Goal: Information Seeking & Learning: Check status

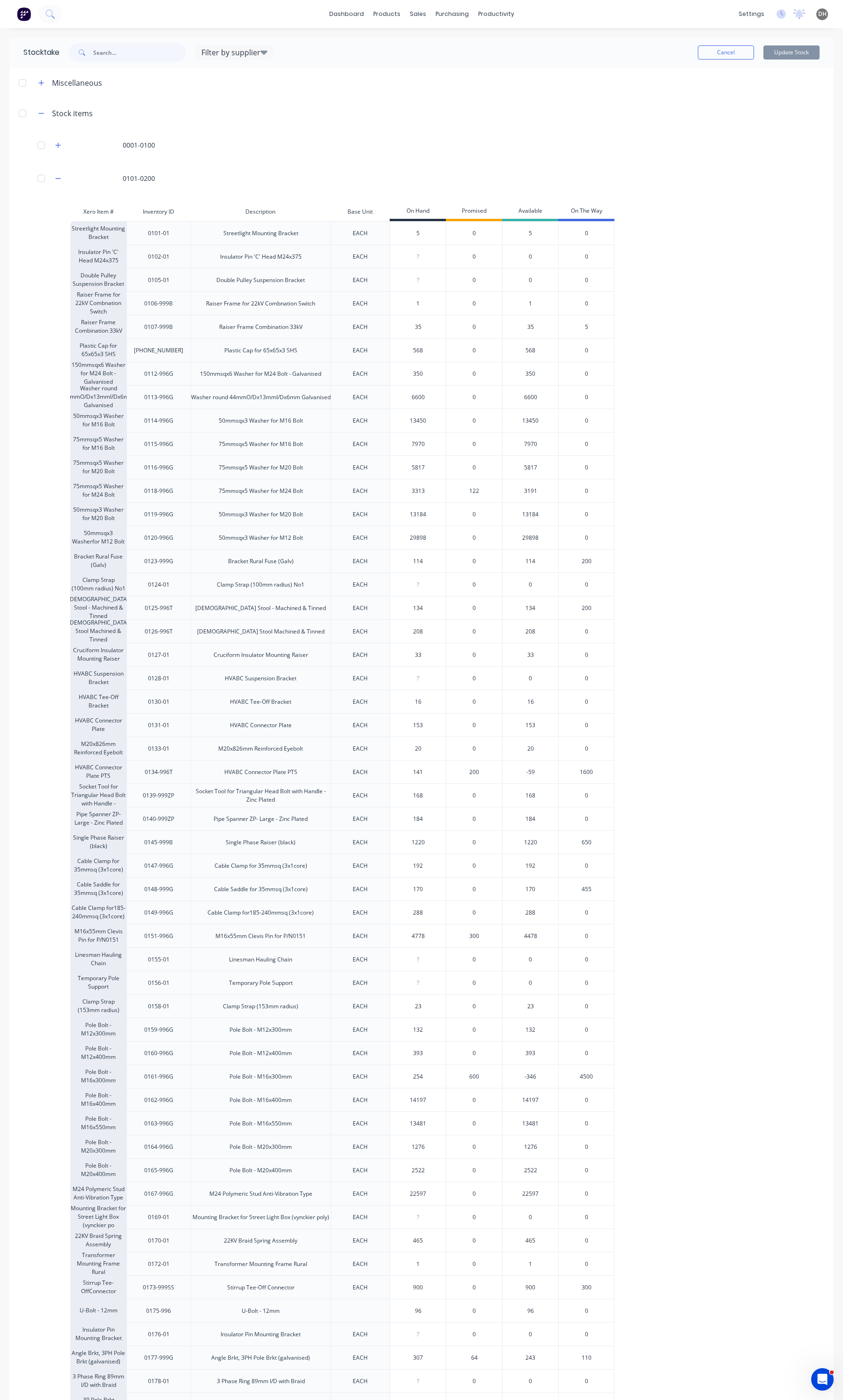
scroll to position [117, 0]
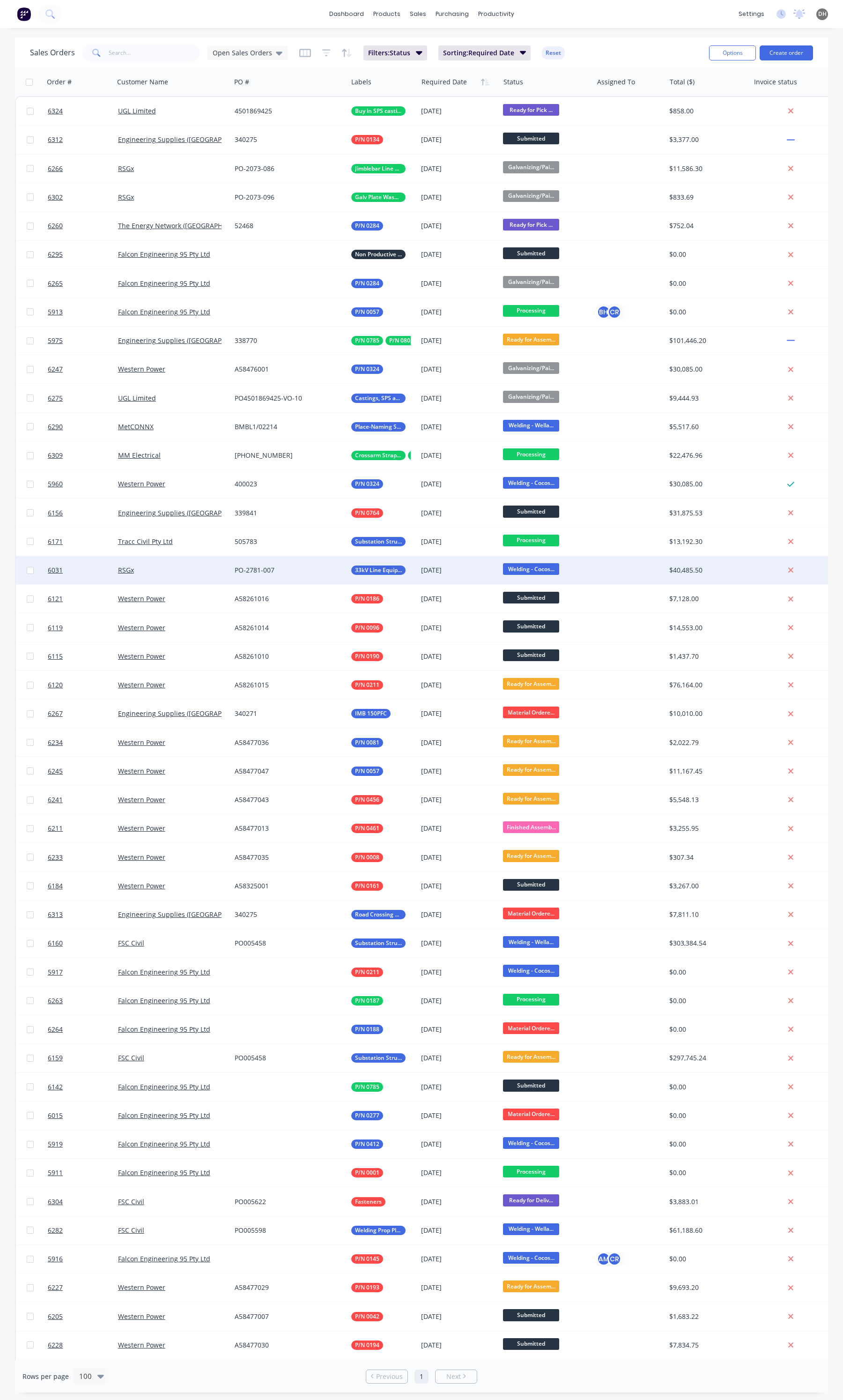
click at [176, 566] on div "RSGx" at bounding box center [169, 570] width 103 height 9
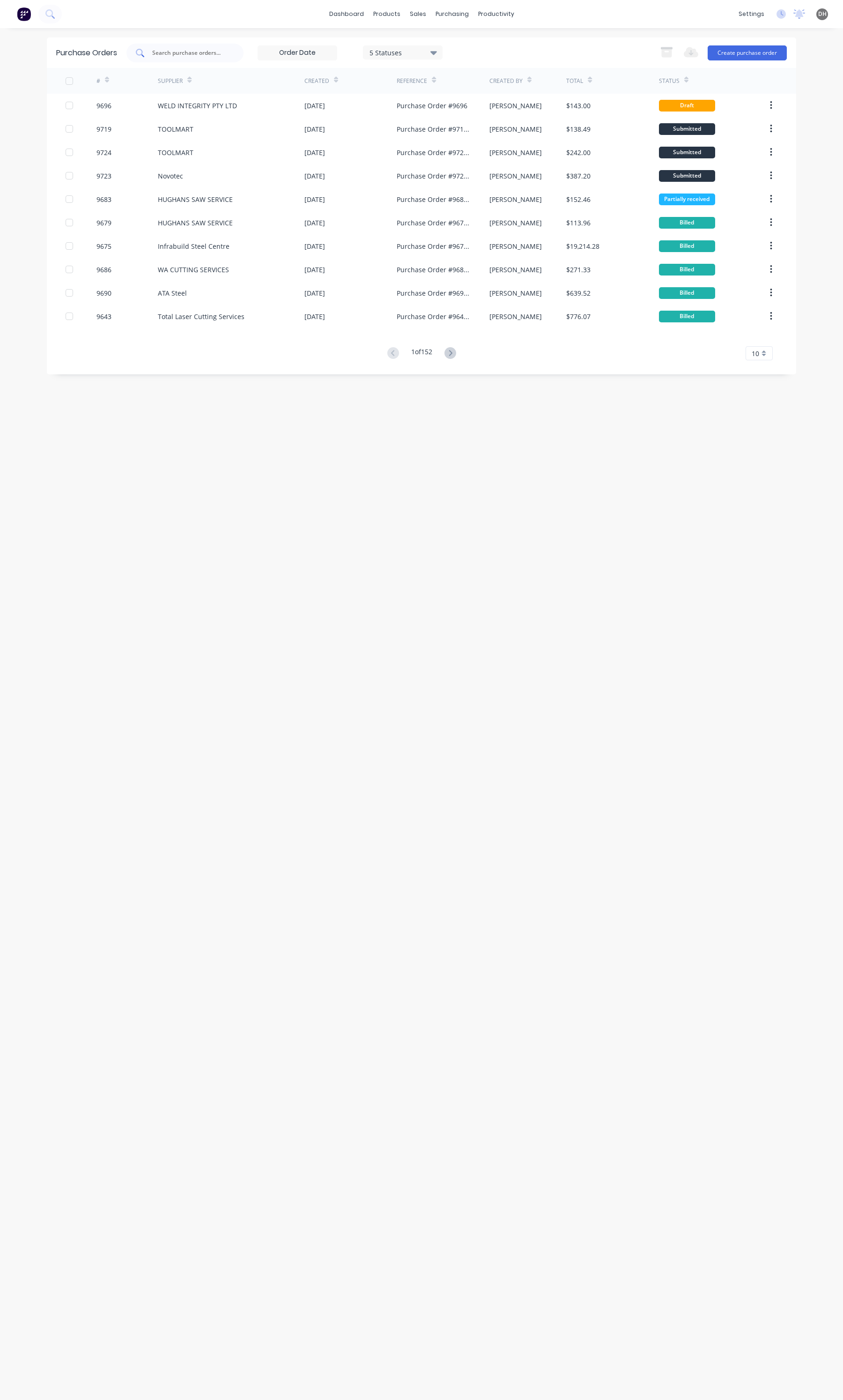
click at [169, 46] on div at bounding box center [185, 53] width 117 height 19
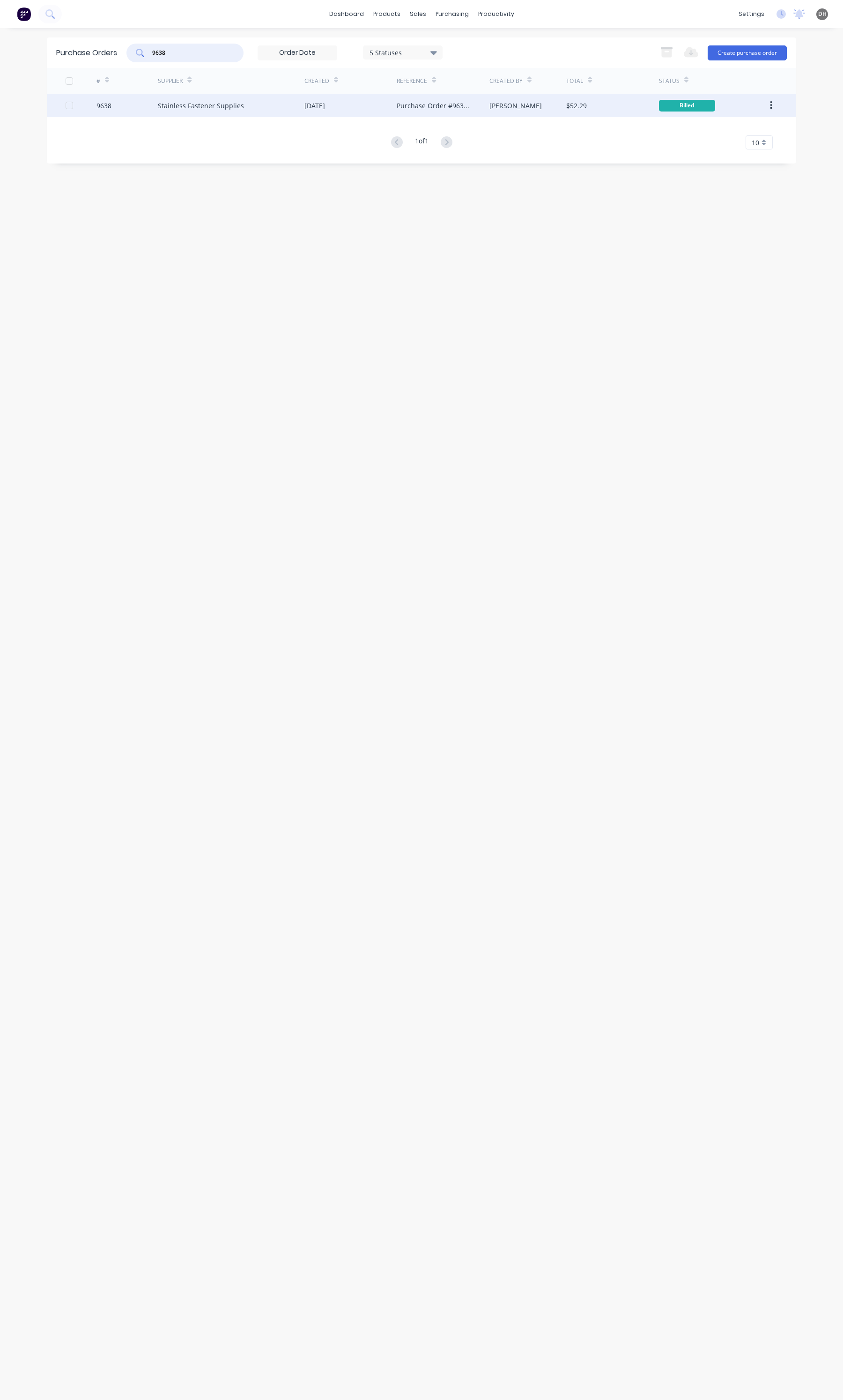
type input "9638"
click at [244, 107] on div "Stainless Fastener Supplies" at bounding box center [231, 105] width 147 height 23
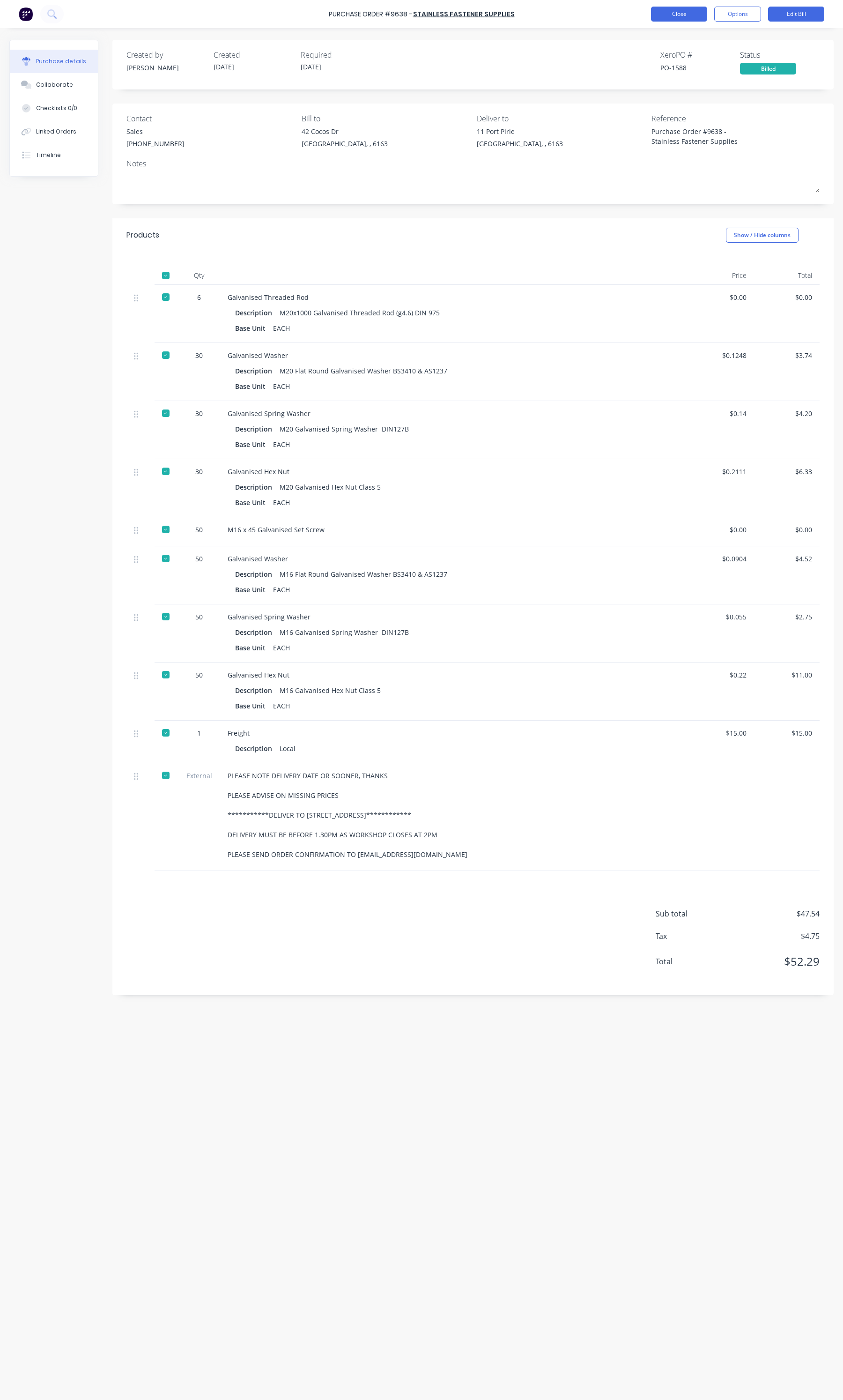
click at [674, 19] on button "Close" at bounding box center [679, 14] width 56 height 15
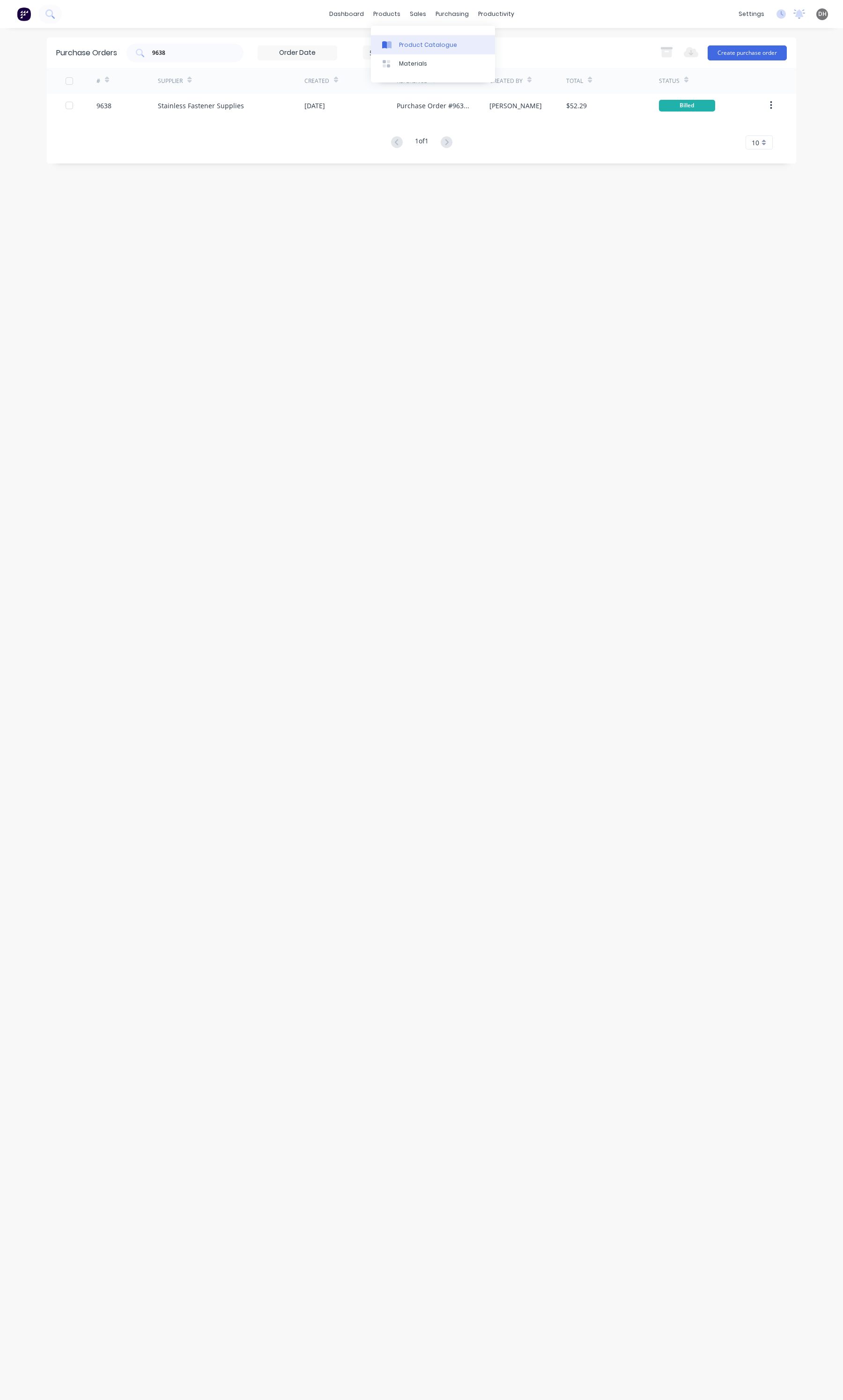
click at [431, 43] on div "Product Catalogue" at bounding box center [428, 45] width 58 height 8
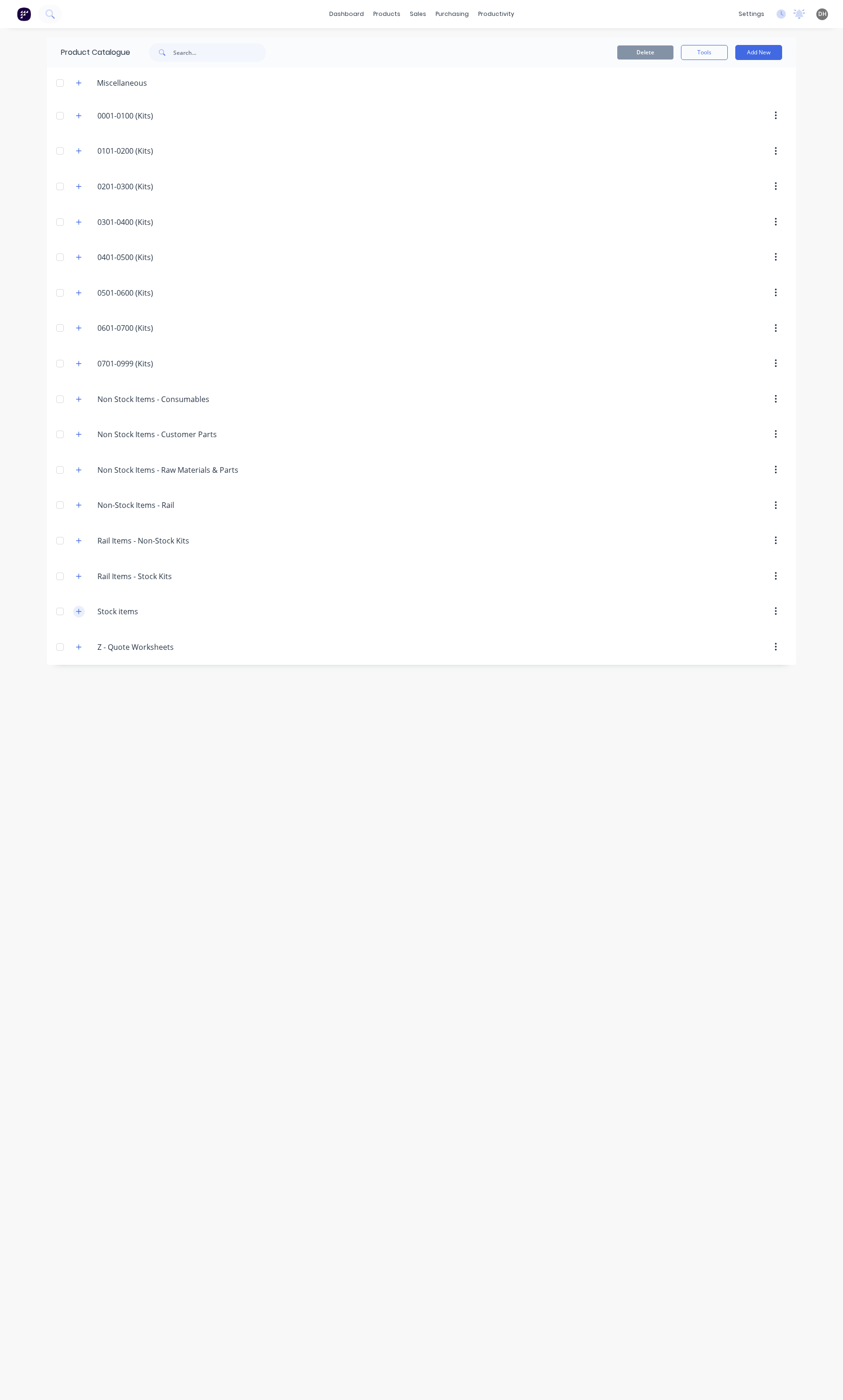
click at [78, 618] on button "button" at bounding box center [79, 612] width 12 height 12
click at [166, 682] on div "0101-0200" at bounding box center [421, 679] width 749 height 33
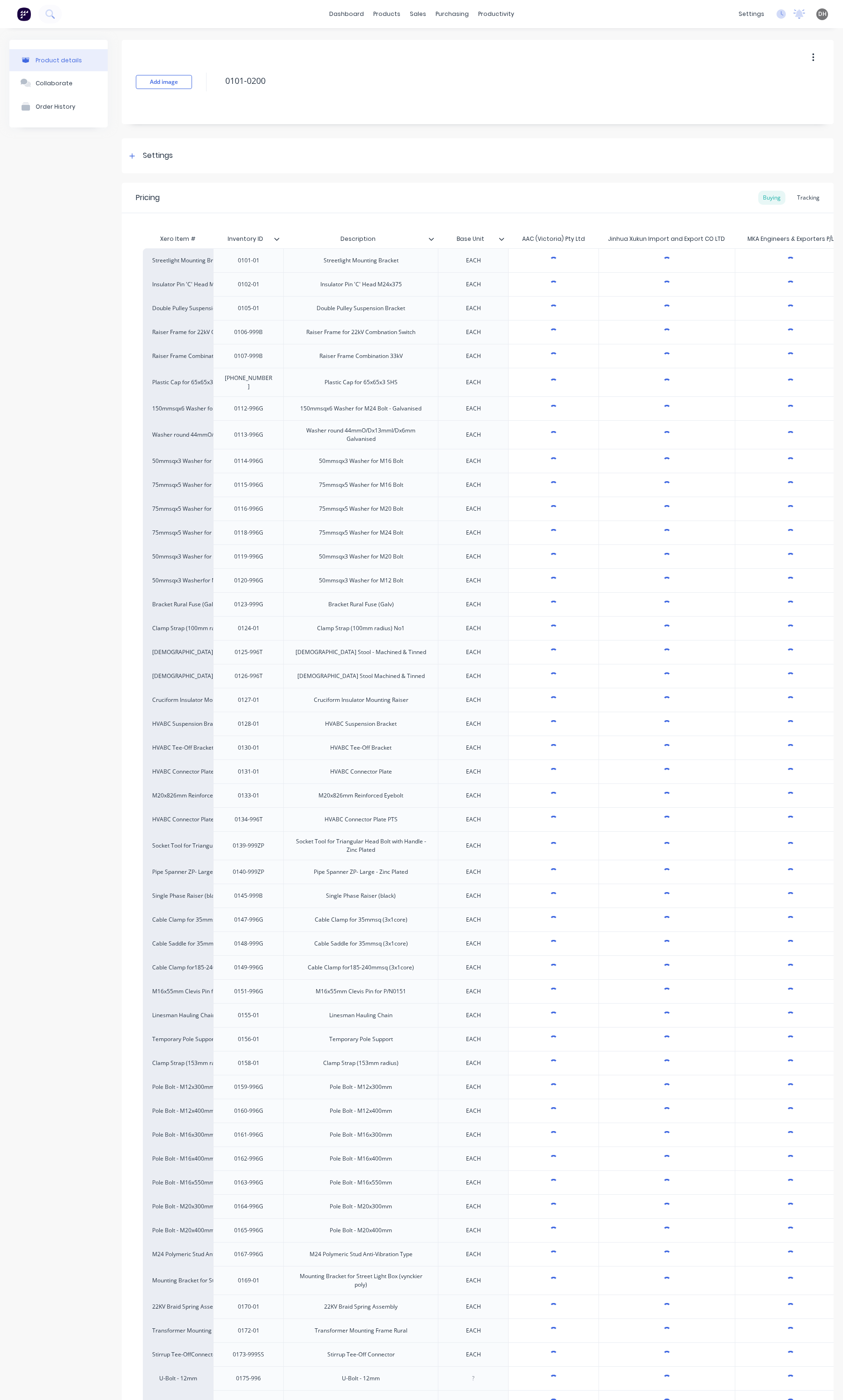
type textarea "x"
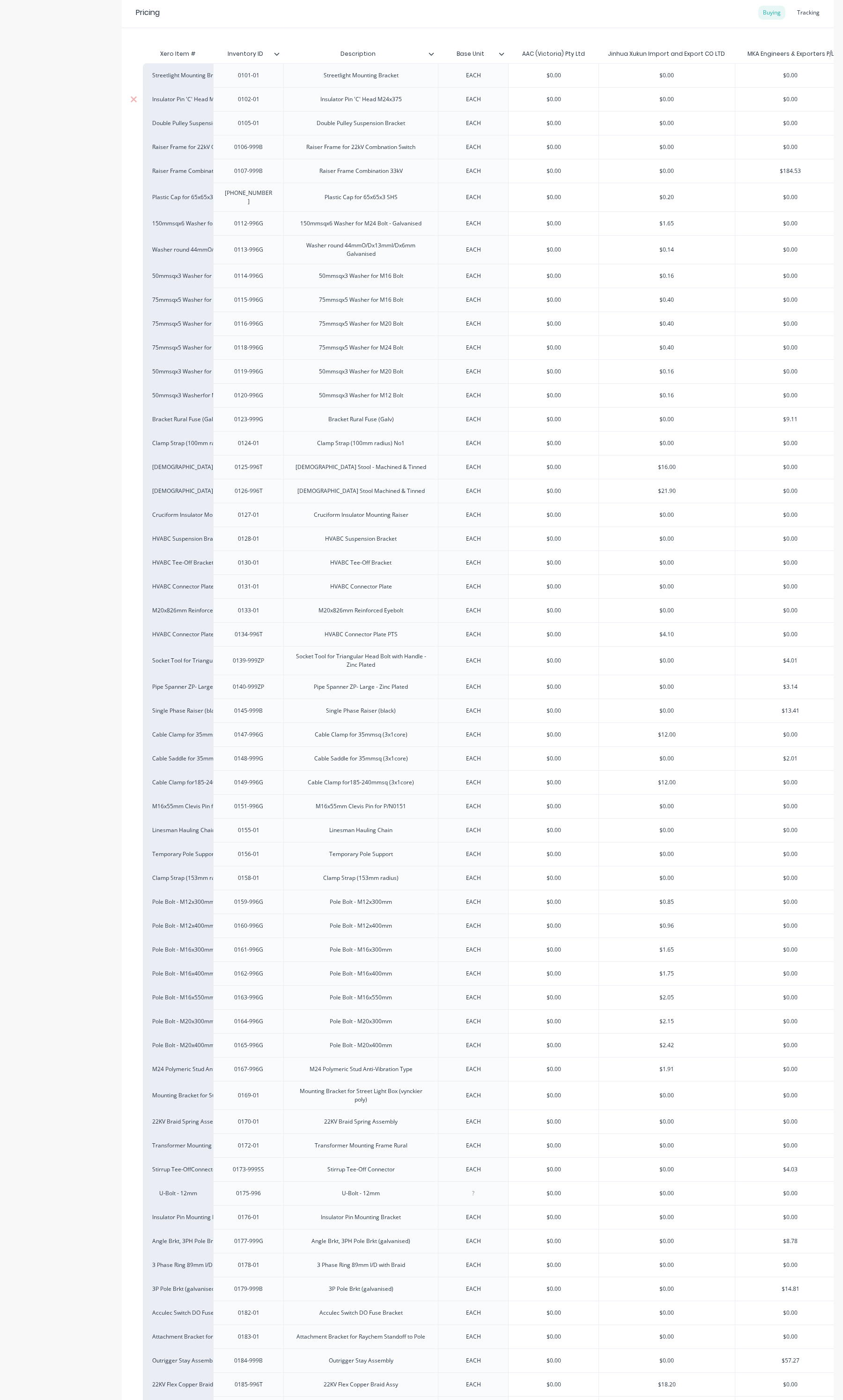
scroll to position [117, 0]
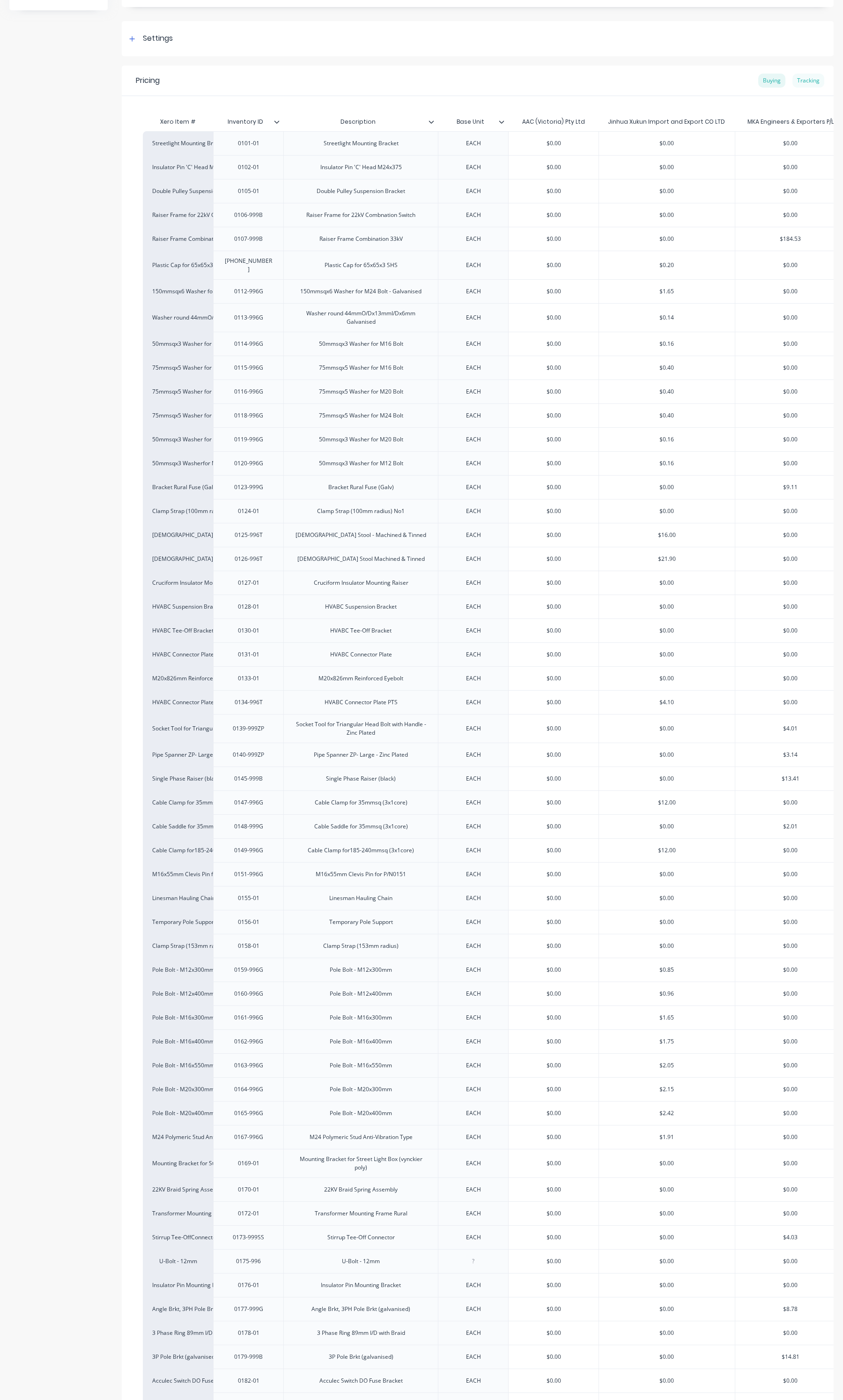
click at [793, 83] on div "Tracking" at bounding box center [808, 81] width 32 height 14
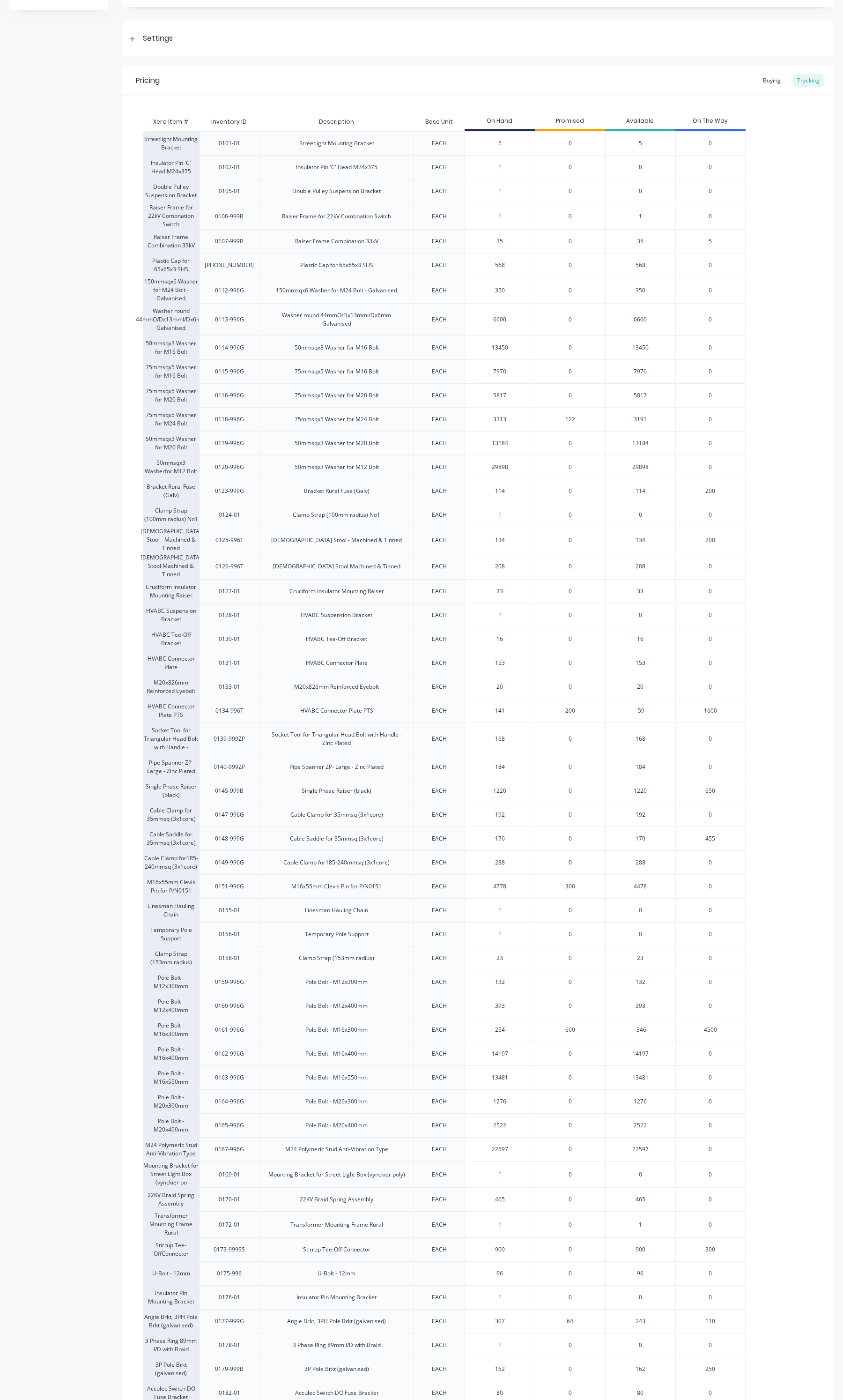
click at [706, 709] on span "1600" at bounding box center [710, 710] width 13 height 8
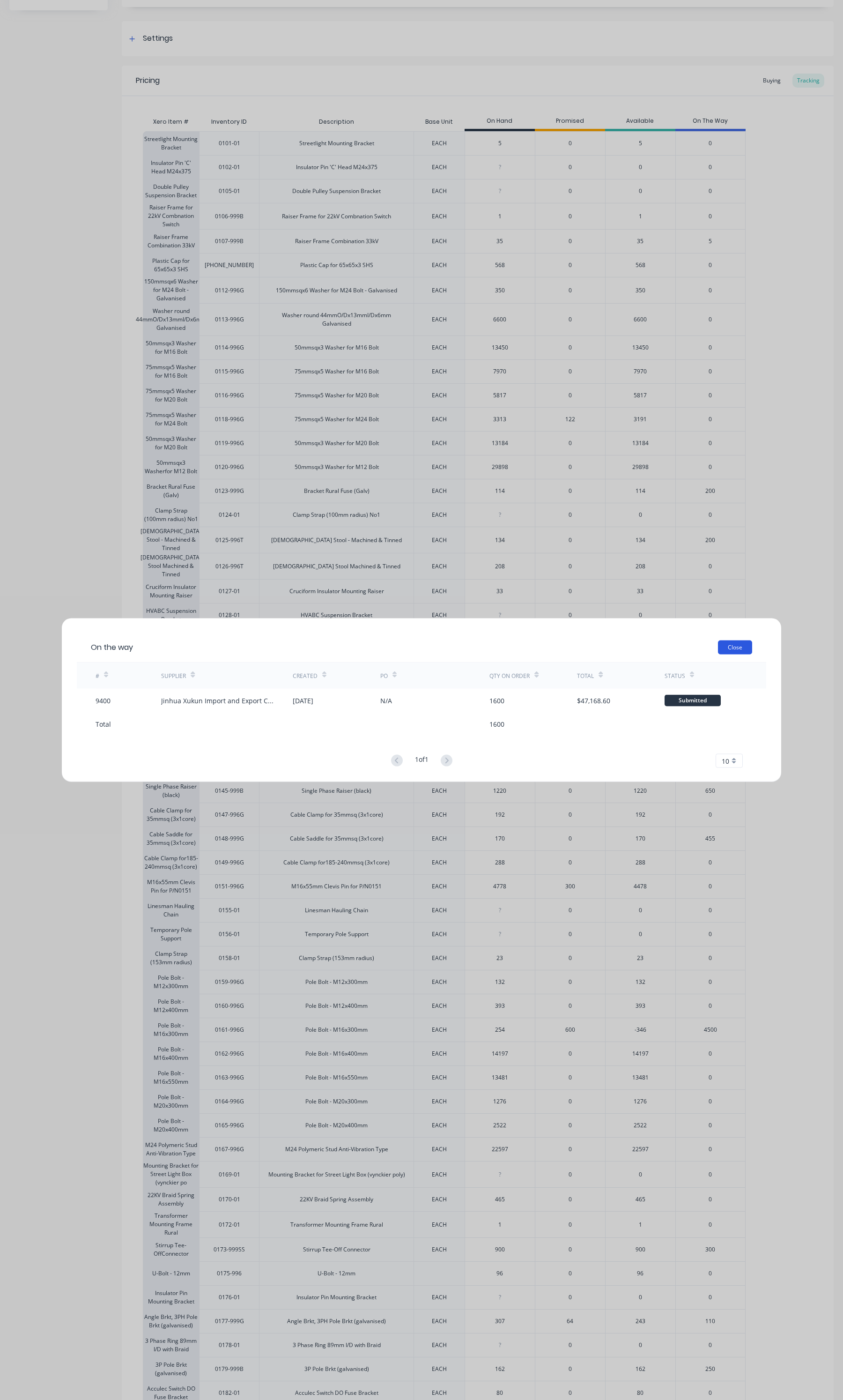
click at [721, 647] on button "Close" at bounding box center [735, 647] width 34 height 14
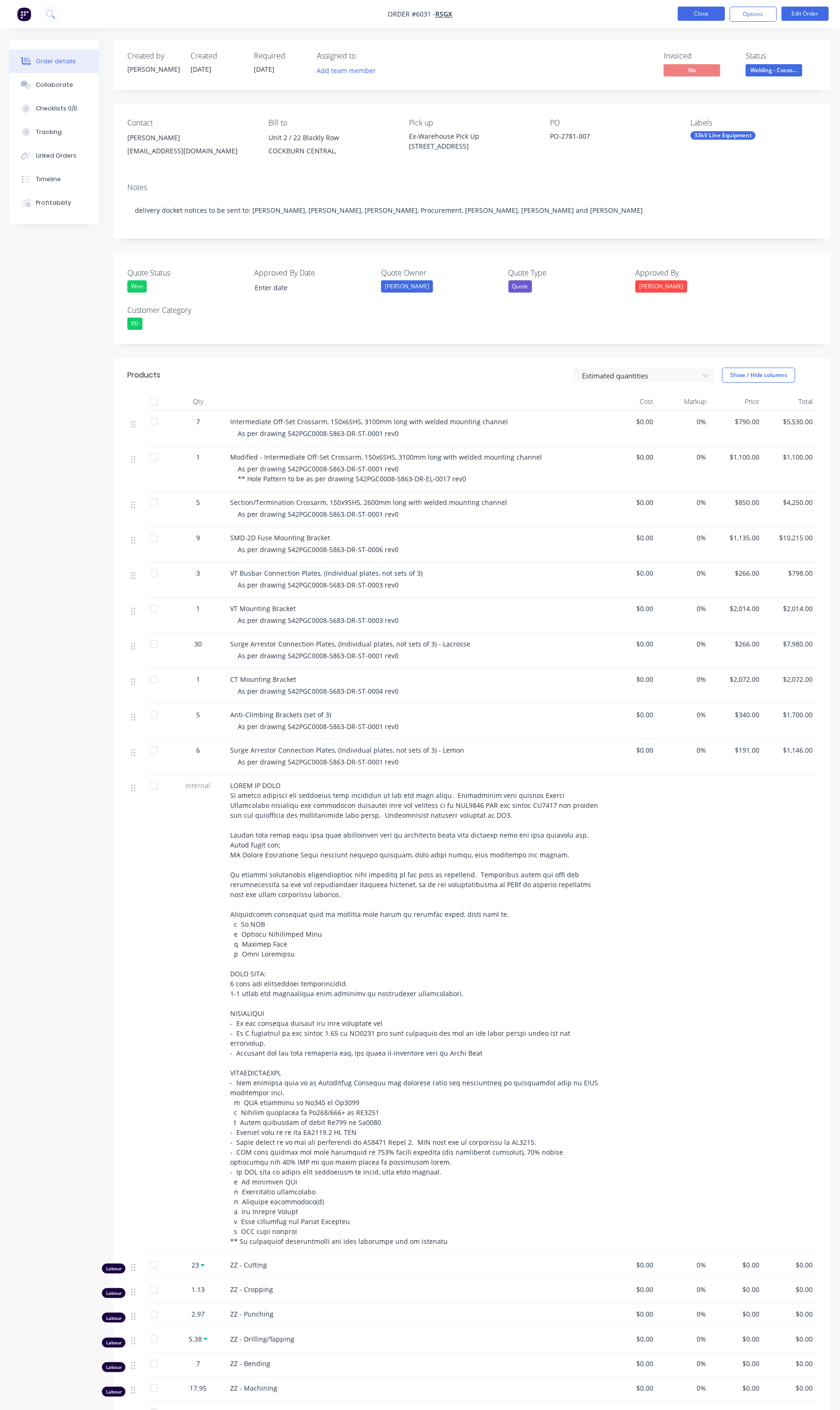
click at [711, 13] on button "Close" at bounding box center [701, 13] width 47 height 14
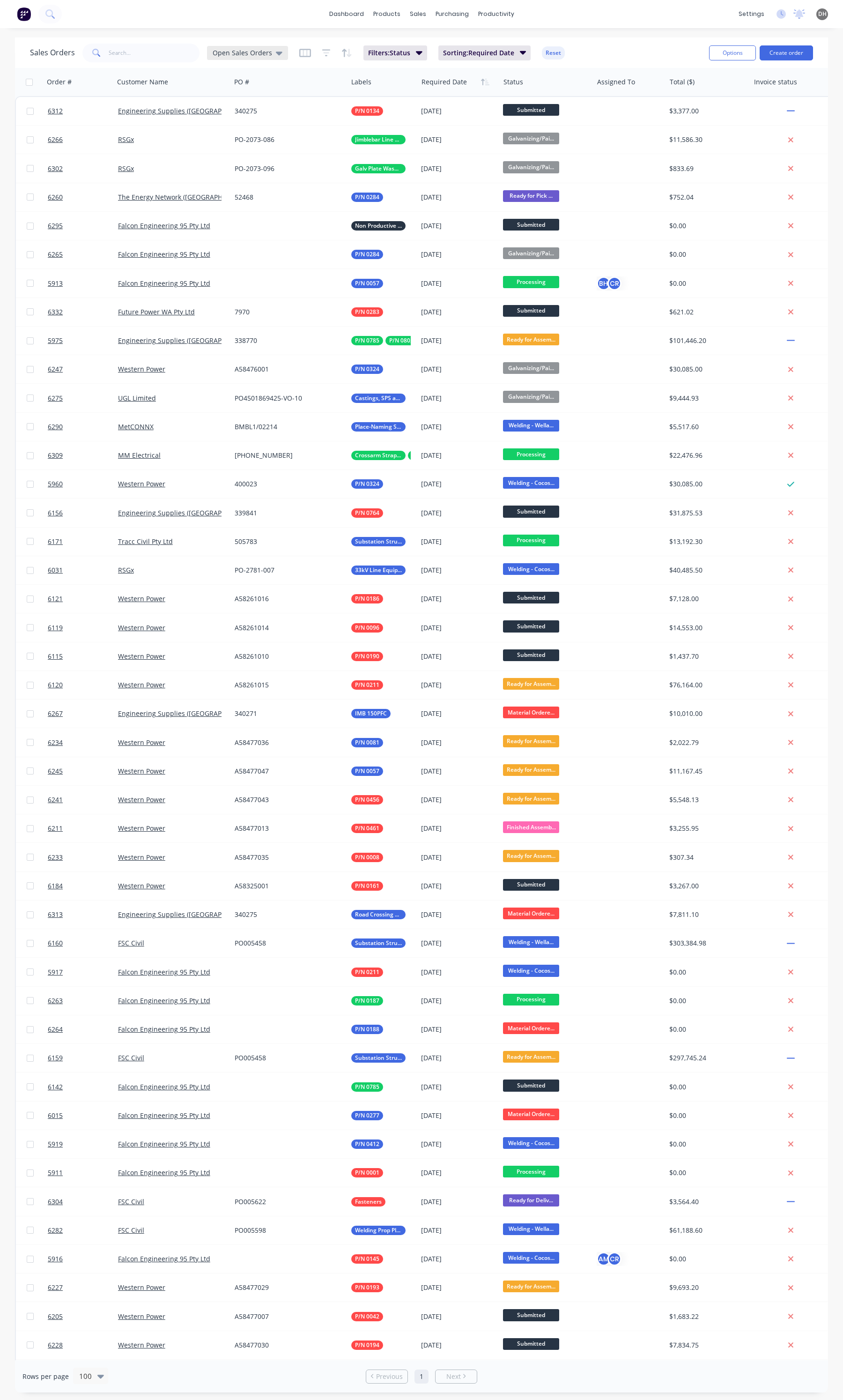
click at [229, 56] on span "Open Sales Orders" at bounding box center [242, 53] width 59 height 10
click at [266, 171] on button "Open Sales Orders (Production Meeting)" at bounding box center [264, 169] width 107 height 11
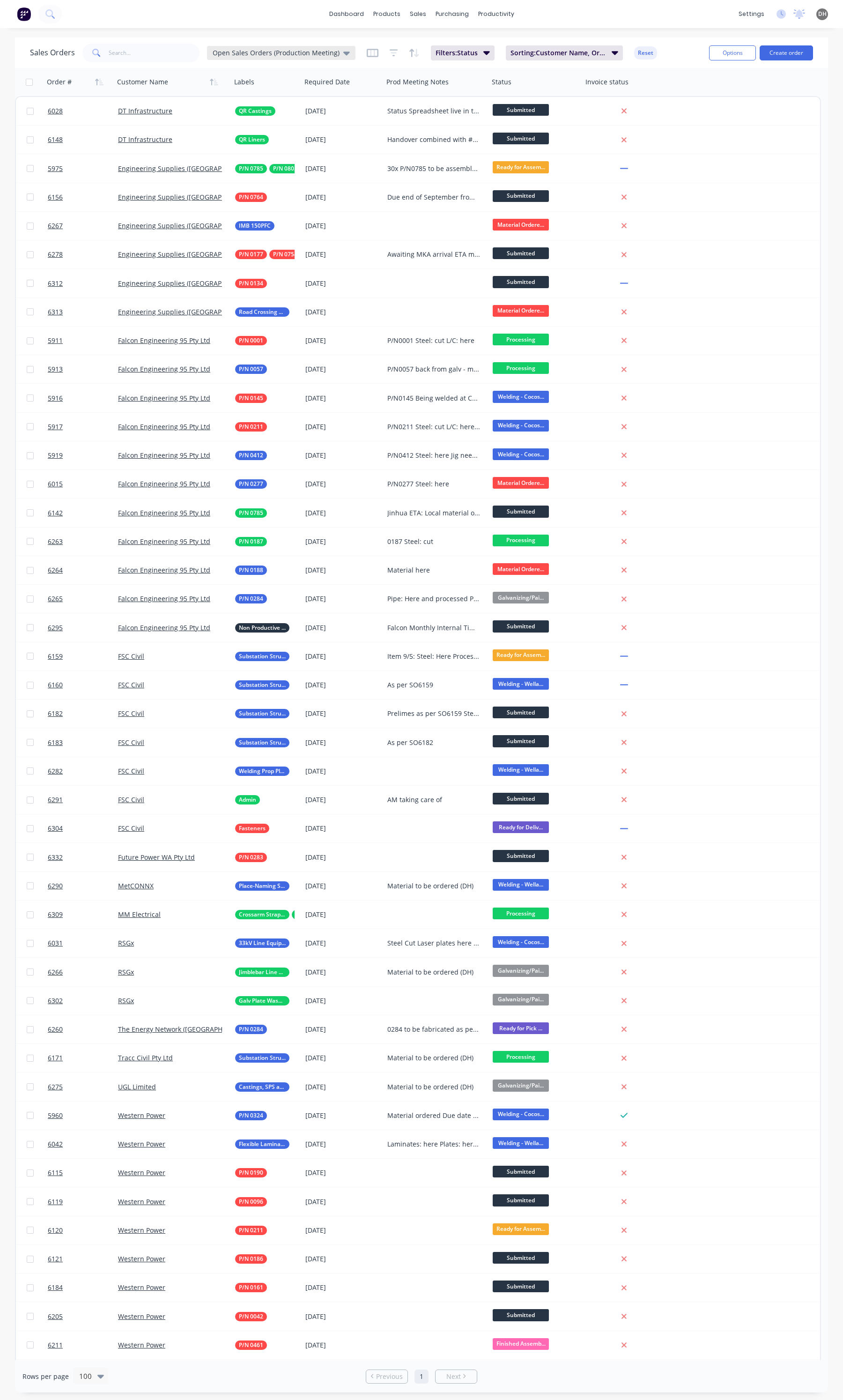
click at [321, 52] on span "Open Sales Orders (Production Meeting)" at bounding box center [276, 53] width 127 height 10
click at [325, 169] on button "edit" at bounding box center [327, 170] width 12 height 10
click at [409, 111] on label "Set as your default view" at bounding box center [412, 111] width 75 height 10
click at [369, 111] on input "Set as your default view" at bounding box center [365, 110] width 8 height 9
checkbox input "true"
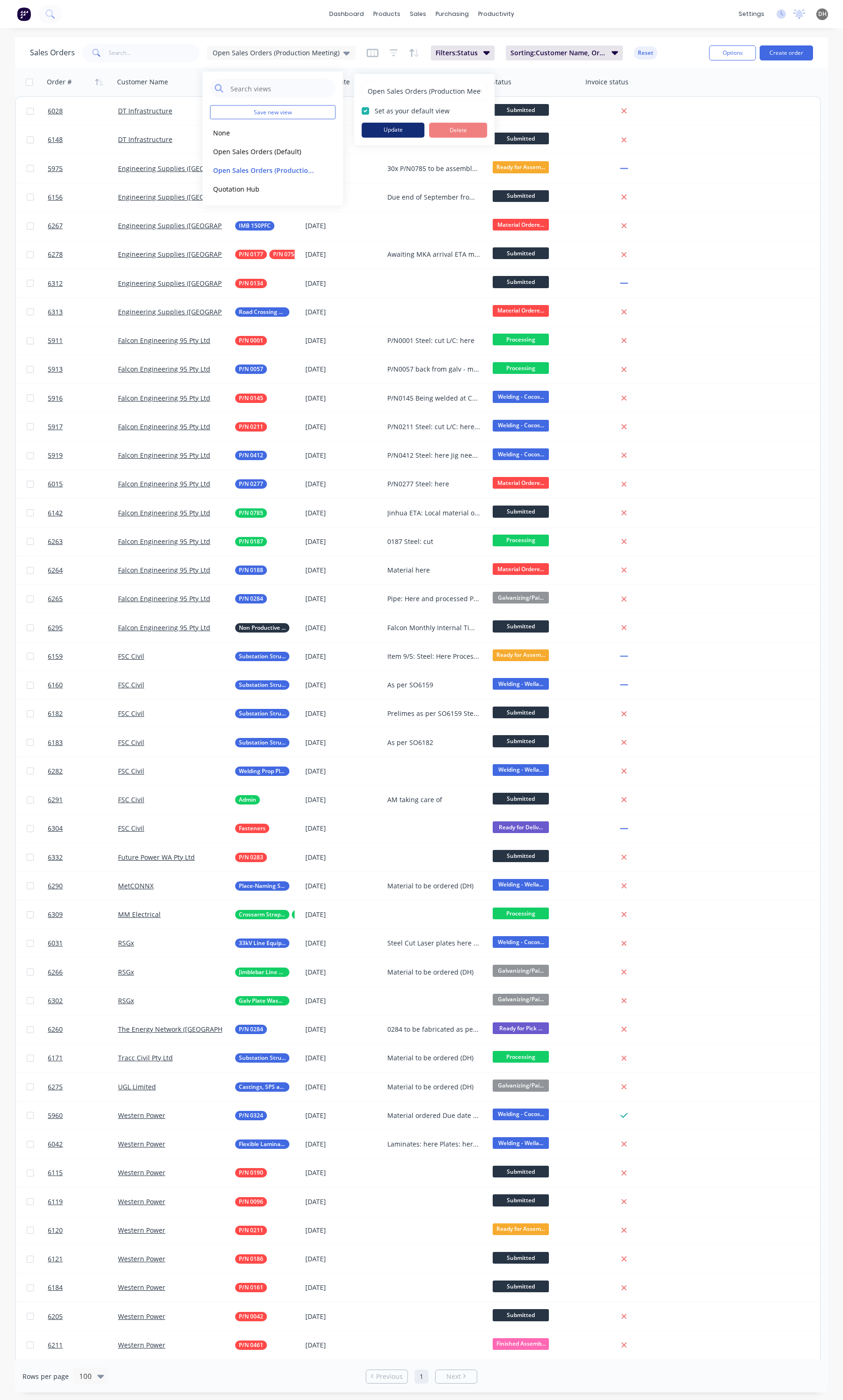
click at [396, 136] on button "Update" at bounding box center [393, 130] width 63 height 15
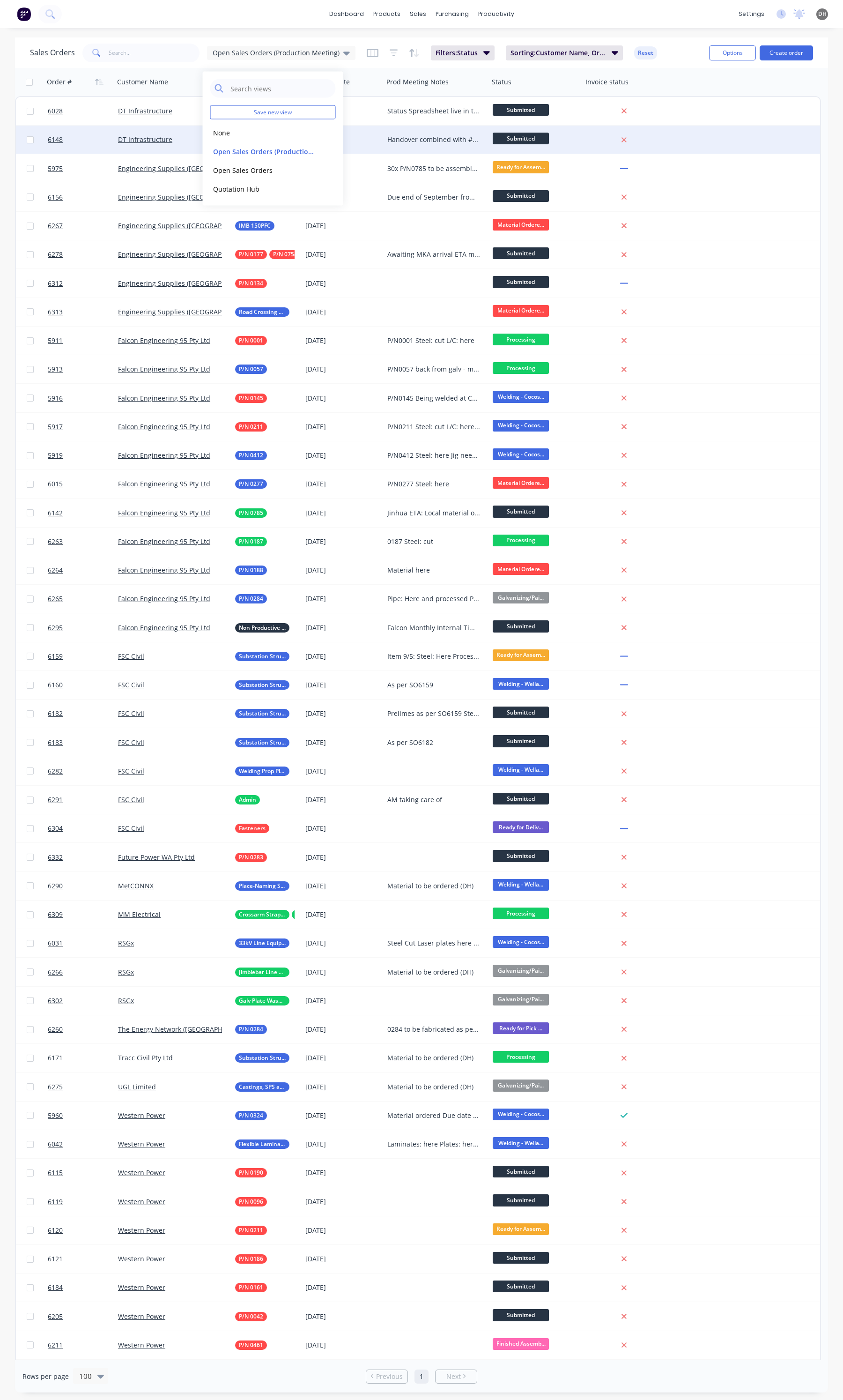
click at [411, 134] on div "Handover combined with #6028 and items added to the status spreadsheet" at bounding box center [436, 139] width 105 height 28
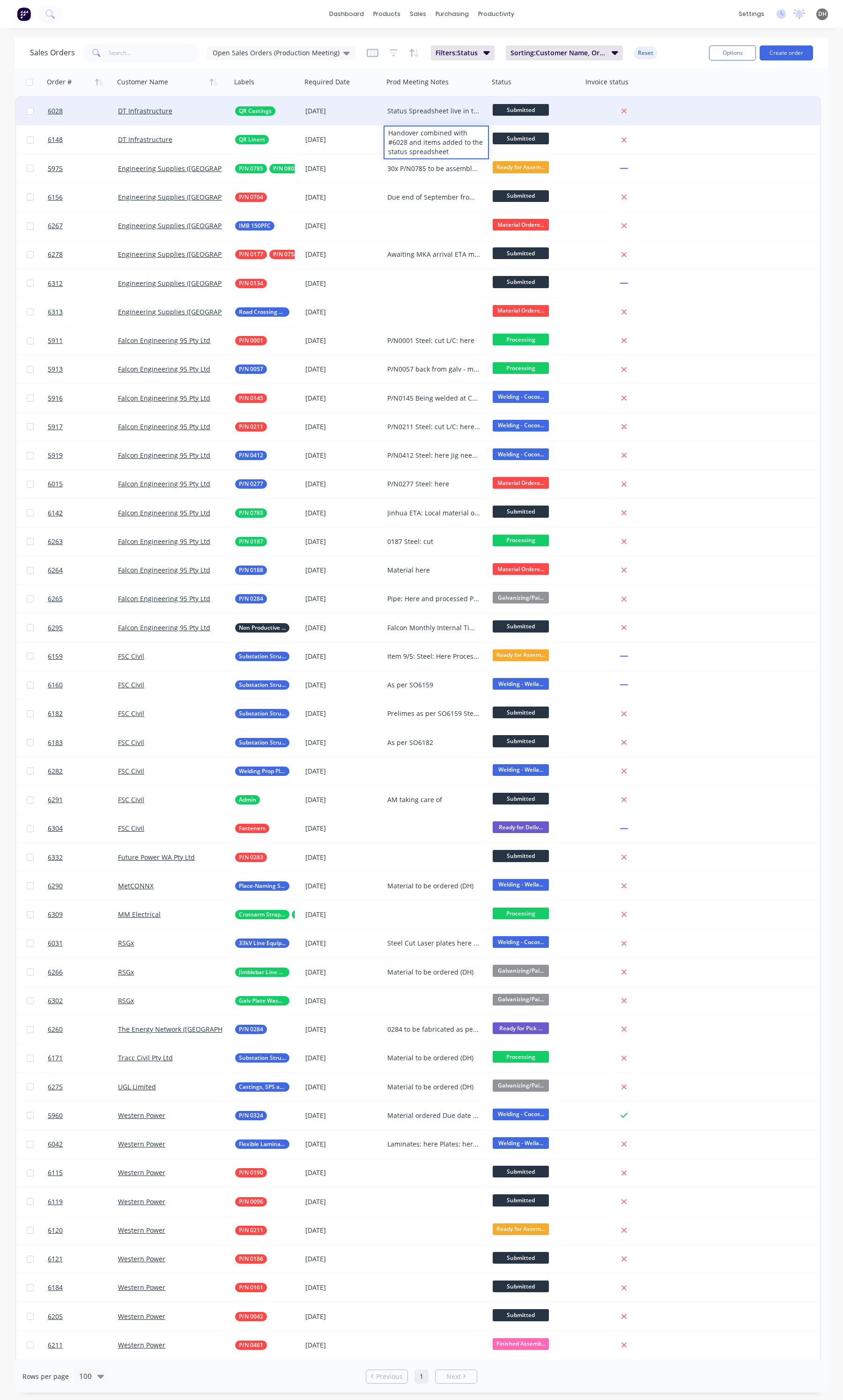
click at [417, 117] on div "Status Spreadsheet live in the production folder QR Castings Tooling Underway E…" at bounding box center [436, 111] width 105 height 28
click at [411, 236] on div "Status Spreadsheet live in the production folder QR Castings Tooling Underway E…" at bounding box center [436, 194] width 103 height 191
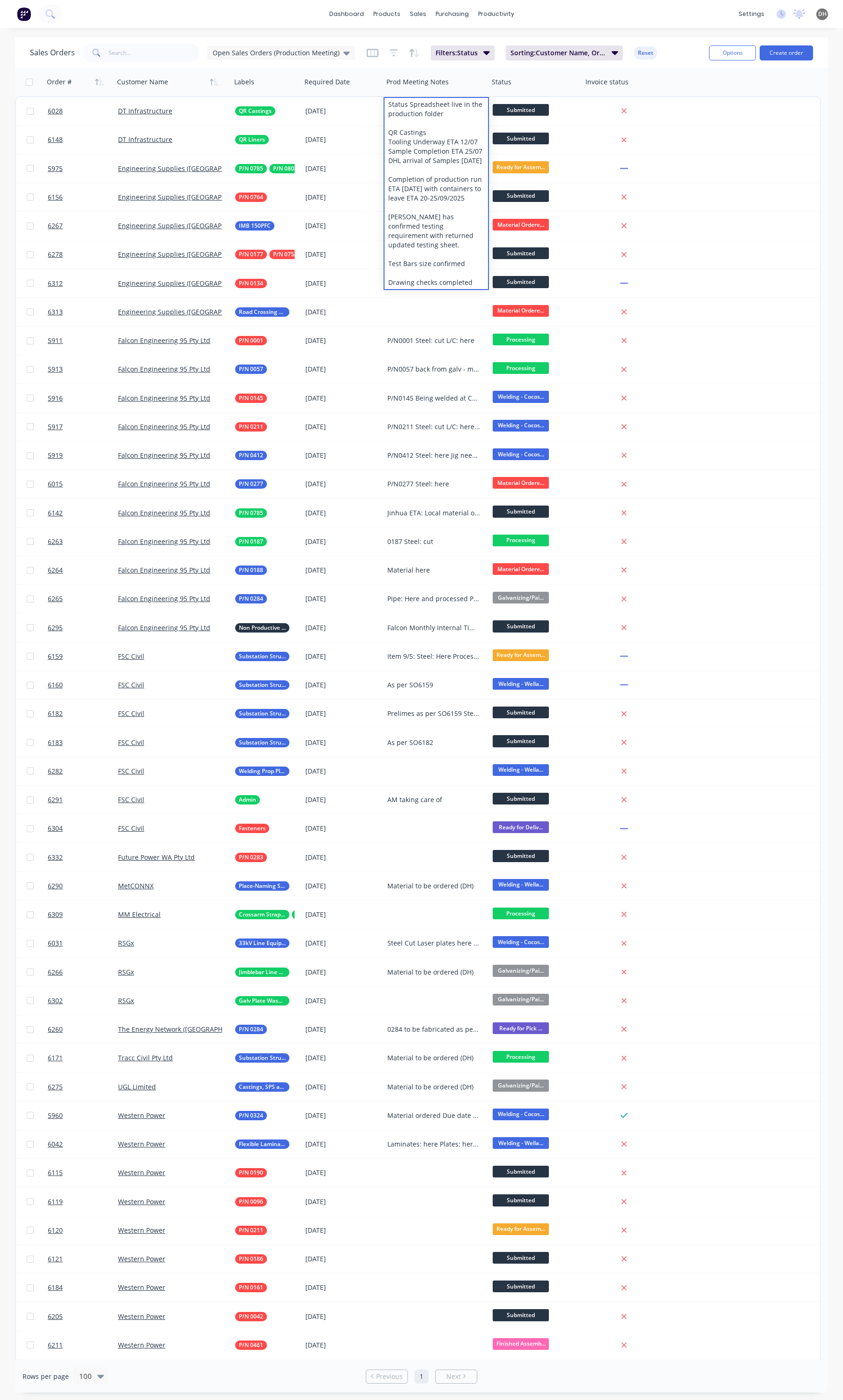
click at [591, 20] on div "dashboard products sales purchasing productivity dashboard products Product Cat…" at bounding box center [421, 14] width 843 height 28
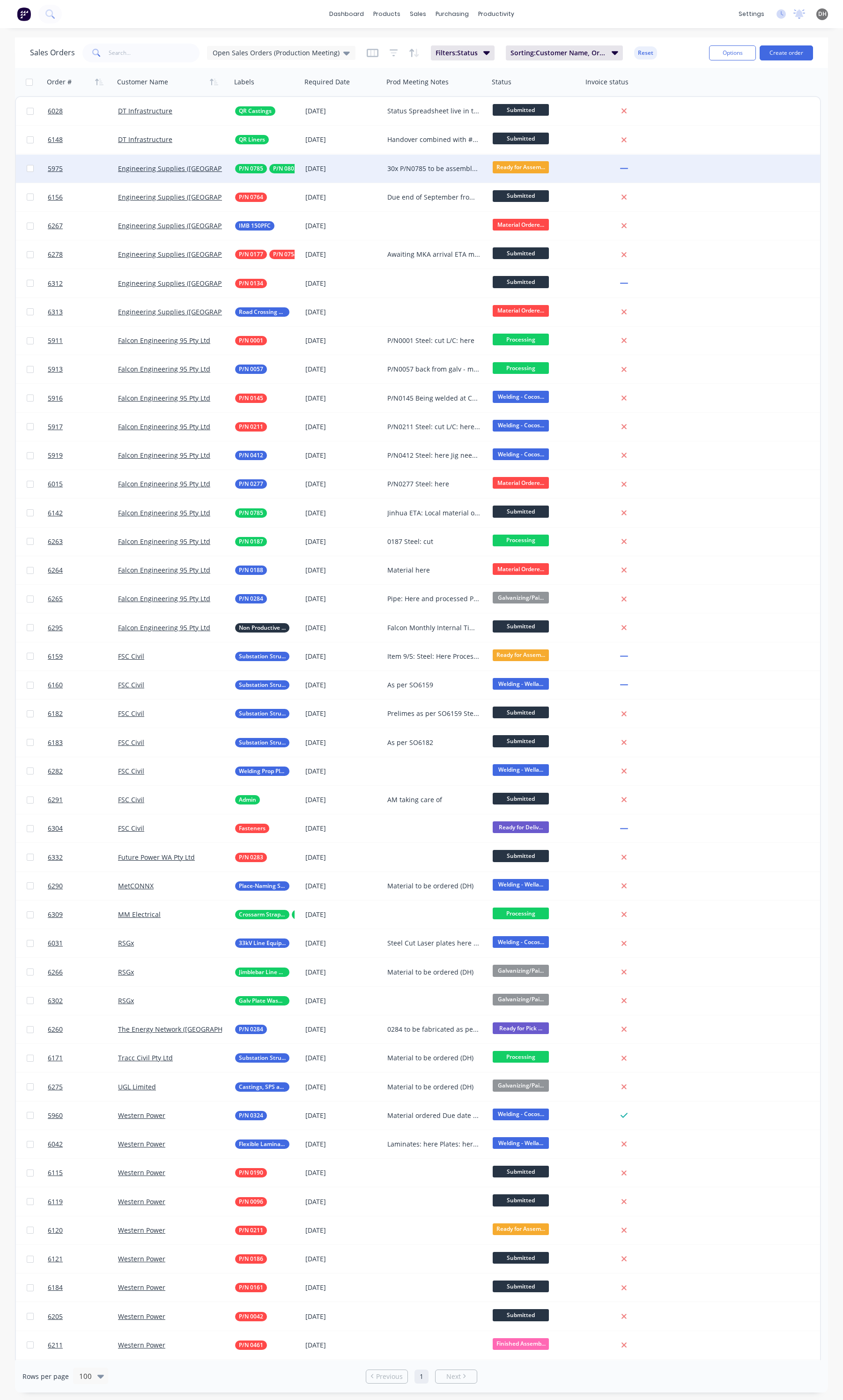
click at [445, 175] on div "30x P/N0785 to be assembled with P/N0802 P/N0802 Ready for assembly Phases ETA …" at bounding box center [436, 169] width 105 height 28
drag, startPoint x: 446, startPoint y: 254, endPoint x: 385, endPoint y: 237, distance: 63.3
click at [385, 237] on div "30x P/N0785 to be assembled with P/N0802 P/N0802 Ready for assembly Phases ETA …" at bounding box center [436, 209] width 103 height 107
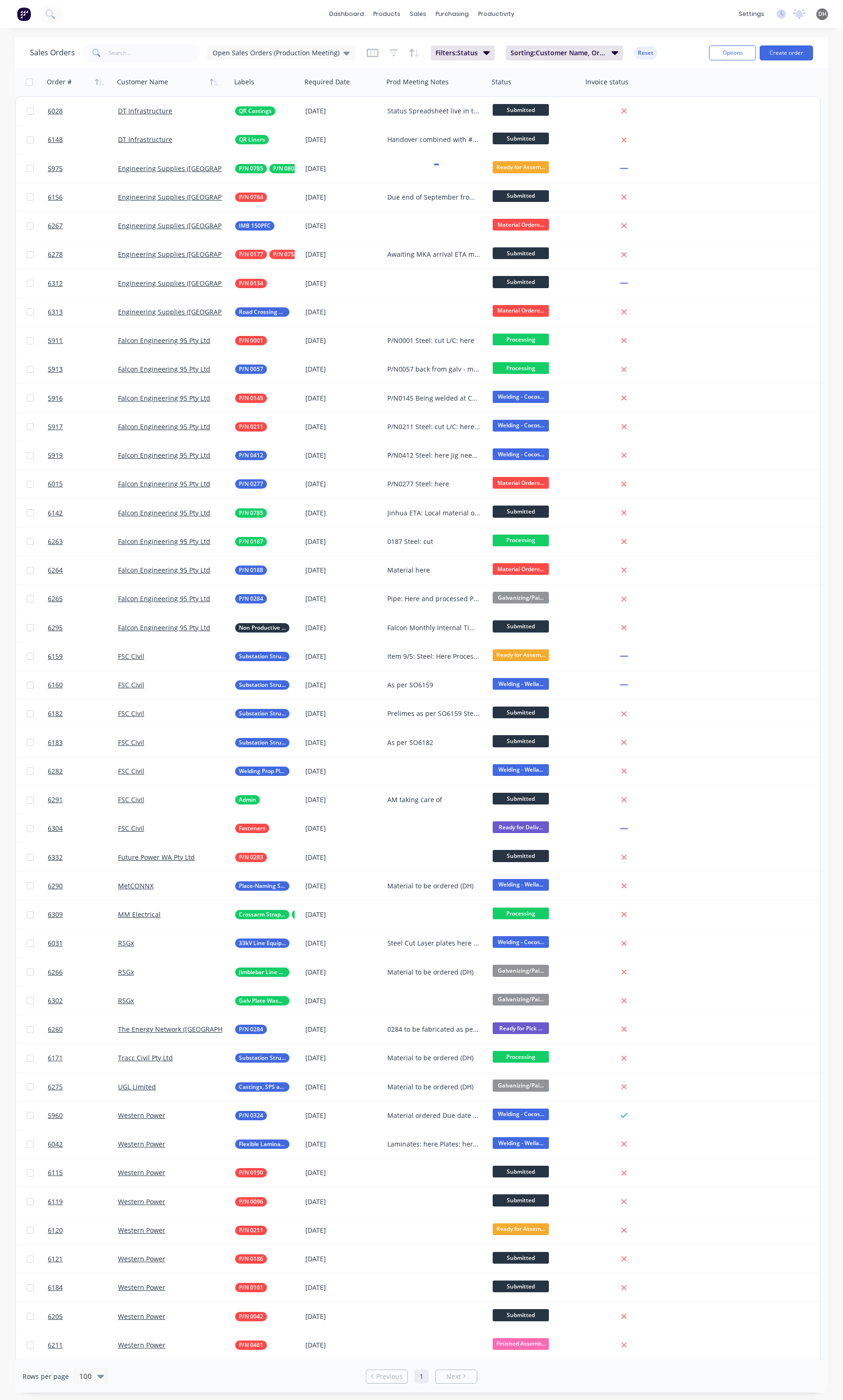
click at [562, 13] on div "dashboard products sales purchasing productivity dashboard products Product Cat…" at bounding box center [421, 14] width 843 height 28
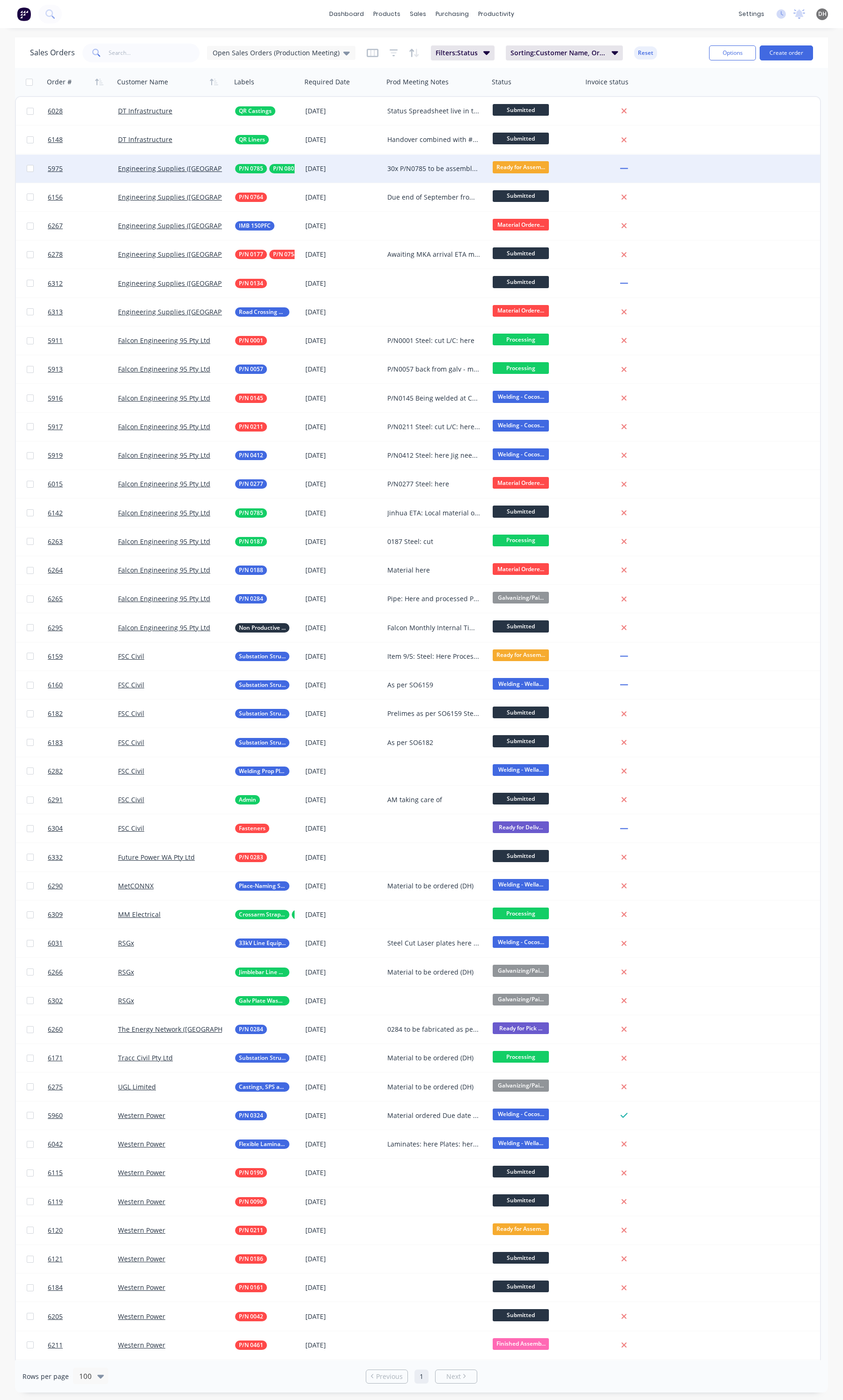
click at [433, 168] on div "30x P/N0785 to be assembled with P/N0802 P/N0802 Ready for assembly Phases ETA …" at bounding box center [434, 168] width 93 height 9
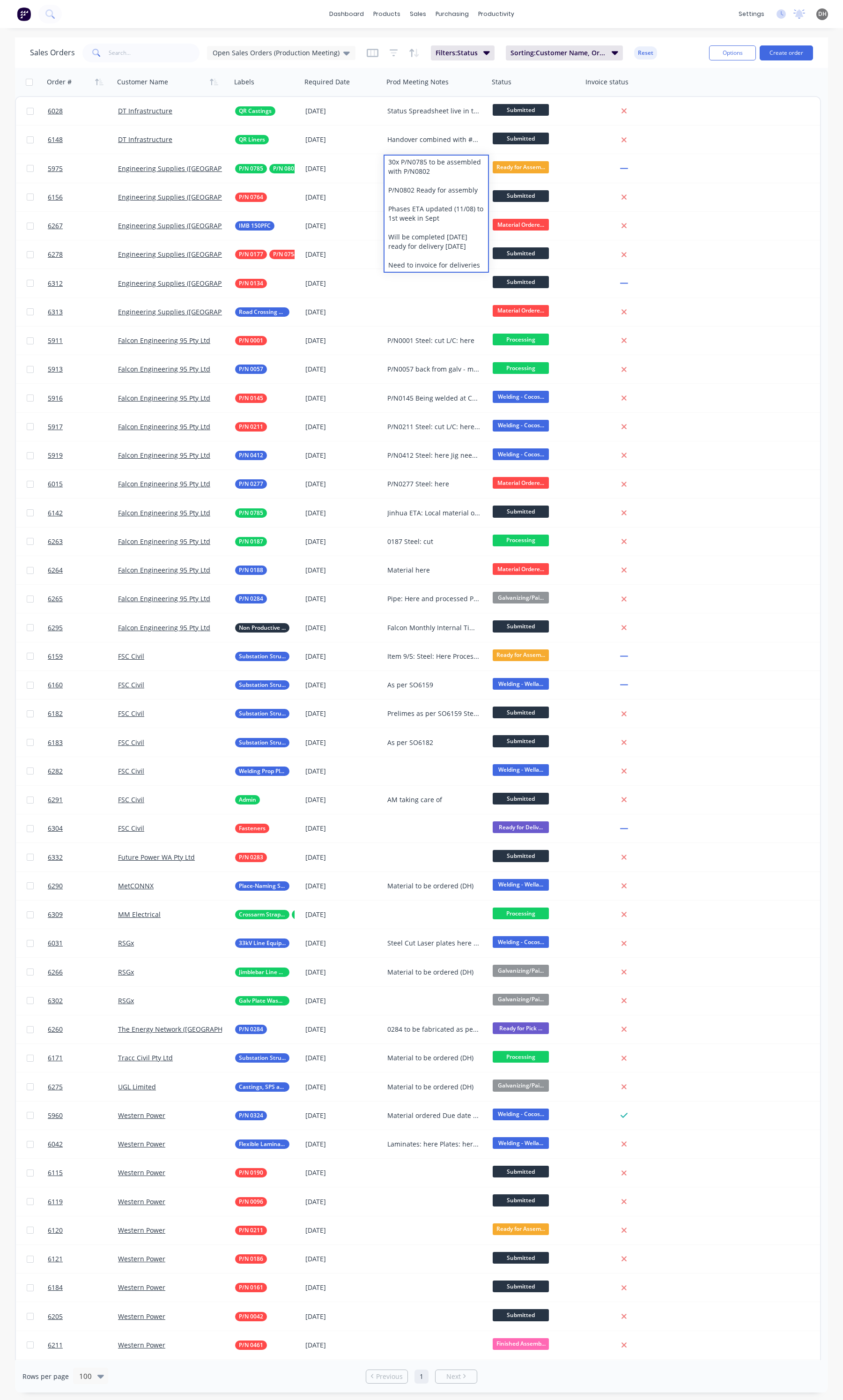
click at [541, 28] on div "dashboard products sales purchasing productivity dashboard products Product Cat…" at bounding box center [421, 700] width 843 height 1400
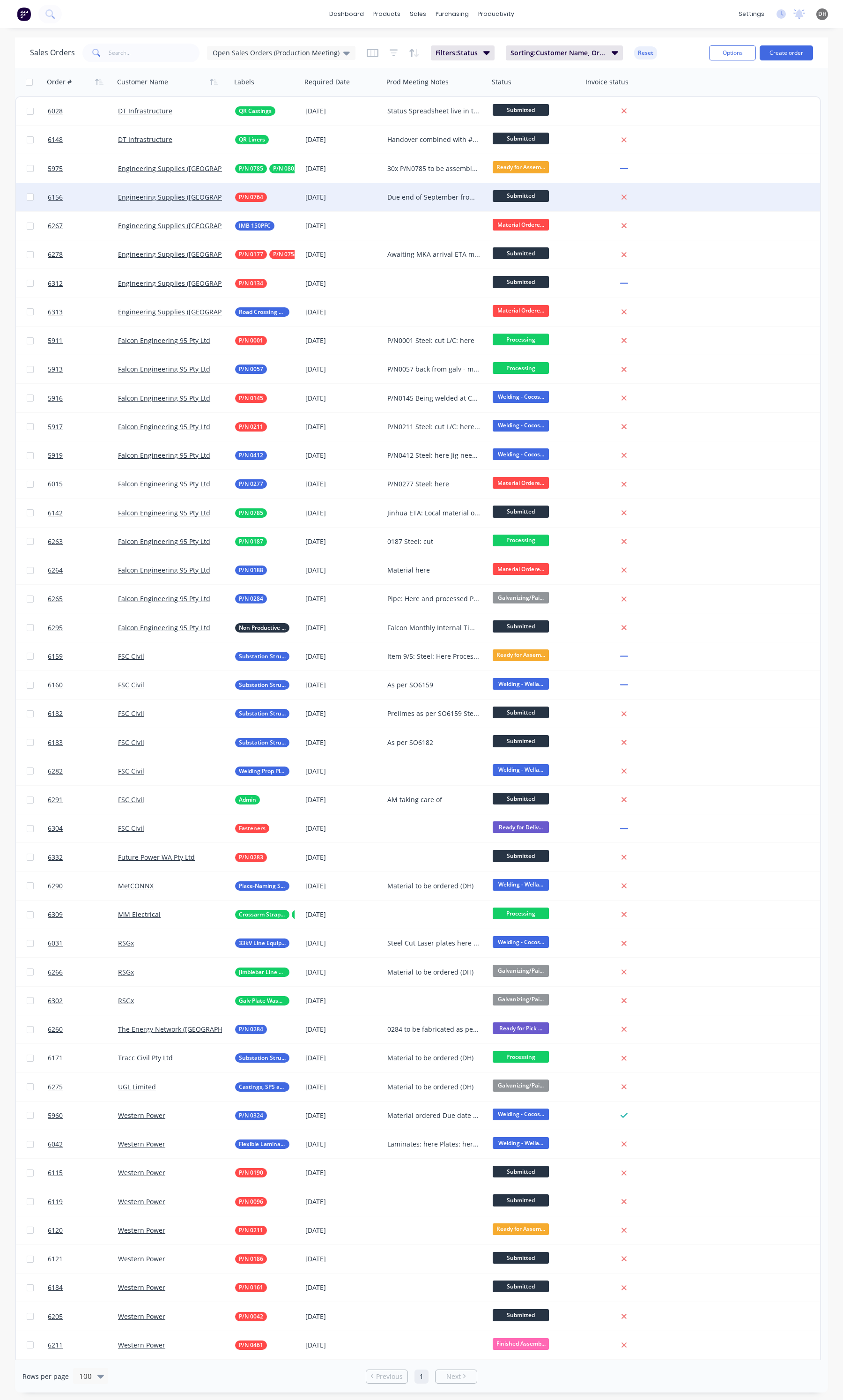
click at [418, 193] on div "Due end of September from MKA" at bounding box center [434, 197] width 93 height 9
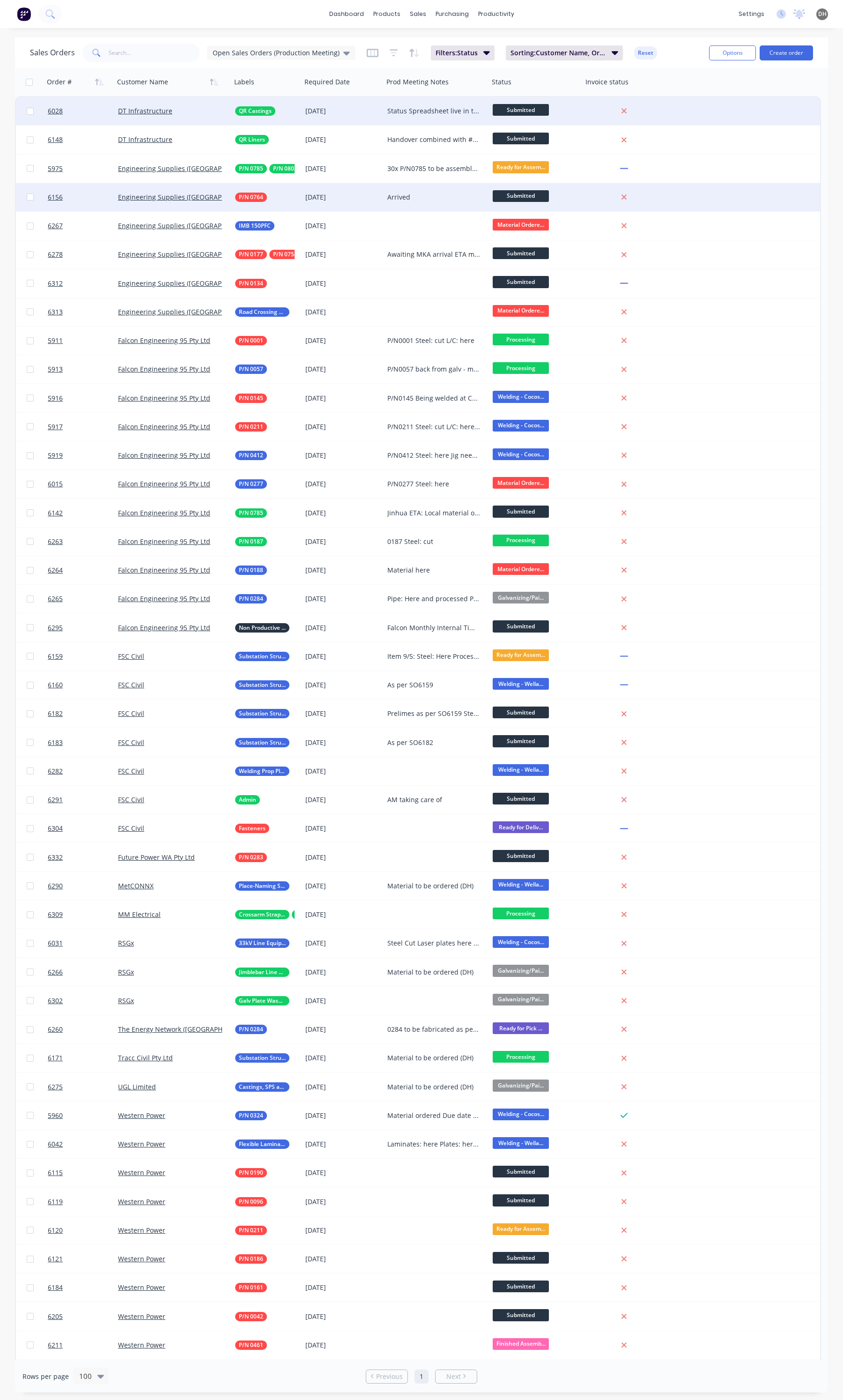
click at [420, 109] on div "Status Spreadsheet live in the production folder QR Castings Tooling Underway E…" at bounding box center [434, 111] width 93 height 9
click at [670, 53] on div "Sales Orders Open Sales Orders (Production Meeting) Filters: Status Sorting: Cu…" at bounding box center [366, 52] width 672 height 23
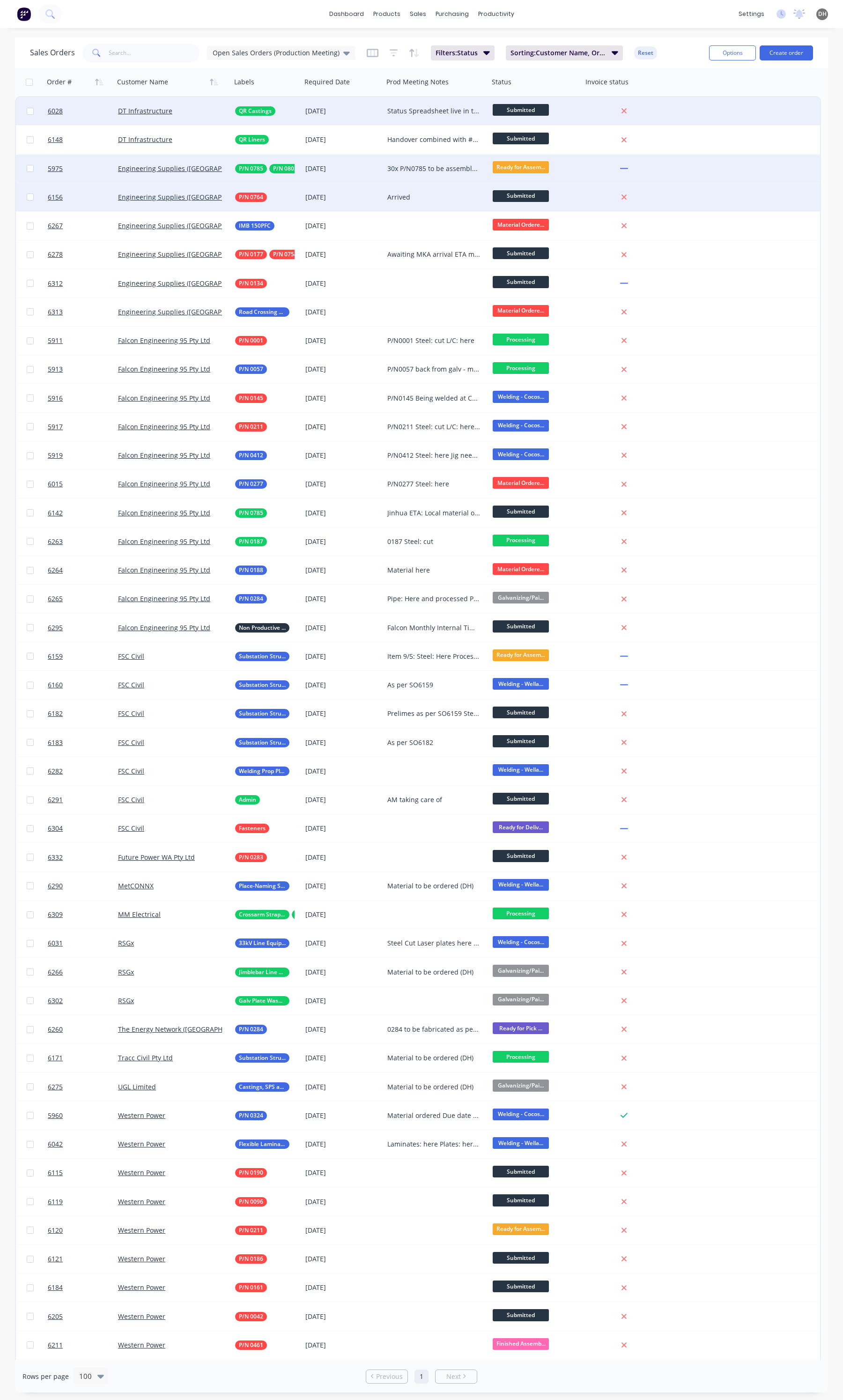
click at [422, 162] on div "30x P/N0785 to be assembled with P/N0802 P/N0802 Ready for assembly Phases ETA …" at bounding box center [436, 169] width 105 height 28
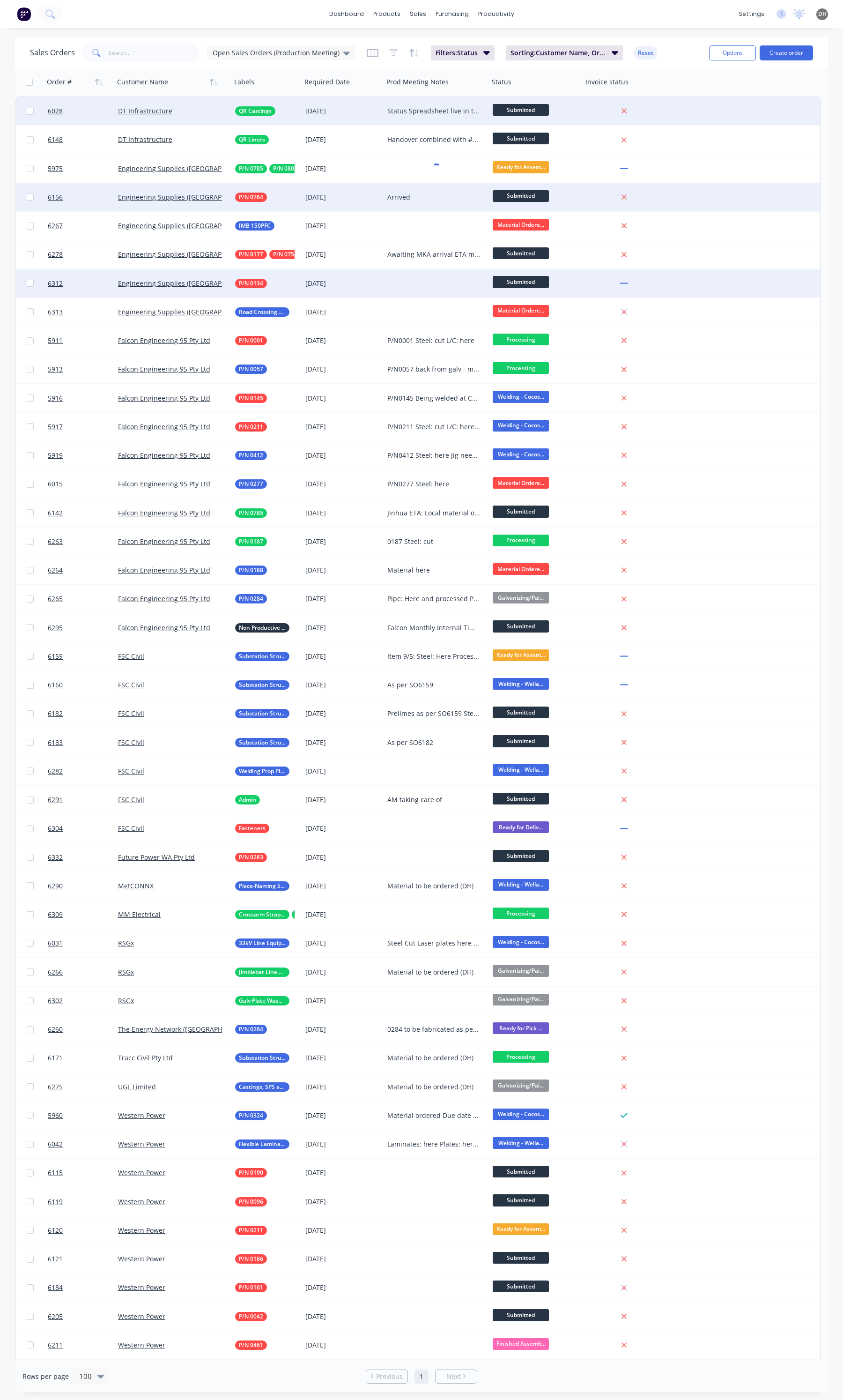
click at [439, 273] on div at bounding box center [436, 283] width 105 height 28
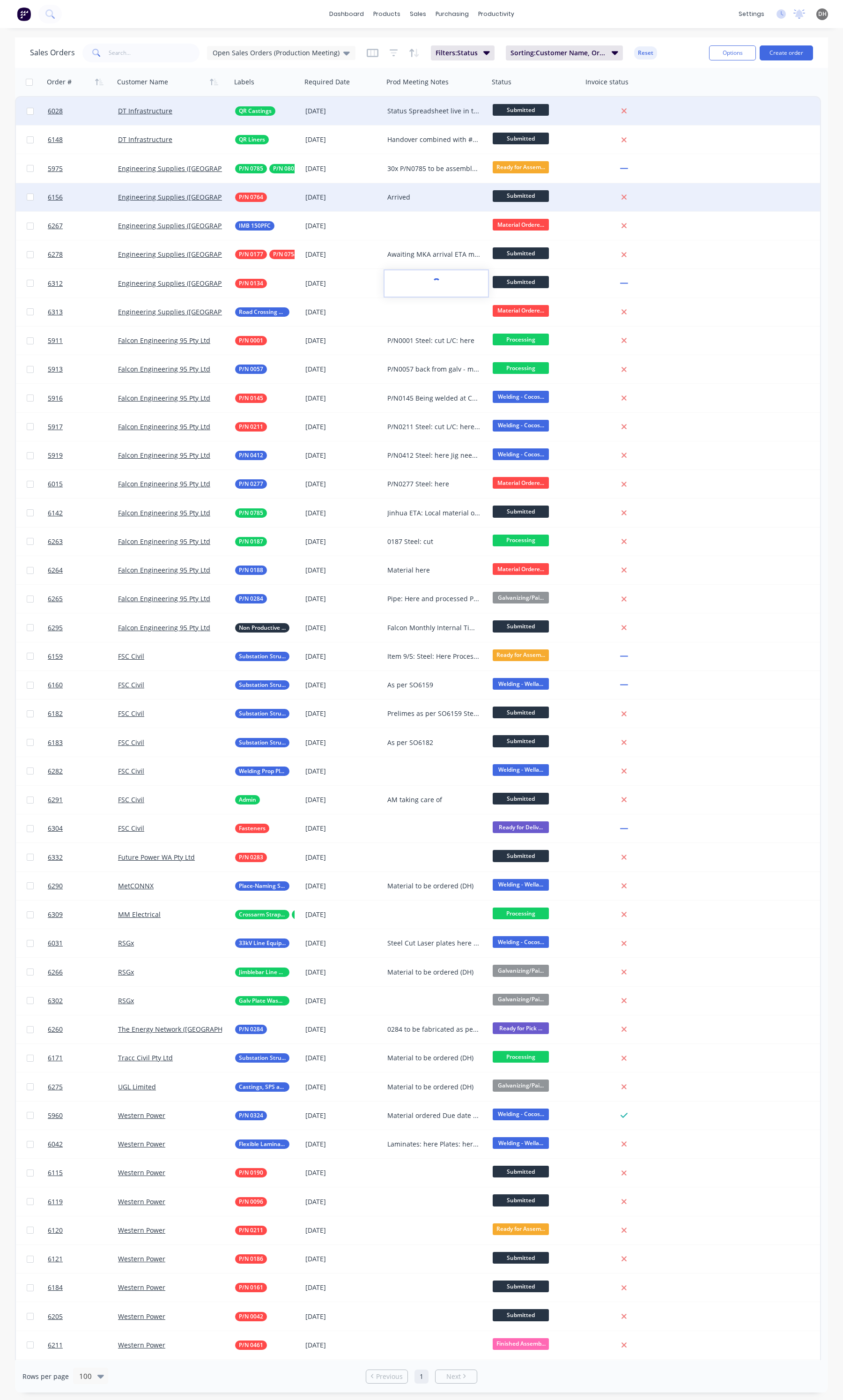
click at [427, 188] on div "Arrived" at bounding box center [436, 197] width 105 height 28
click at [424, 199] on div "Arrived" at bounding box center [434, 197] width 93 height 9
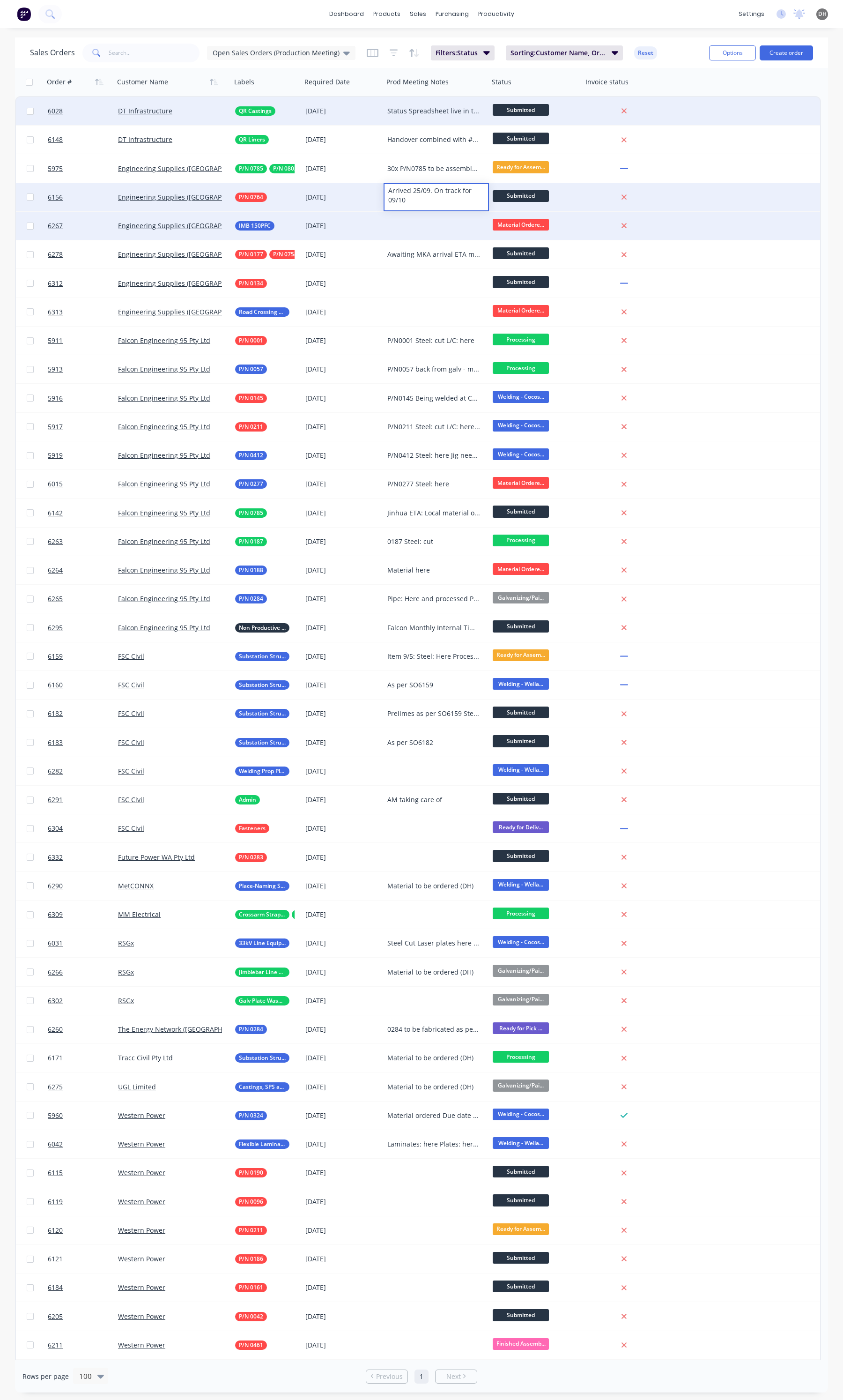
click at [429, 222] on div at bounding box center [436, 225] width 105 height 28
click at [427, 223] on div at bounding box center [436, 225] width 105 height 28
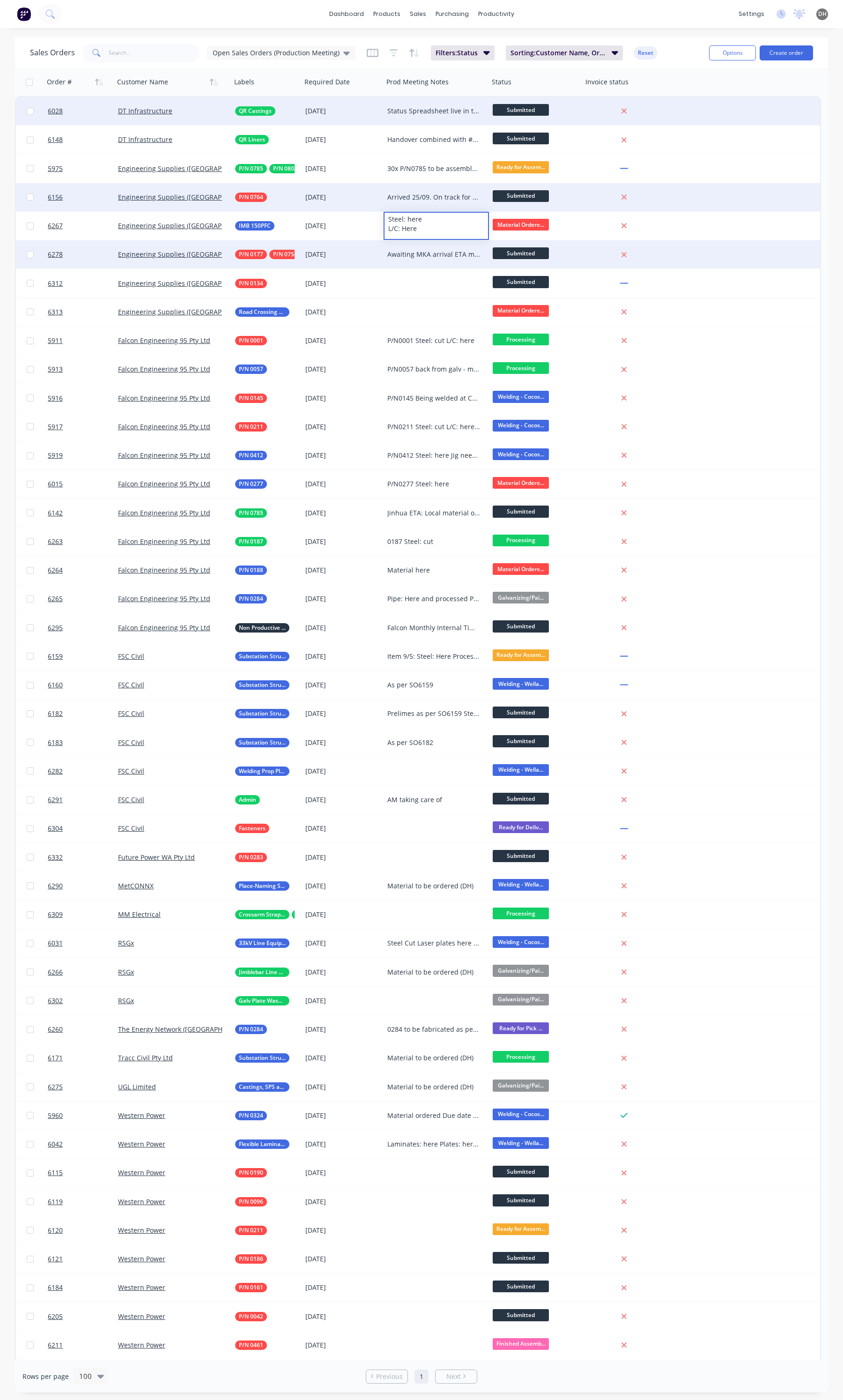
click at [425, 257] on div "Awaiting MKA arrival ETA mid November" at bounding box center [434, 254] width 93 height 9
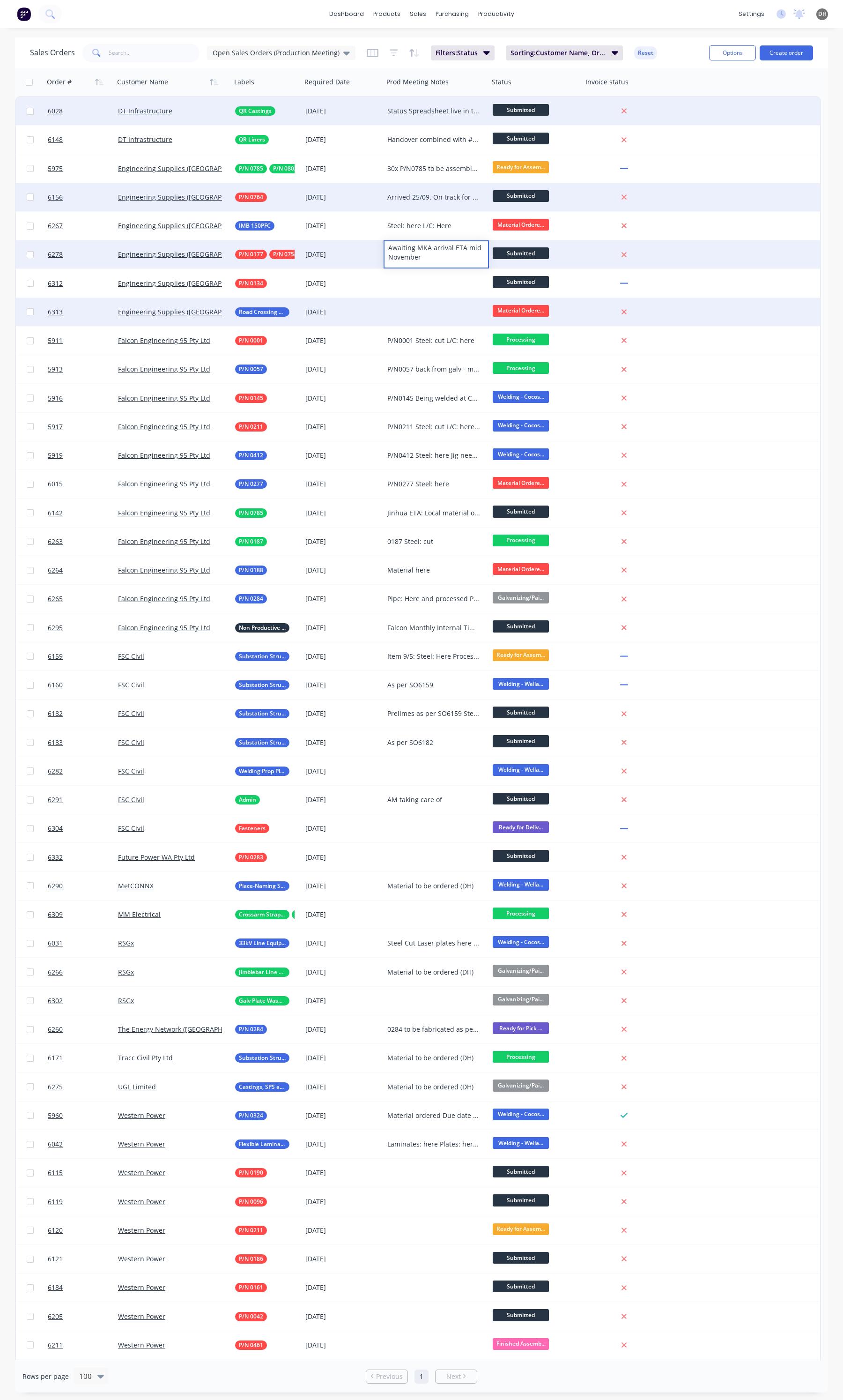
click at [412, 299] on div at bounding box center [436, 312] width 105 height 28
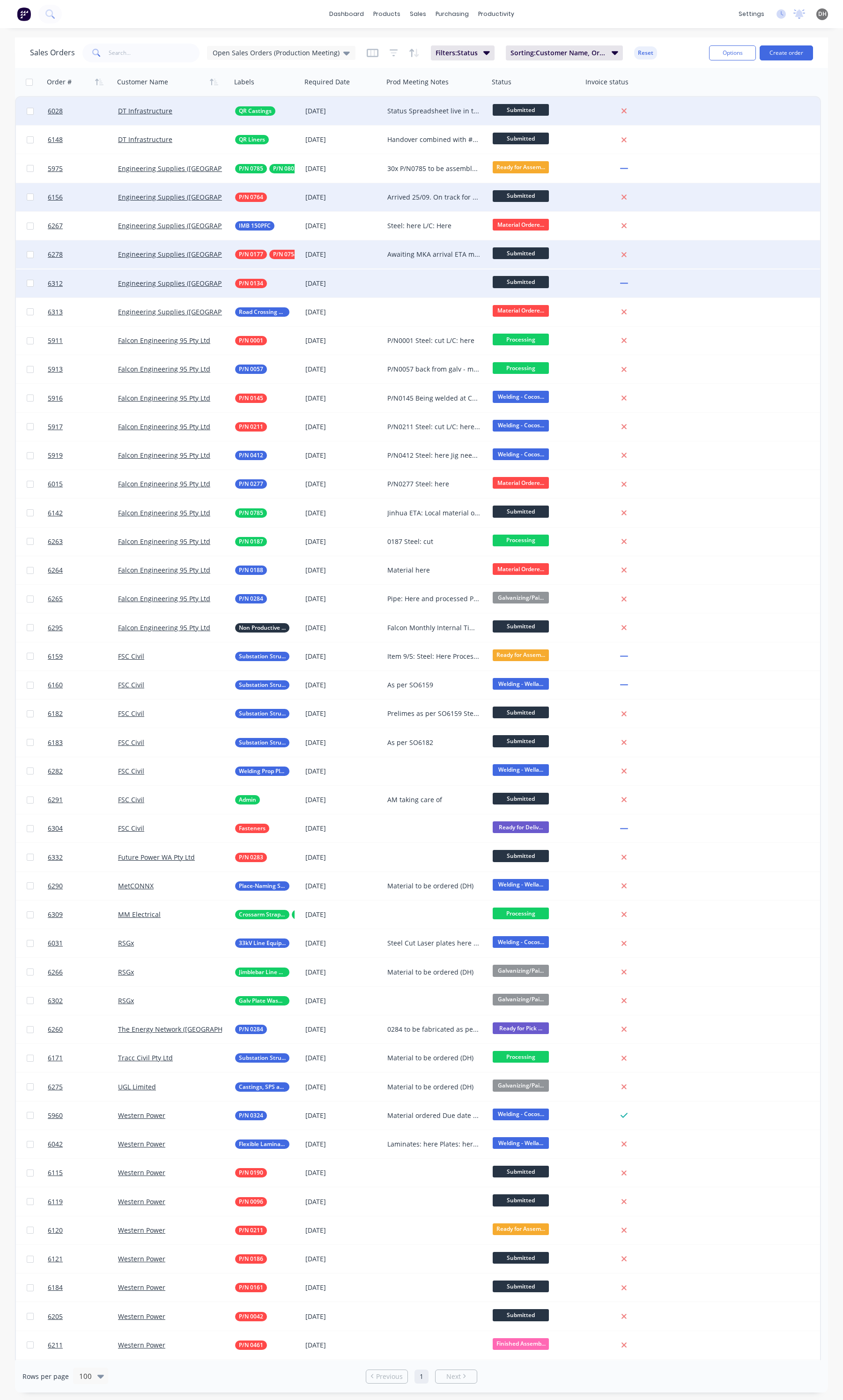
click at [415, 277] on div at bounding box center [436, 283] width 105 height 28
click at [400, 284] on div at bounding box center [436, 283] width 105 height 28
click at [419, 279] on div "Due mid october?? TBC - DH to check" at bounding box center [436, 282] width 103 height 23
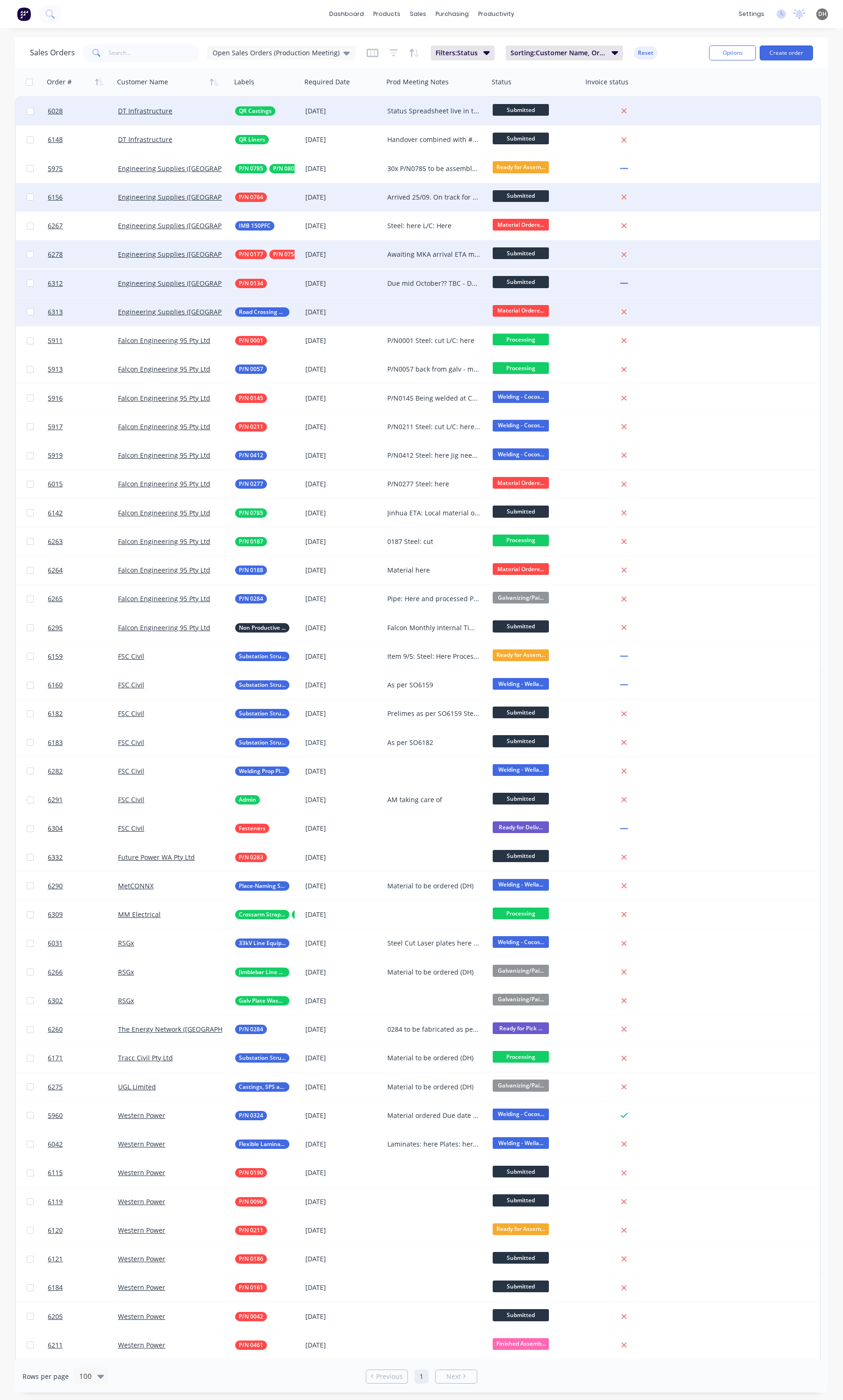
click at [432, 314] on div at bounding box center [436, 312] width 105 height 28
click at [340, 305] on div "[DATE]" at bounding box center [342, 312] width 82 height 28
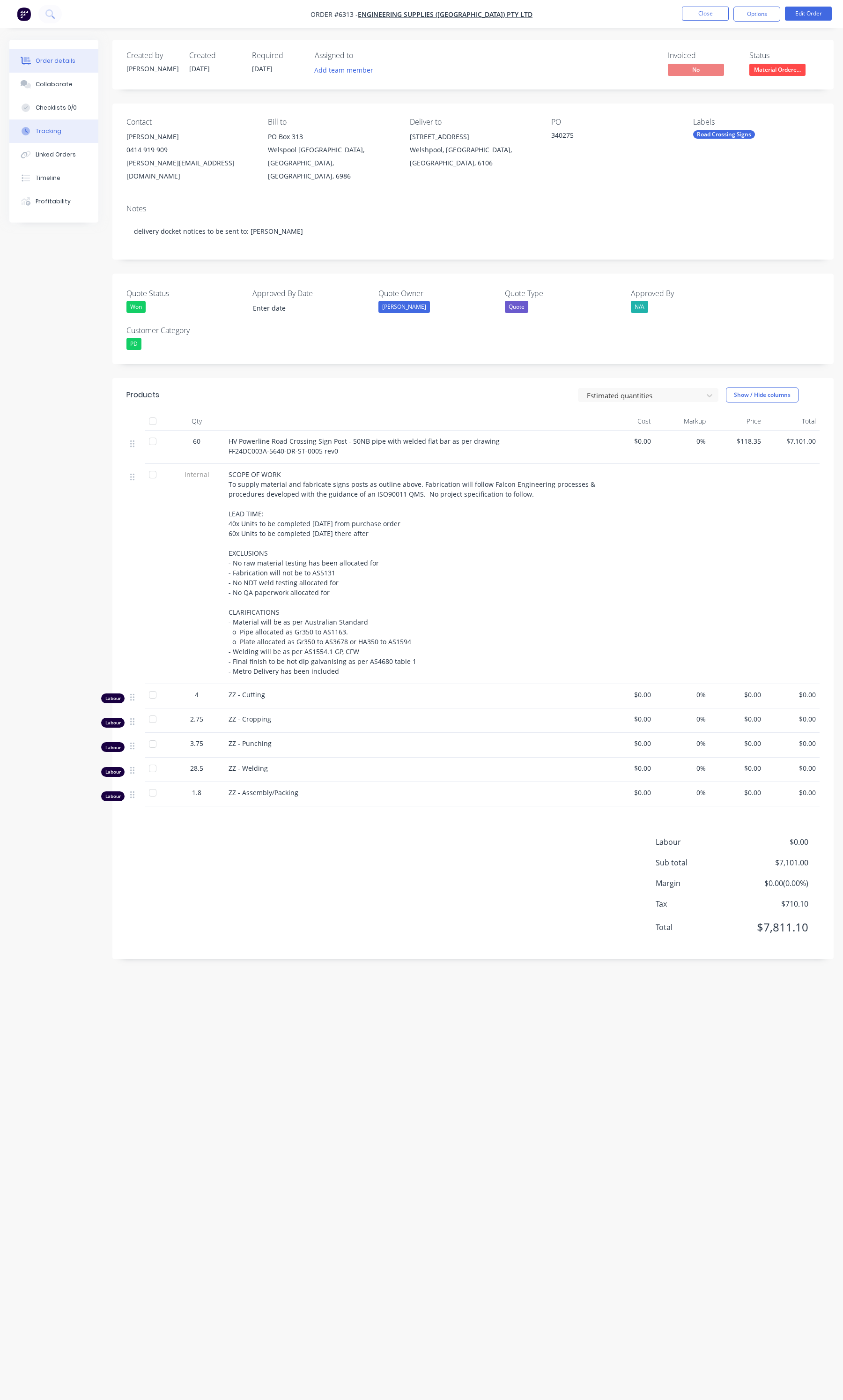
click at [57, 137] on button "Tracking" at bounding box center [54, 131] width 89 height 23
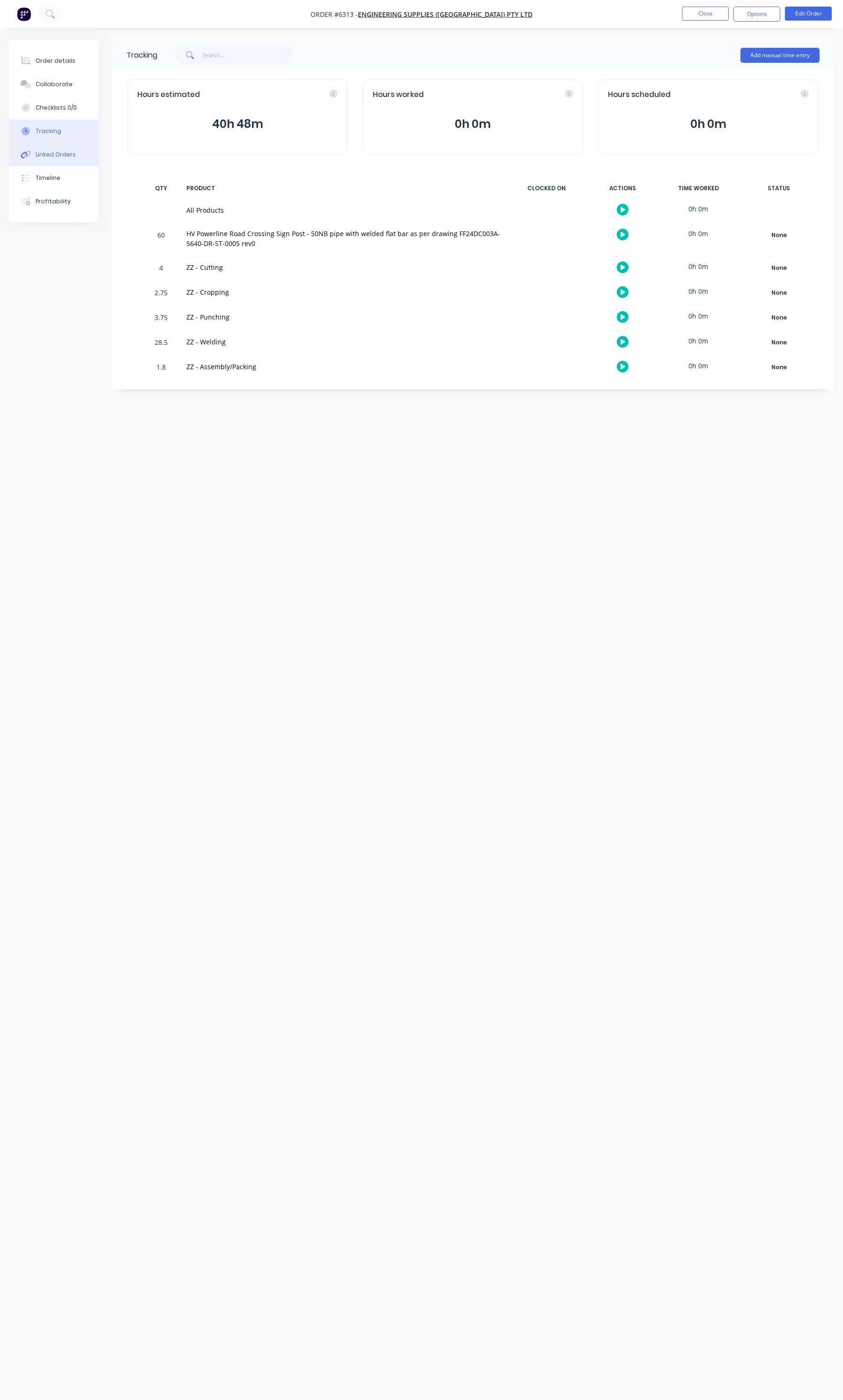
click at [60, 149] on button "Linked Orders" at bounding box center [54, 154] width 89 height 23
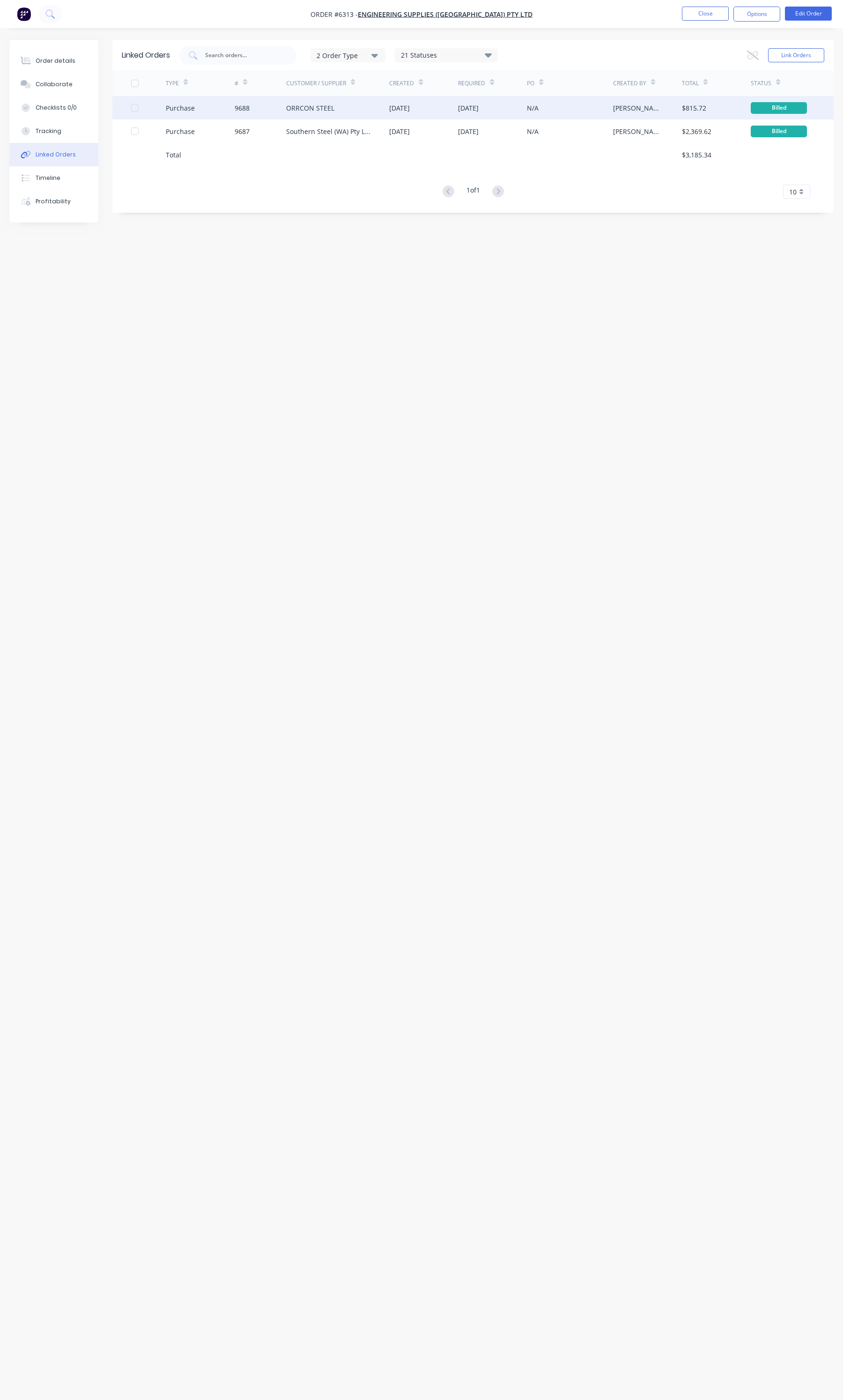
click at [269, 110] on div "9688" at bounding box center [261, 108] width 52 height 23
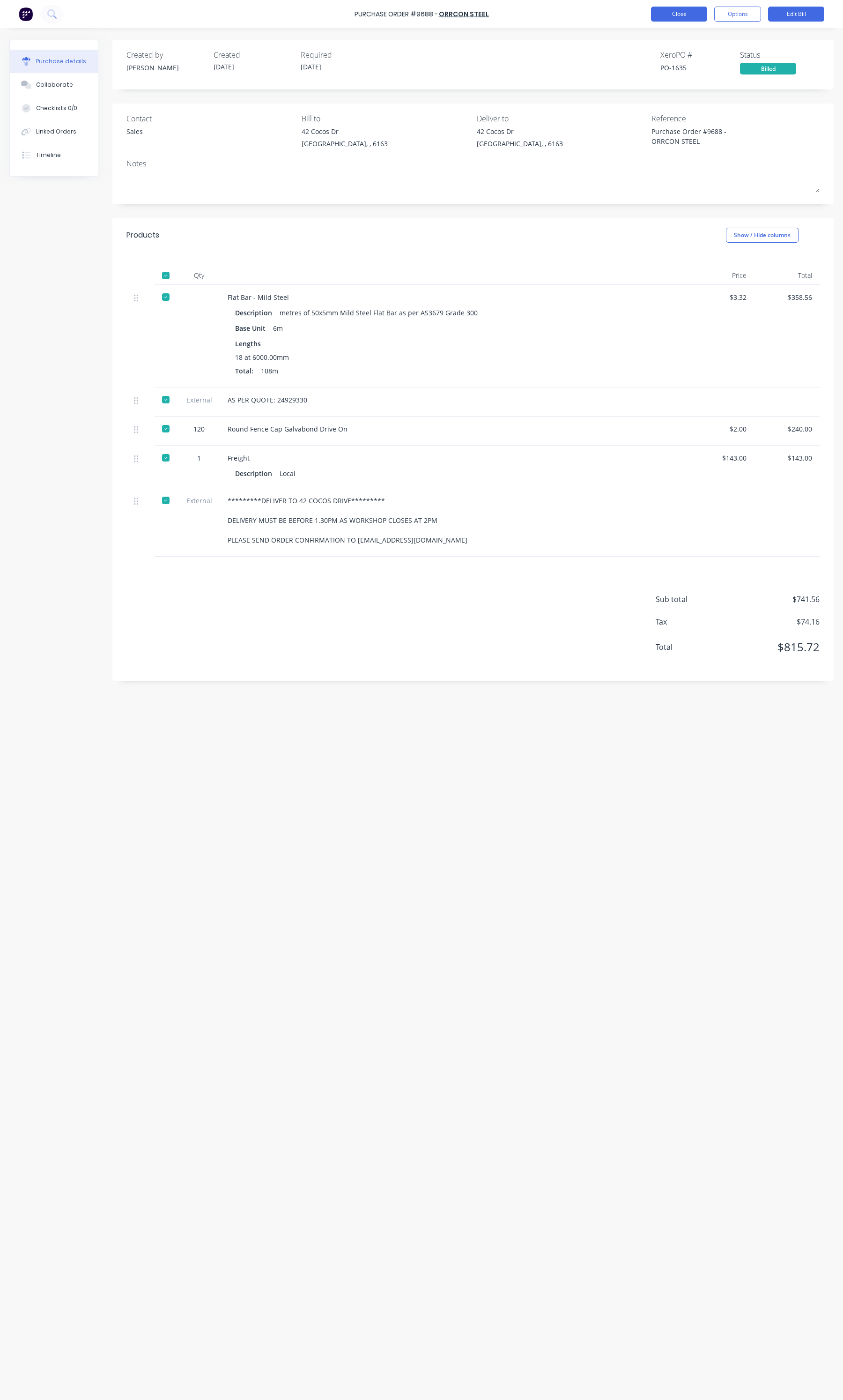
click at [698, 20] on button "Close" at bounding box center [679, 14] width 56 height 15
type textarea "x"
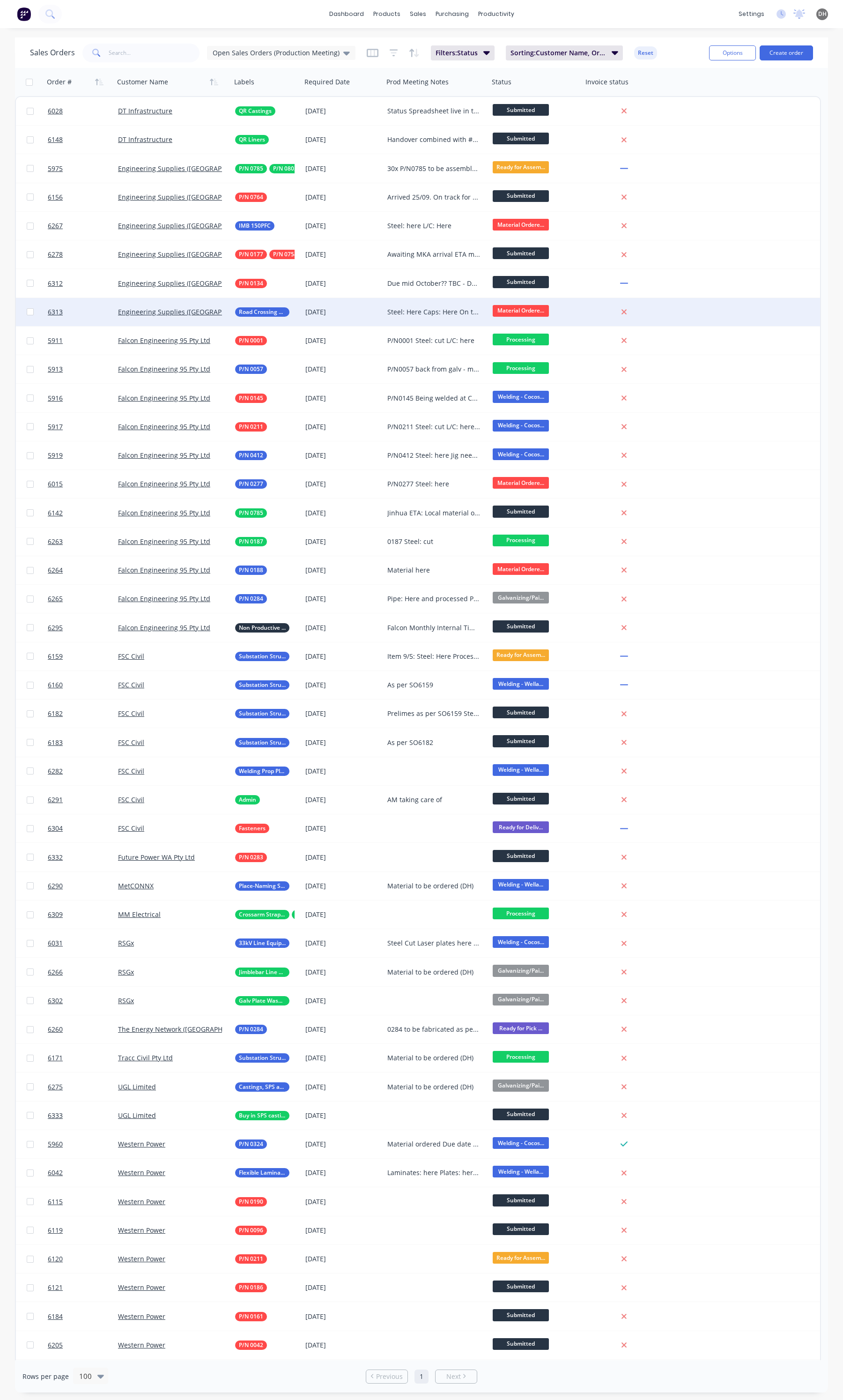
click at [417, 309] on div "Steel: Here Caps: Here On track" at bounding box center [434, 312] width 93 height 9
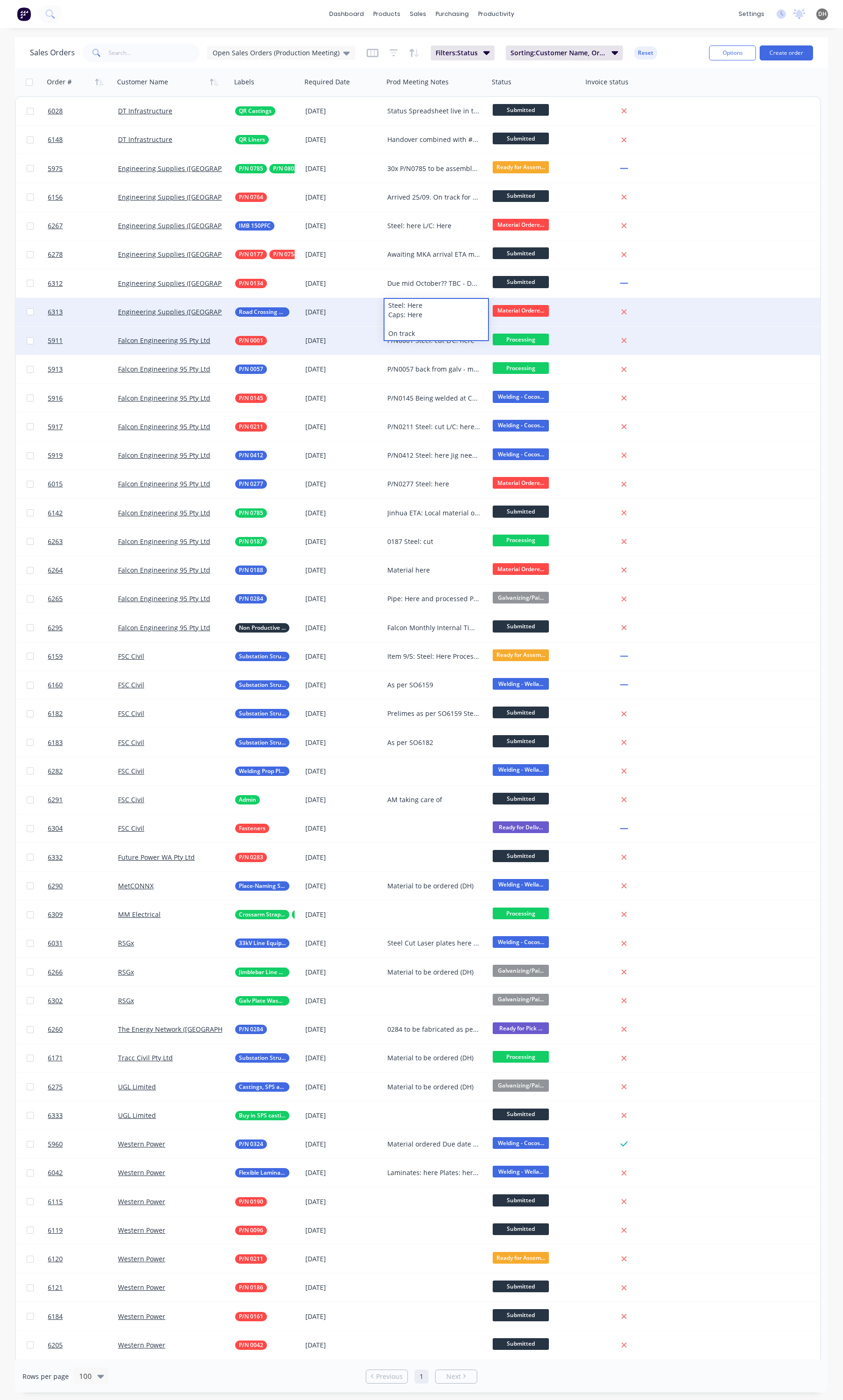
click at [427, 347] on div "P/N0001 Steel: cut L/C: here" at bounding box center [436, 341] width 105 height 28
click at [424, 344] on div "P/N0001 Steel: cut L/C: here" at bounding box center [434, 340] width 93 height 9
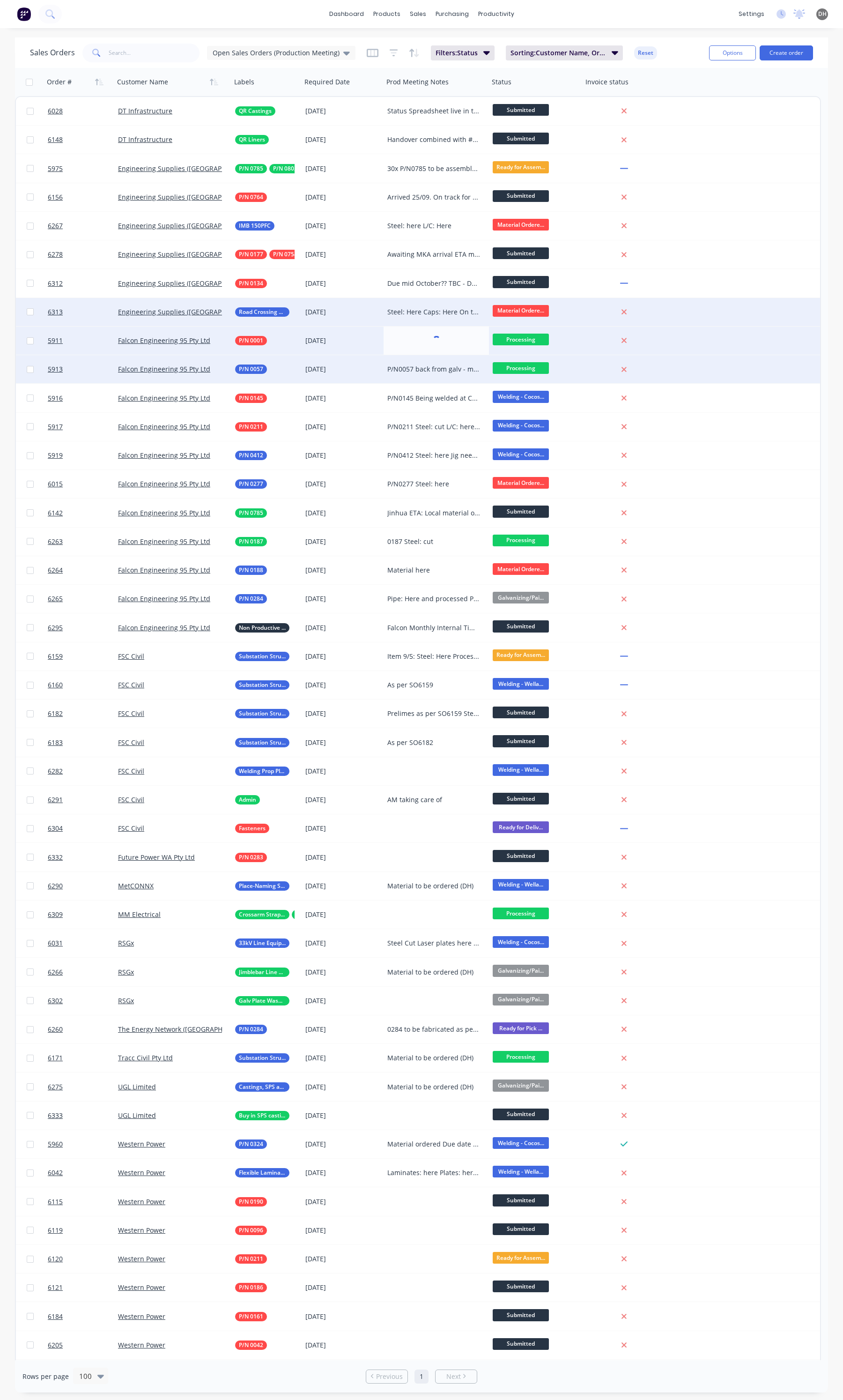
click at [422, 363] on div "P/N0057 back from galv - machining to start later this week, early next week" at bounding box center [436, 369] width 105 height 28
click at [422, 368] on div "P/N0057 back from galv - machining to start later this week, early next week" at bounding box center [434, 369] width 93 height 9
drag, startPoint x: 419, startPoint y: 391, endPoint x: 385, endPoint y: 364, distance: 43.4
click at [385, 364] on div "P/N0057 back from galv - machining to start later this week, early next week" at bounding box center [436, 376] width 103 height 41
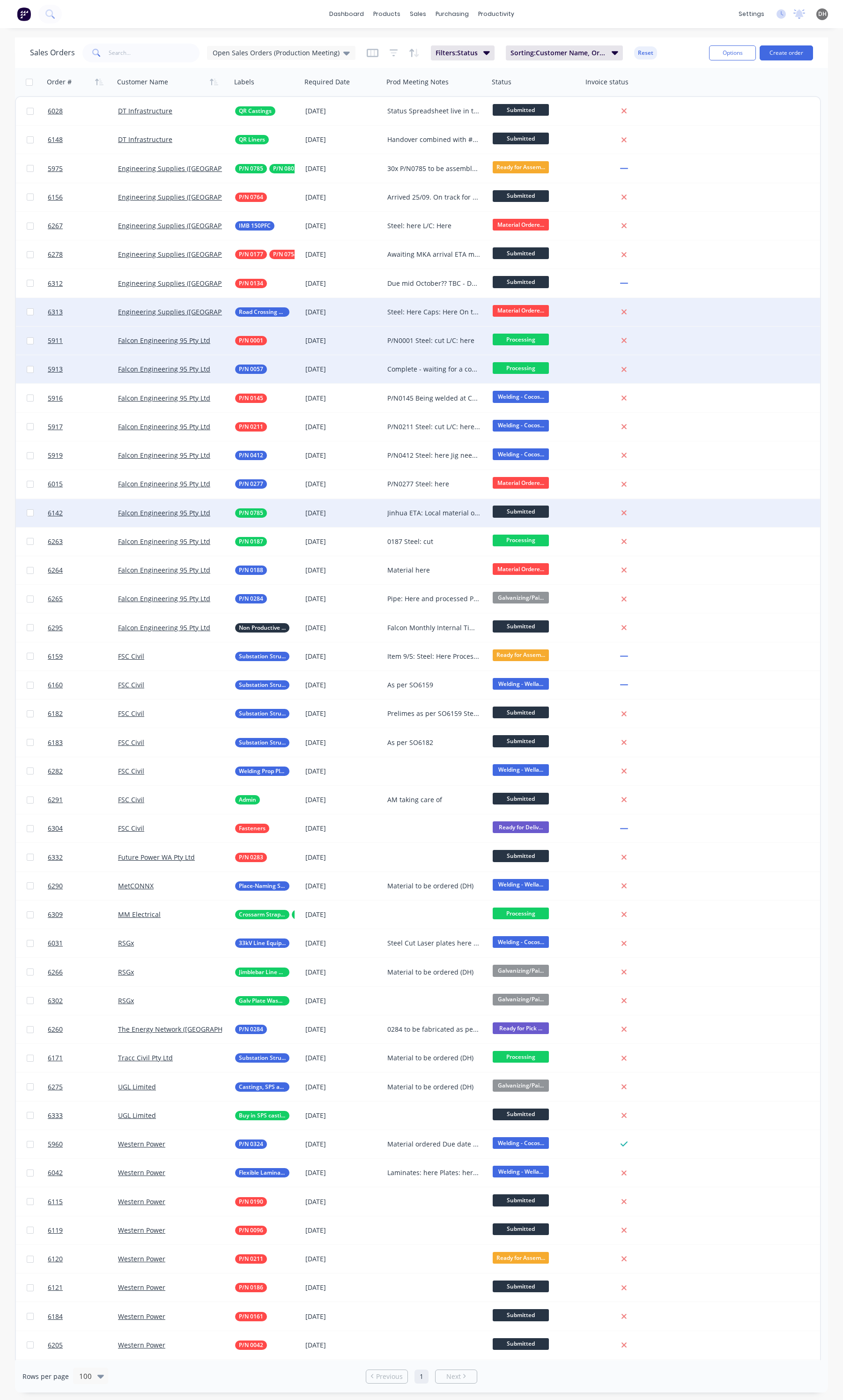
click at [412, 509] on div "Jinhua ETA: Local material ordered Pipe: back from galv Brass: here Fasteners: …" at bounding box center [434, 513] width 93 height 9
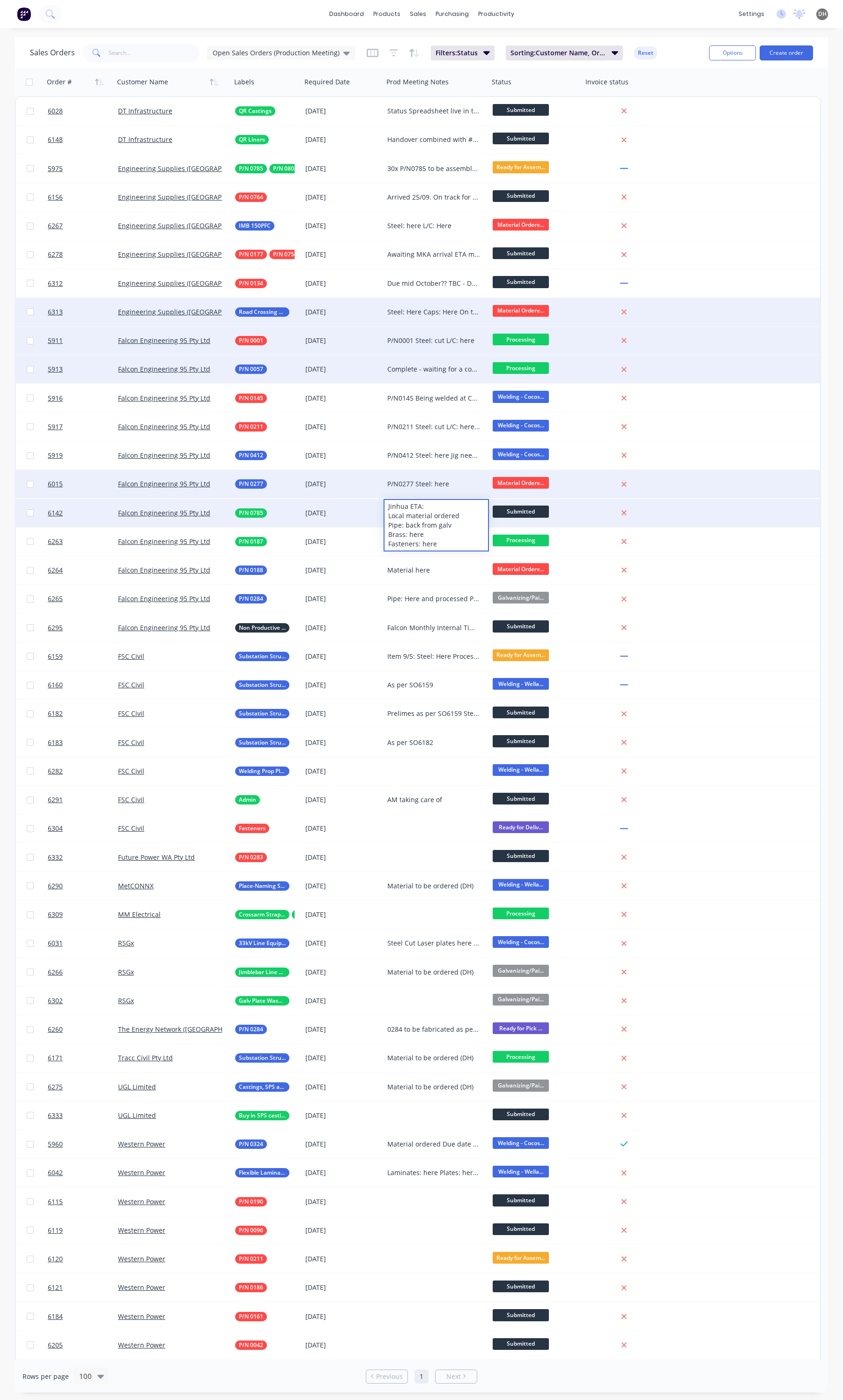
click at [431, 490] on div "P/N0277 Steel: here" at bounding box center [436, 484] width 105 height 28
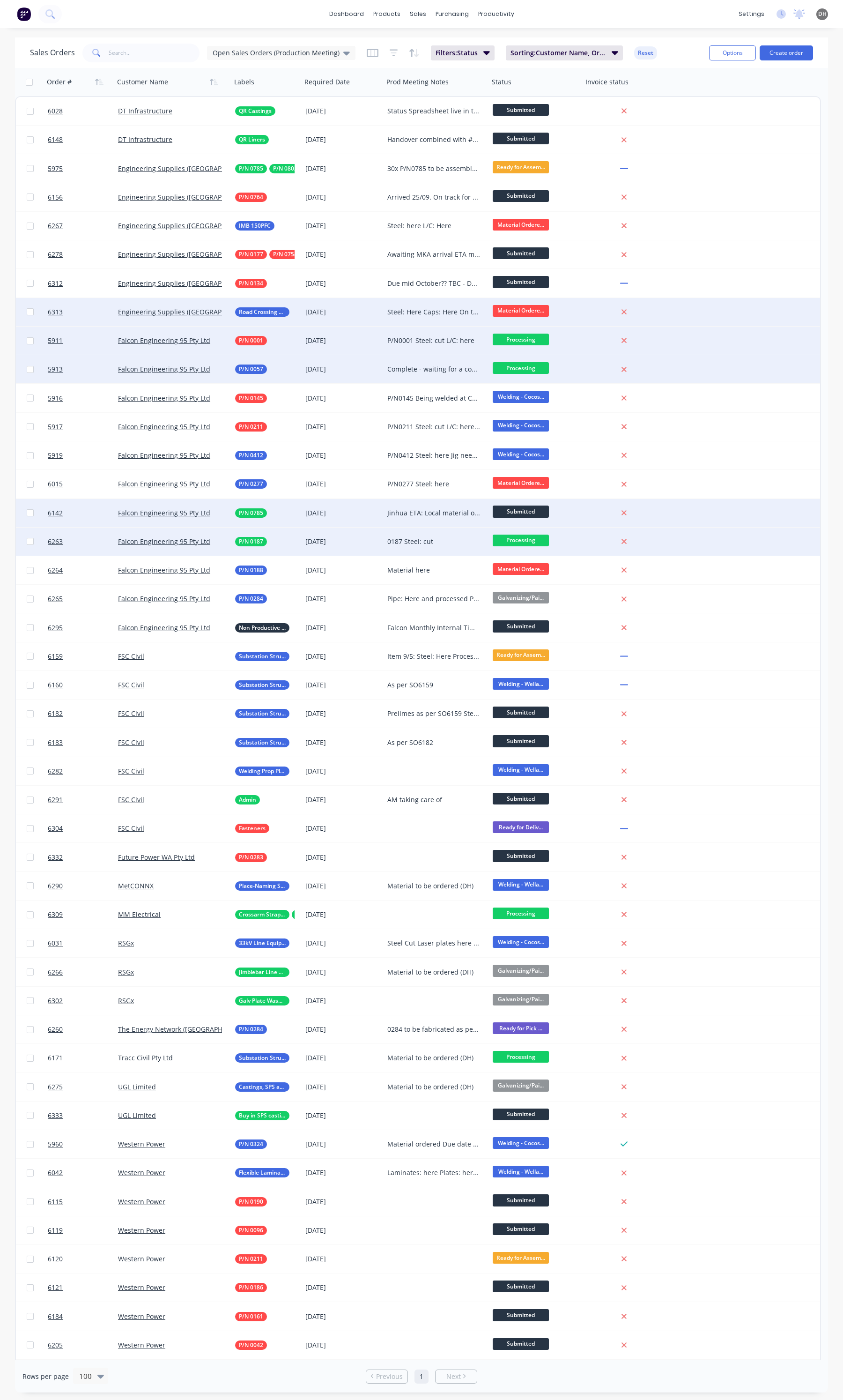
click at [411, 545] on div "0187 Steel: cut" at bounding box center [434, 542] width 93 height 9
click at [408, 510] on div "Jinhua ETA: Local material ordered Pipe: back from galv Brass: here Fasteners: …" at bounding box center [434, 513] width 93 height 9
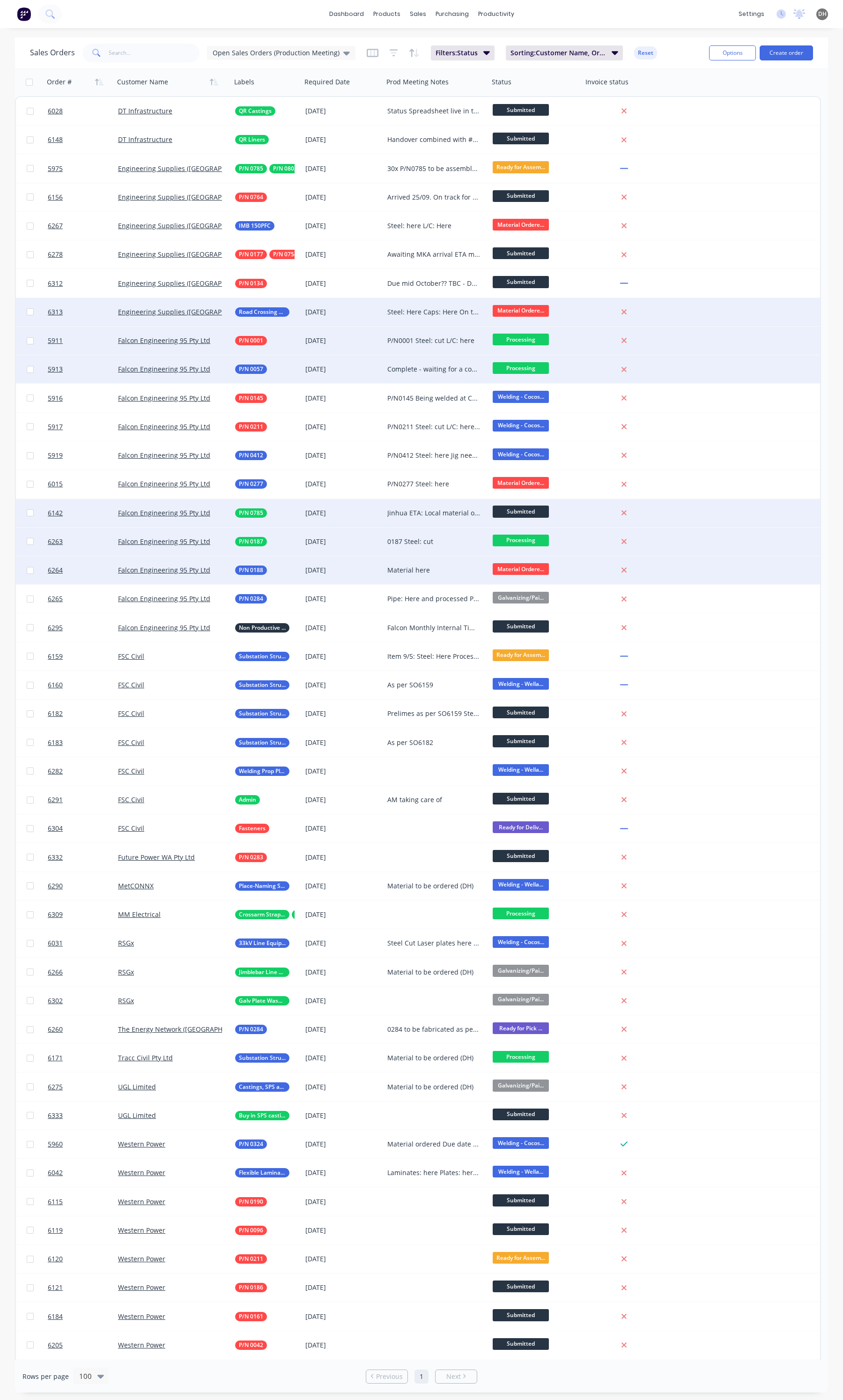
click at [407, 572] on div "Material here" at bounding box center [434, 570] width 93 height 9
drag, startPoint x: 431, startPoint y: 565, endPoint x: 376, endPoint y: 578, distance: 56.5
click at [376, 578] on div "6264 Falcon Engineering 95 Pty Ltd P/N 0188 30 Oct 2025 Material here Material …" at bounding box center [418, 570] width 805 height 28
click at [508, 563] on span "Material Ordere..." at bounding box center [521, 569] width 56 height 12
click at [511, 569] on span "Material Ordere..." at bounding box center [521, 569] width 56 height 12
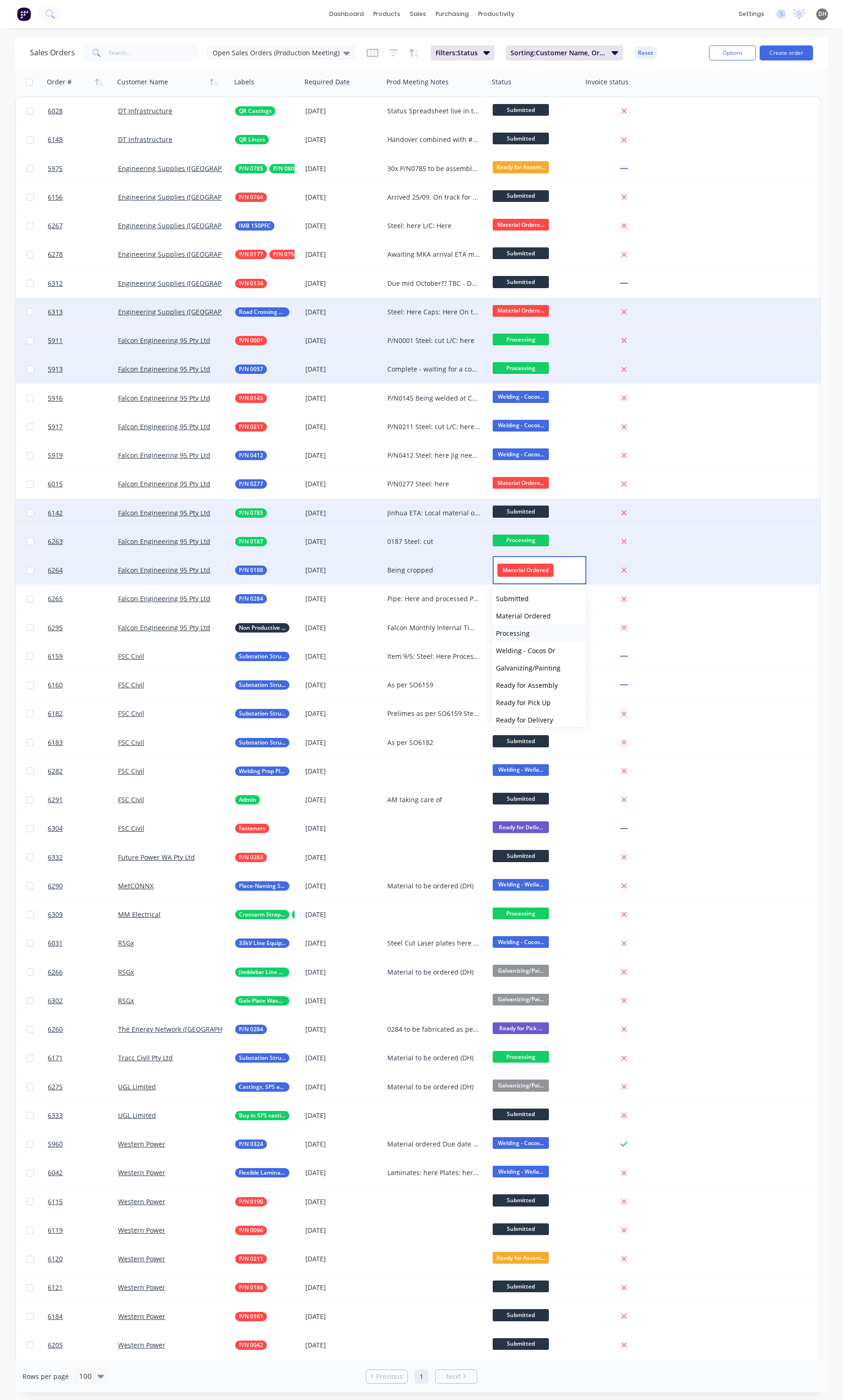
click at [516, 636] on span "Processing" at bounding box center [513, 634] width 34 height 9
click at [624, 11] on div "dashboard products sales purchasing productivity dashboard products Product Cat…" at bounding box center [421, 14] width 843 height 28
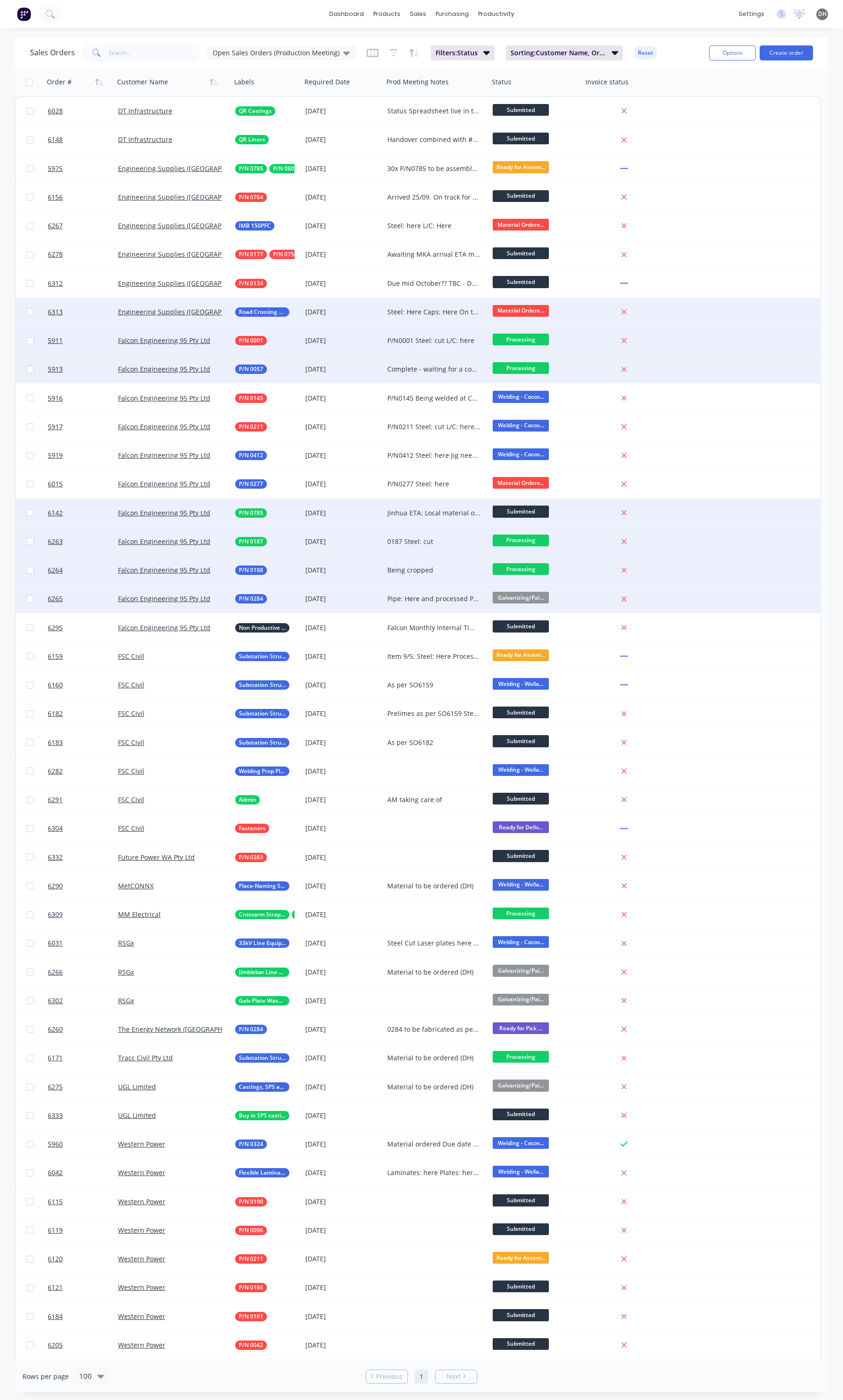
click at [418, 603] on div "Pipe: Here and processed Plates : here Waiting for welding" at bounding box center [434, 598] width 93 height 9
drag, startPoint x: 455, startPoint y: 612, endPoint x: 389, endPoint y: 593, distance: 68.7
click at [389, 593] on div "Pipe: Here and processed Plates : here Waiting for welding" at bounding box center [436, 601] width 103 height 32
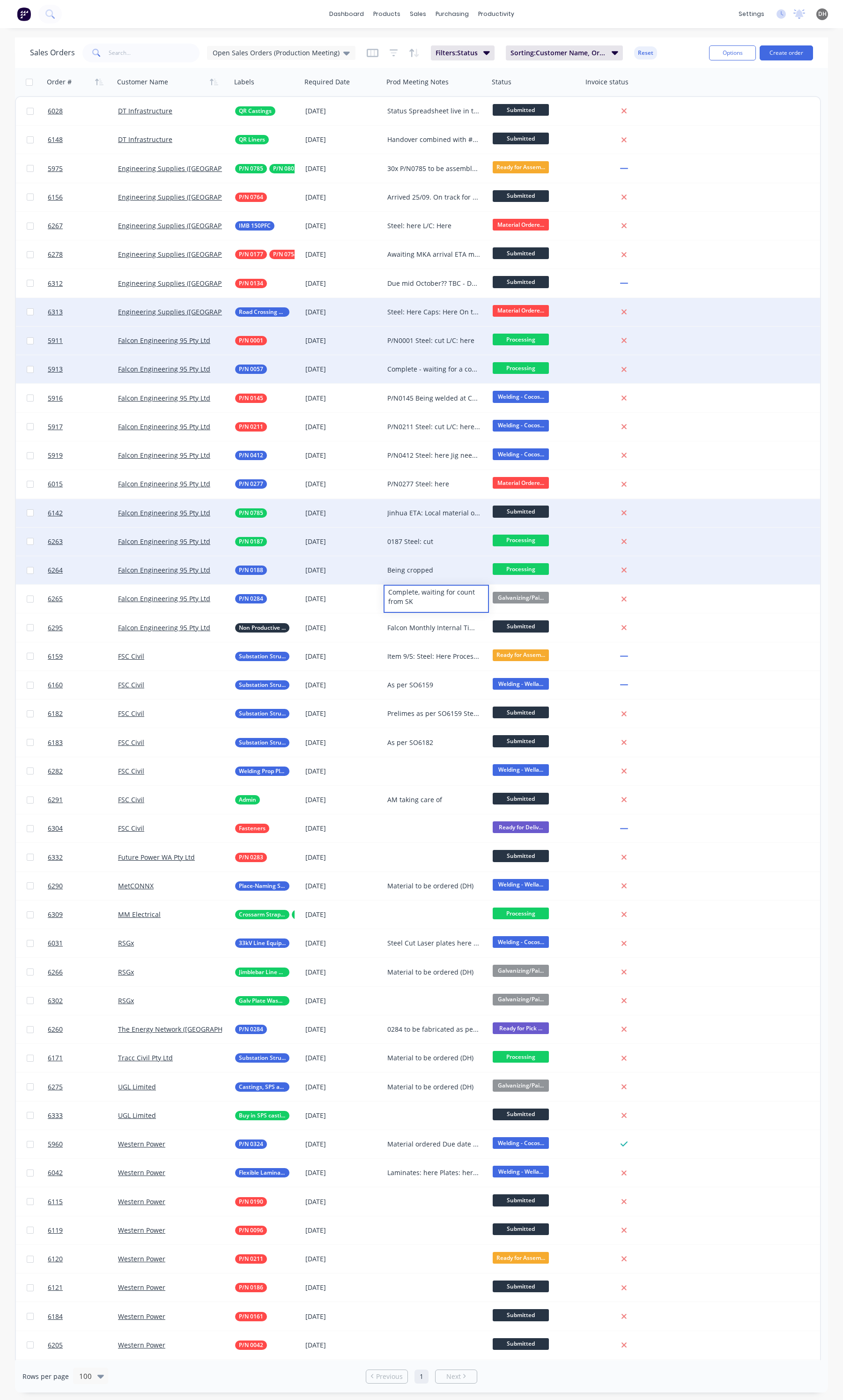
click at [686, 79] on div "Order # Customer Name Labels Required Date Prod Meeting Notes Status Invoice st…" at bounding box center [418, 82] width 806 height 28
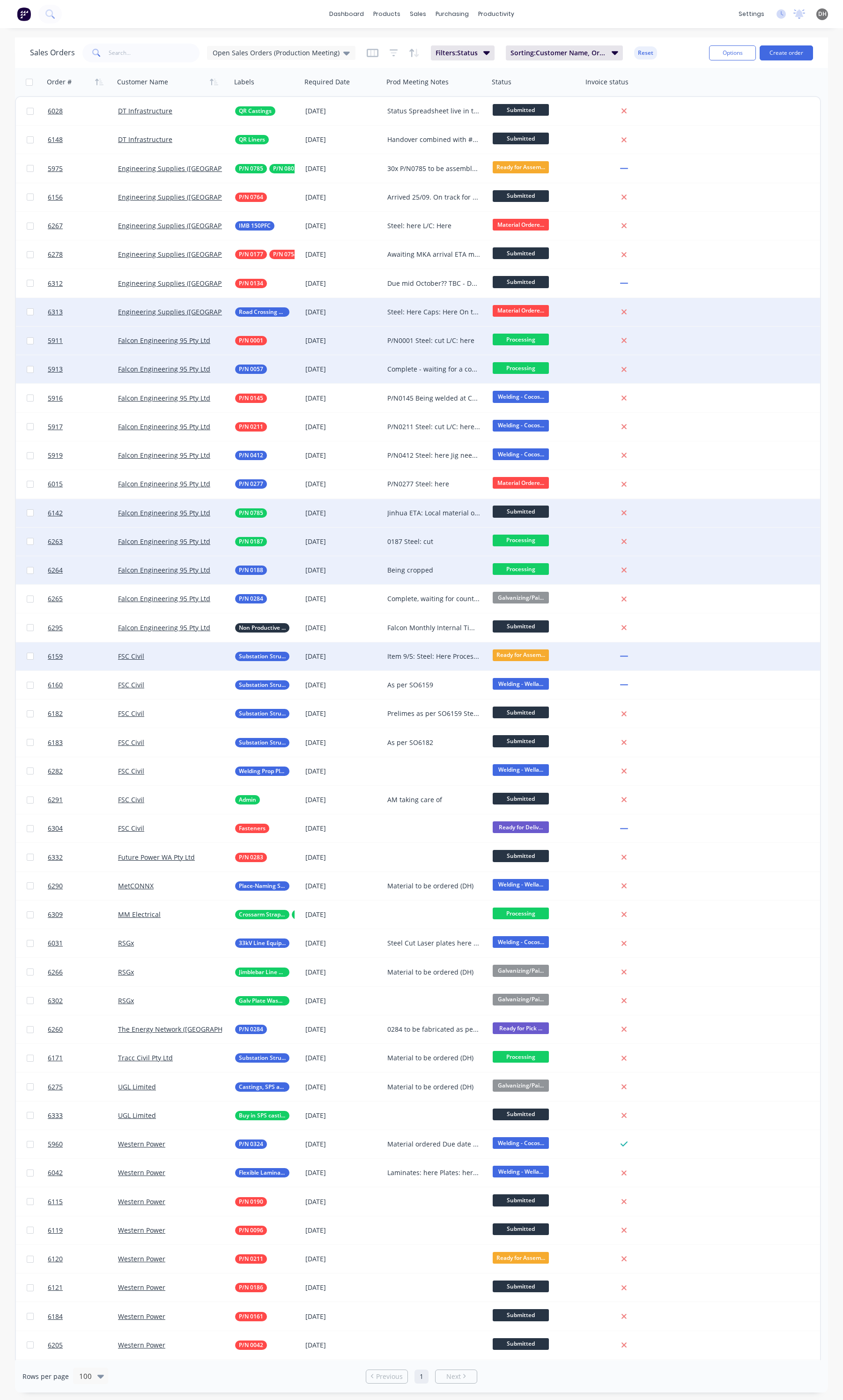
click at [437, 657] on div "Item 9/5: Steel: Here Processed Steel: 06/08 Plates: 08/08 Remaining Items (130…" at bounding box center [434, 656] width 93 height 9
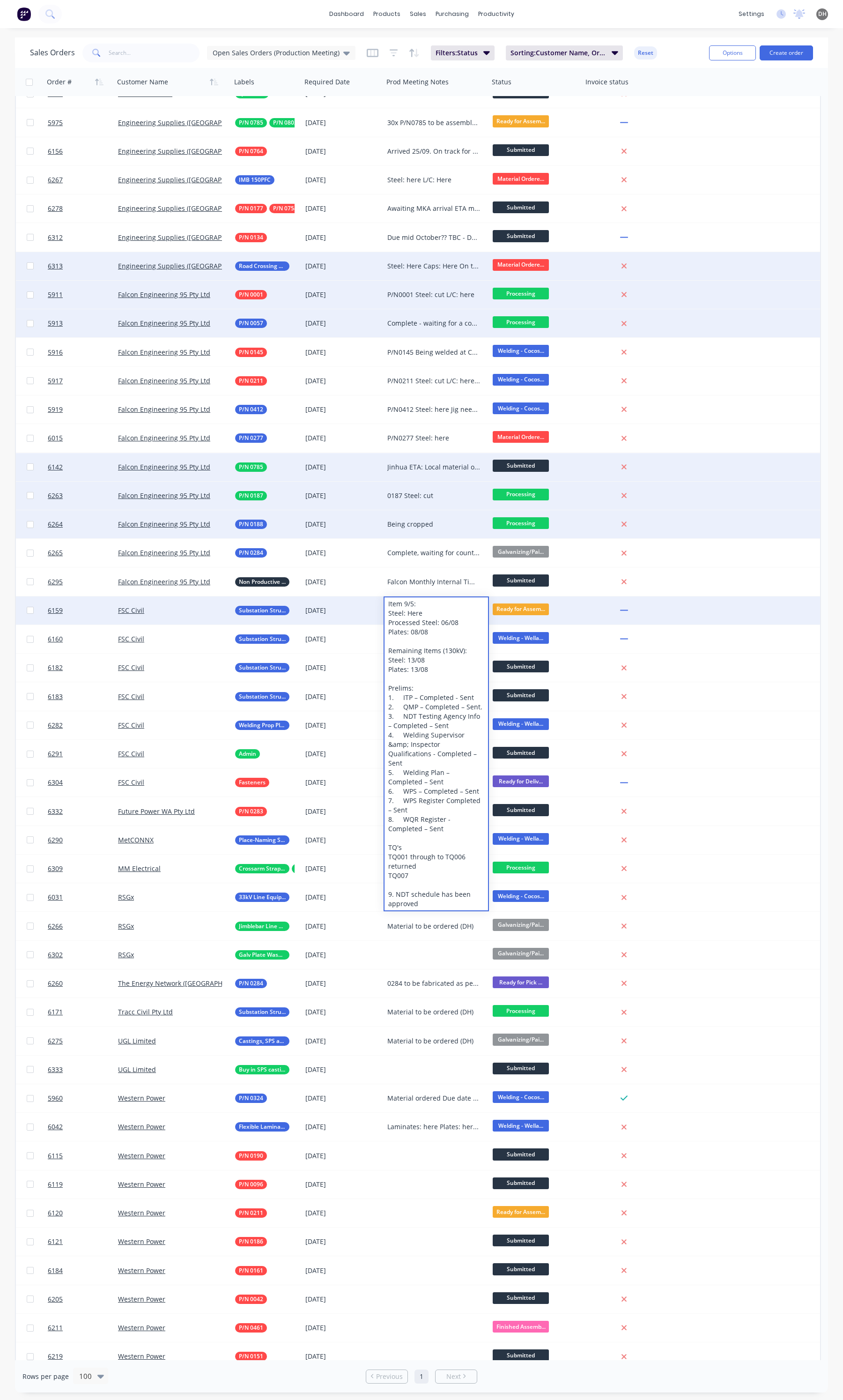
scroll to position [117, 0]
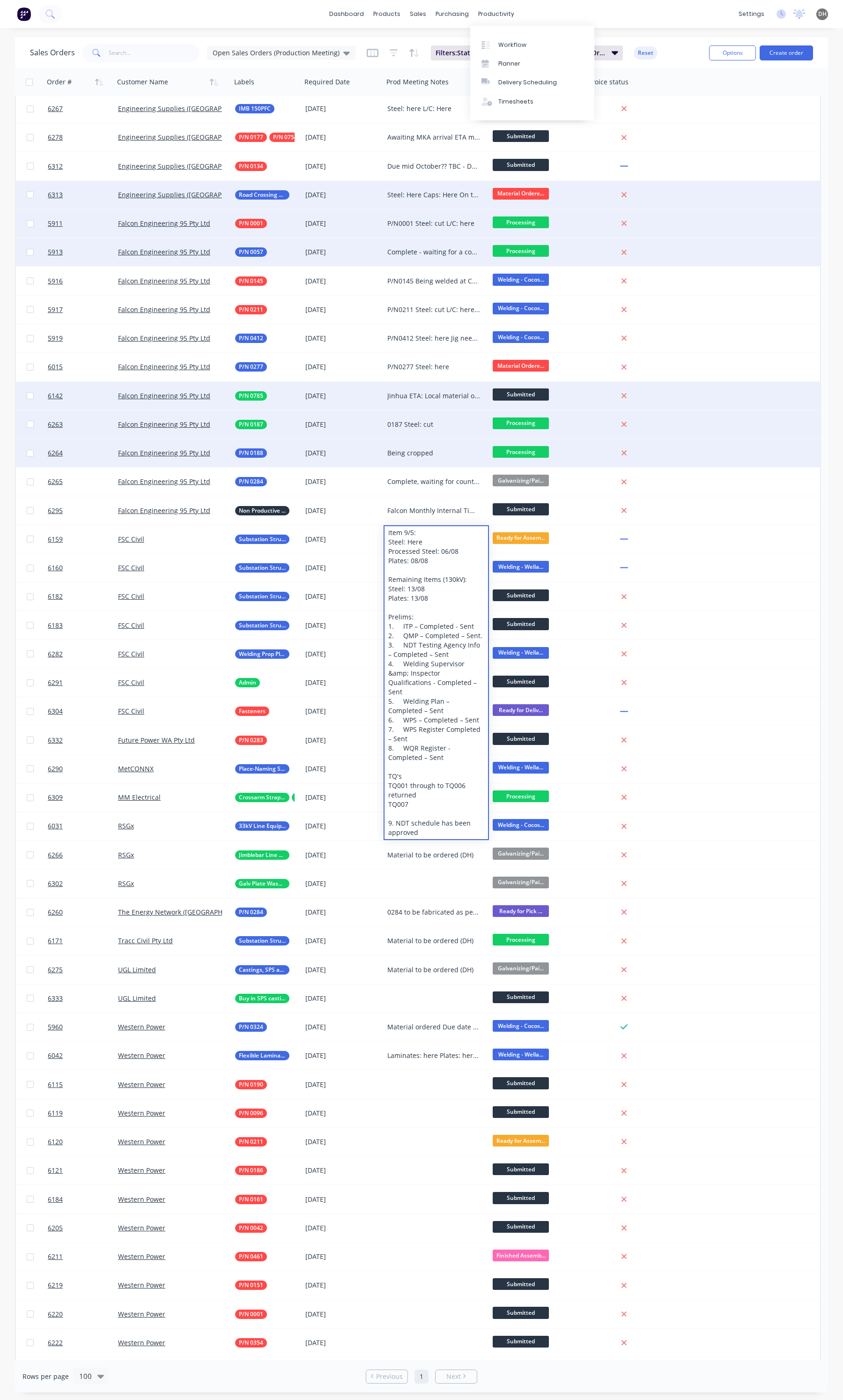
click at [579, 12] on div "dashboard products sales purchasing productivity dashboard products Product Cat…" at bounding box center [421, 14] width 843 height 28
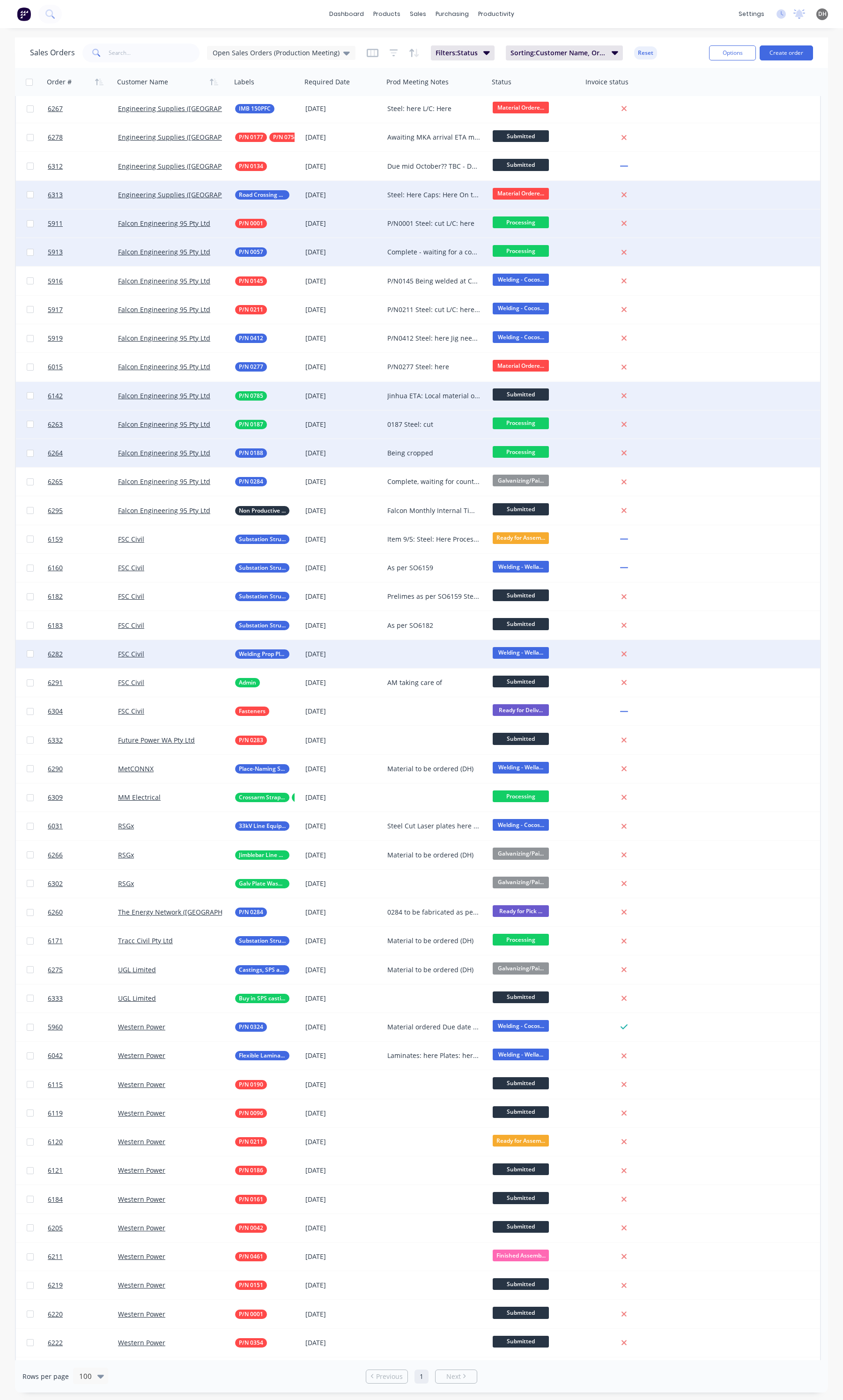
click at [423, 651] on div at bounding box center [436, 654] width 105 height 28
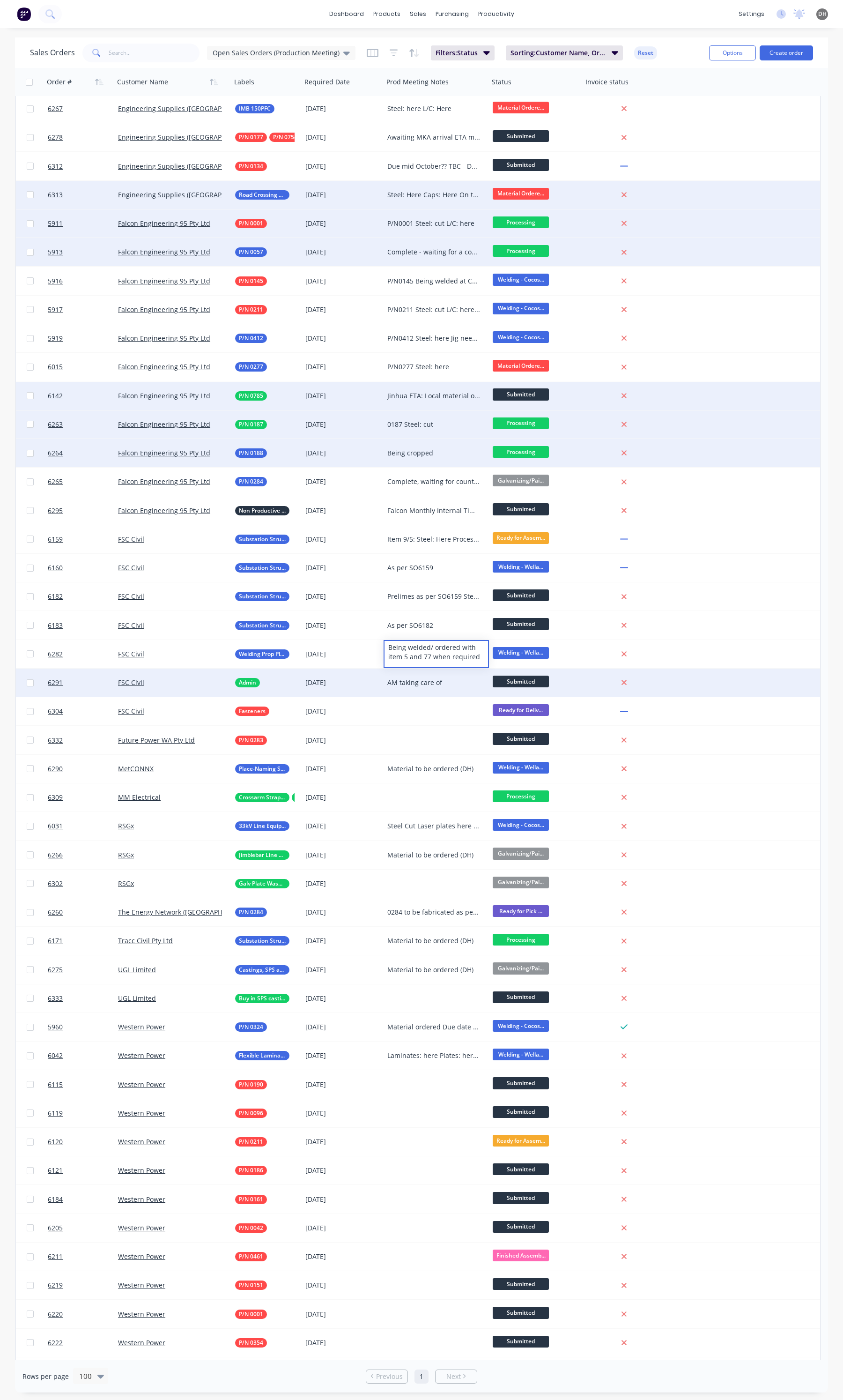
click at [434, 680] on div "AM taking care of" at bounding box center [434, 683] width 93 height 9
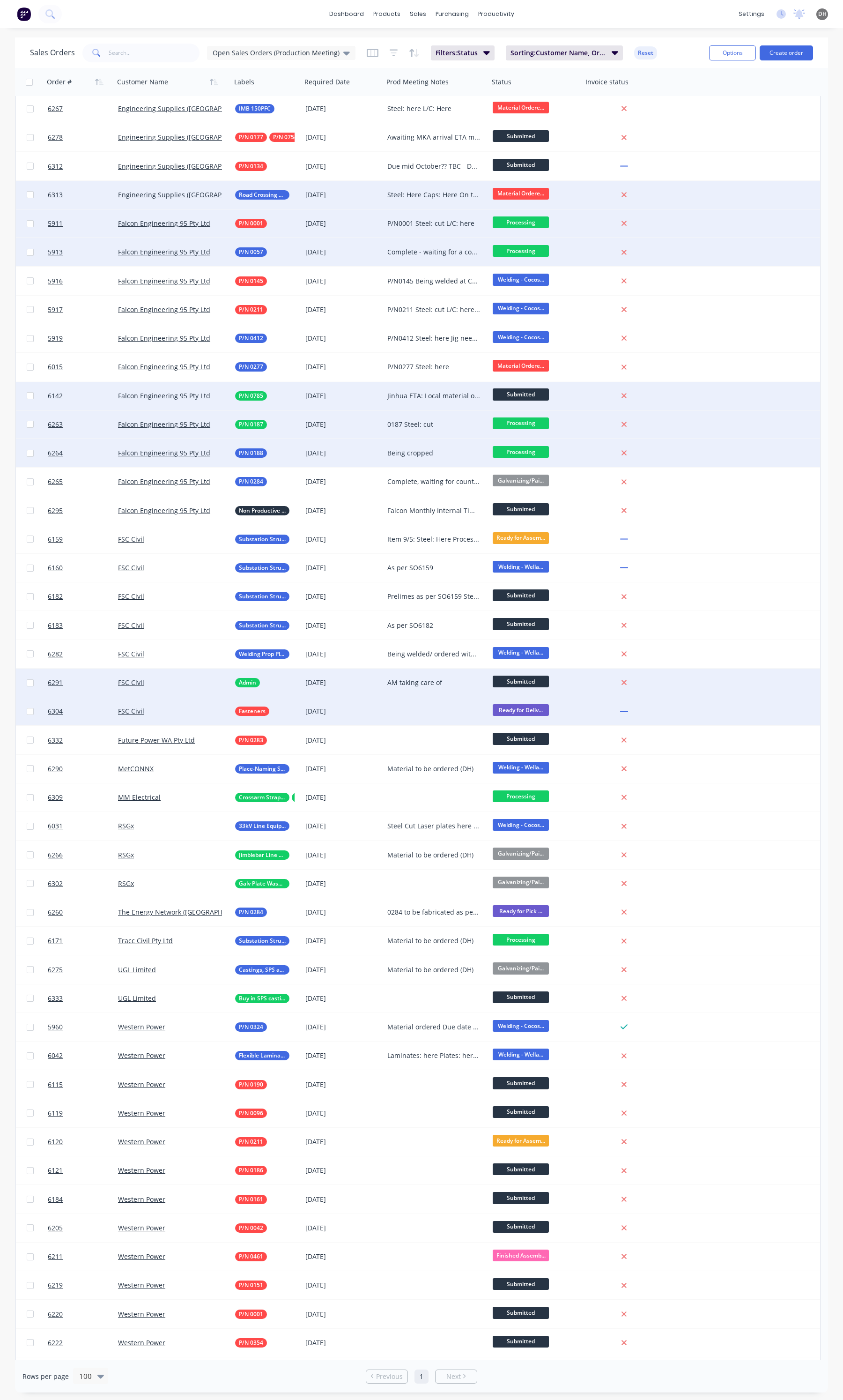
click at [425, 720] on div at bounding box center [436, 711] width 105 height 28
click at [502, 712] on span "Ready for Deliv..." at bounding box center [521, 710] width 56 height 12
click at [511, 715] on span "Ready for Deliv..." at bounding box center [521, 710] width 56 height 12
click at [527, 818] on button "Ready for Assembly" at bounding box center [539, 827] width 94 height 18
click at [421, 715] on div at bounding box center [436, 711] width 105 height 28
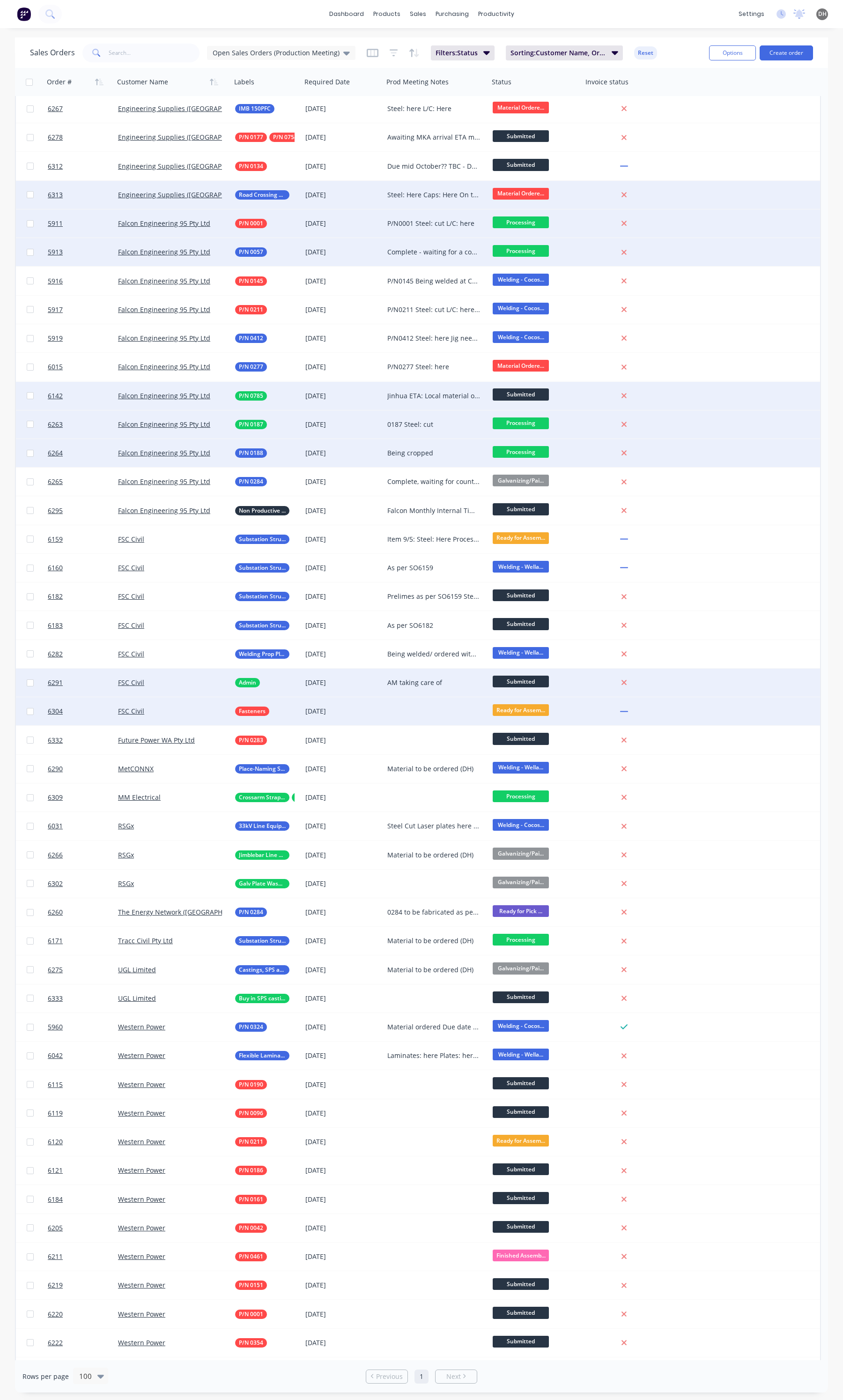
click at [421, 715] on div at bounding box center [436, 711] width 105 height 28
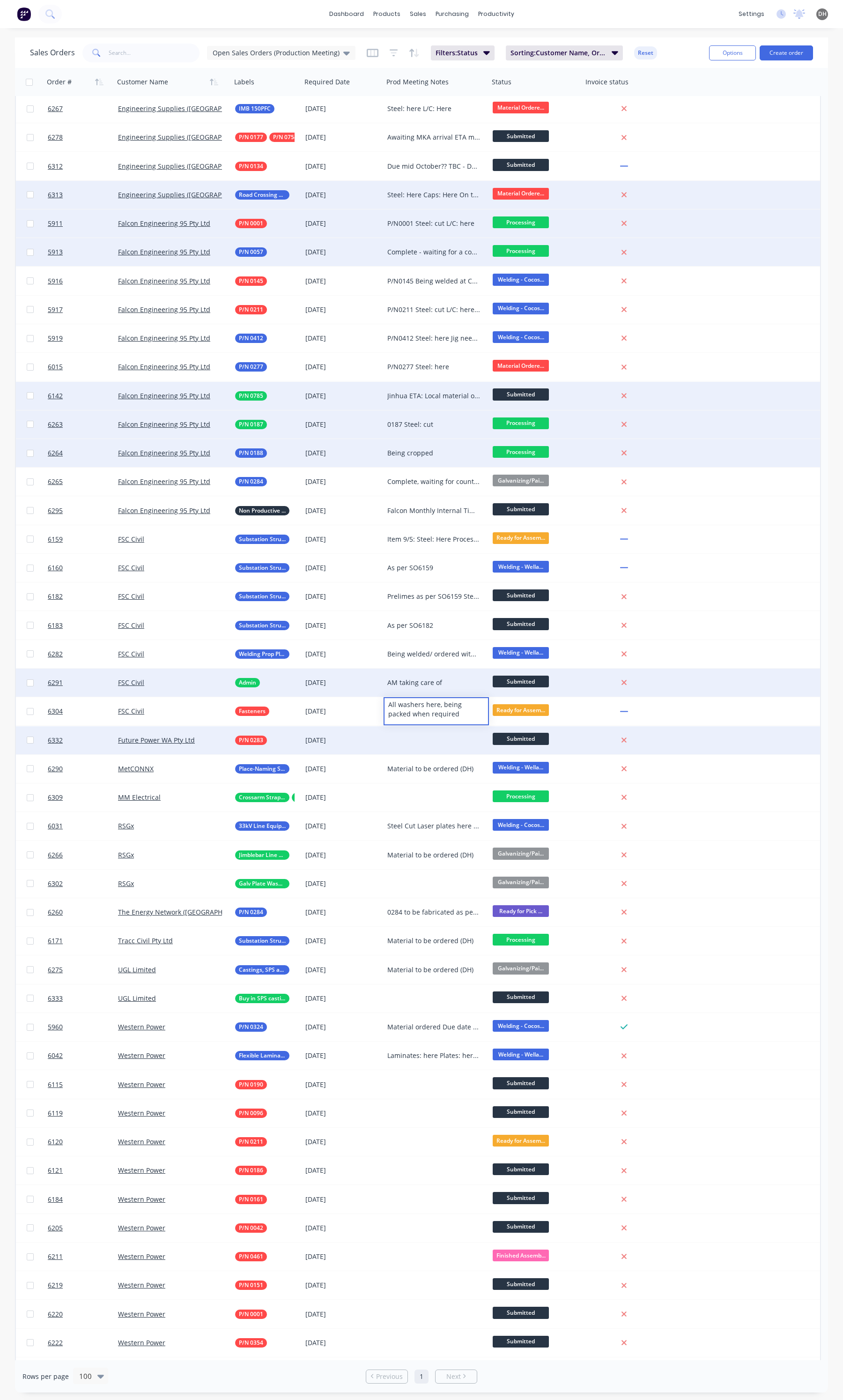
click at [429, 739] on div at bounding box center [436, 740] width 105 height 28
click at [392, 729] on div "IN stock" at bounding box center [436, 734] width 103 height 13
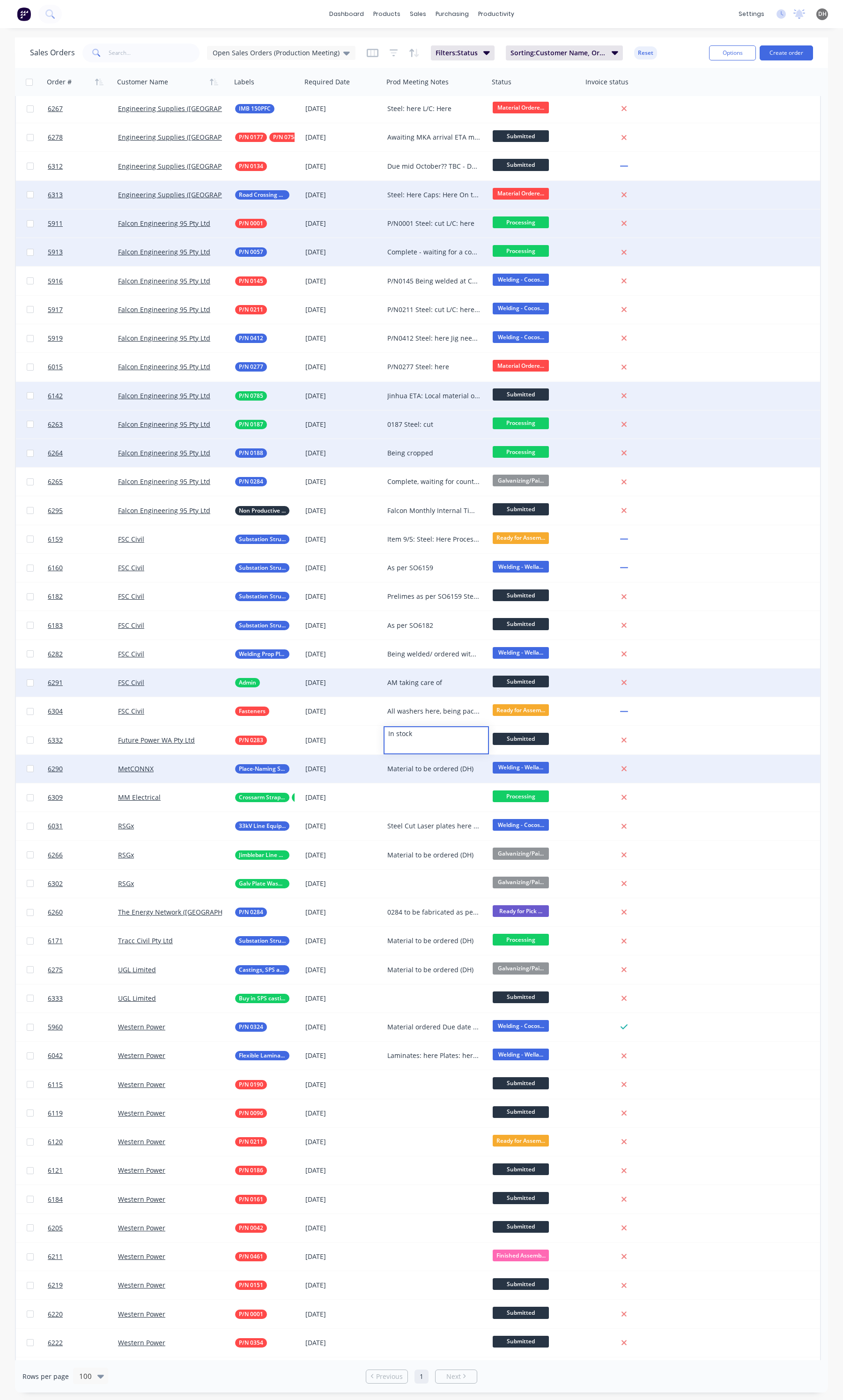
click at [433, 768] on div "Material to be ordered (DH)" at bounding box center [434, 769] width 93 height 9
drag, startPoint x: 476, startPoint y: 762, endPoint x: 384, endPoint y: 761, distance: 92.0
click at [385, 761] on div "Material to be ordered (DH)" at bounding box center [436, 762] width 103 height 13
click at [541, 765] on span "Welding - Wella..." at bounding box center [521, 768] width 56 height 12
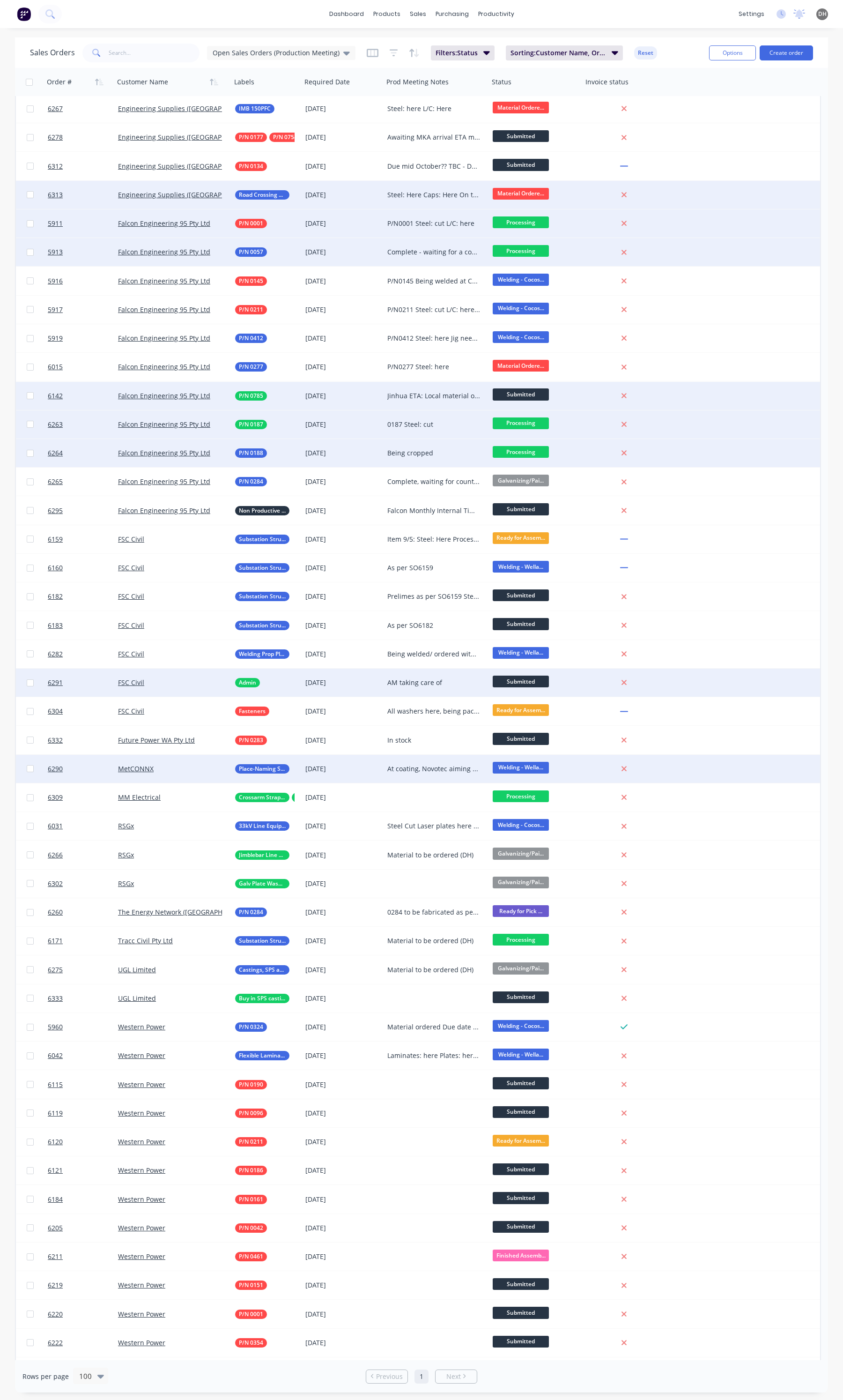
click at [541, 765] on span "Welding - Wella..." at bounding box center [521, 768] width 56 height 12
click at [535, 860] on button "Galvanizing/Painting" at bounding box center [539, 867] width 94 height 18
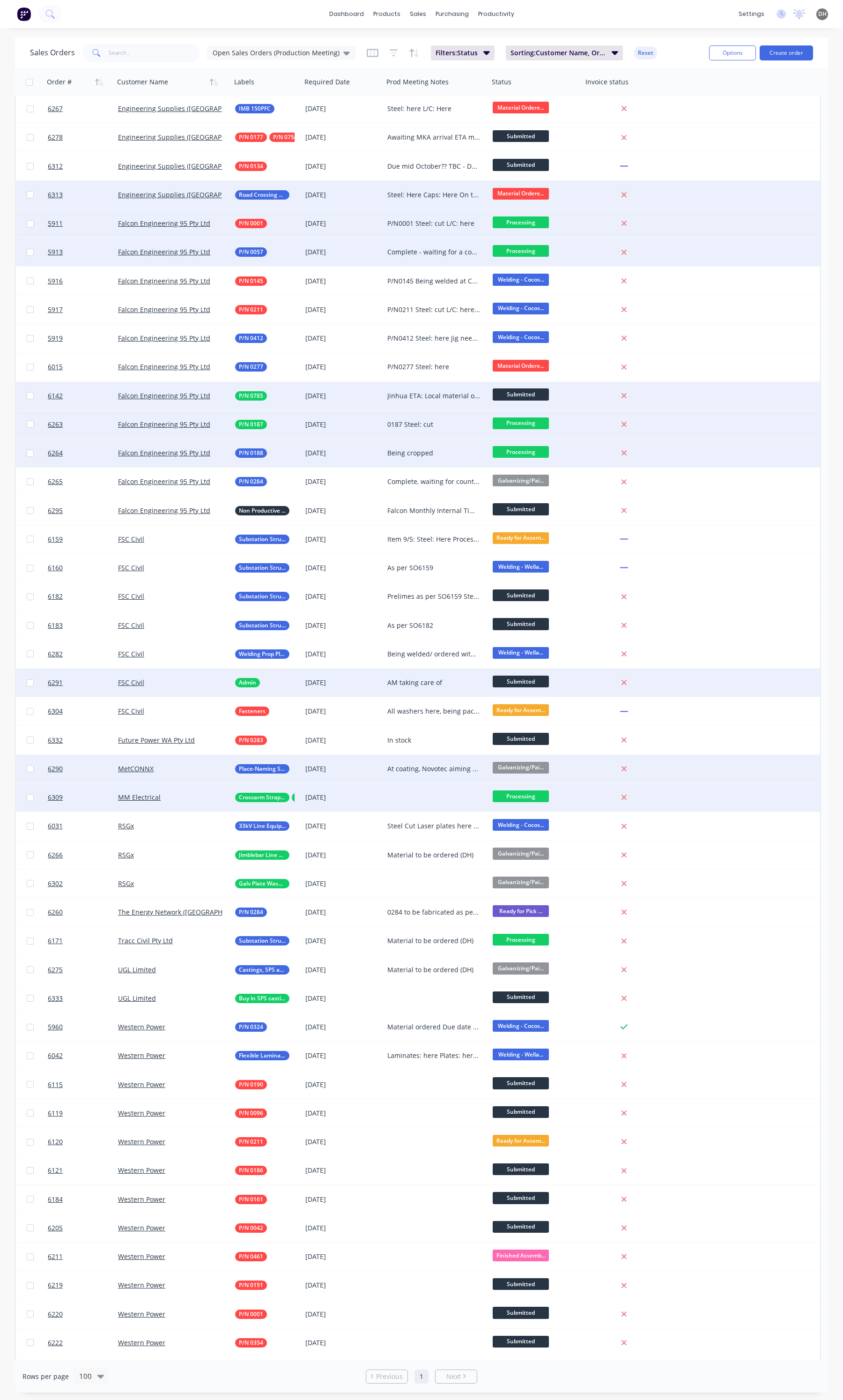
click at [433, 792] on div at bounding box center [436, 797] width 105 height 28
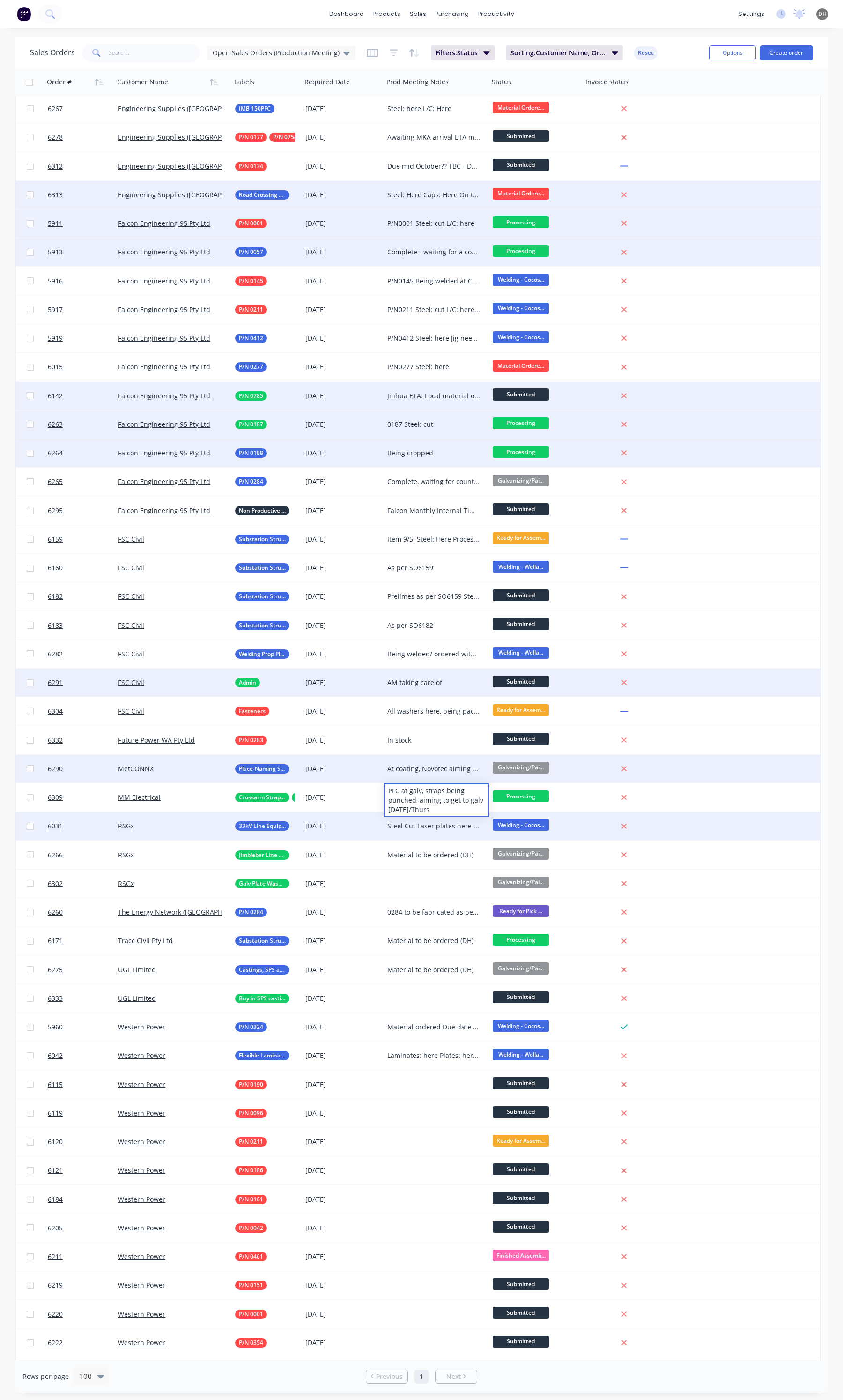
click at [416, 828] on div "Steel Cut Laser plates here Copper plates: here" at bounding box center [434, 826] width 93 height 9
drag, startPoint x: 453, startPoint y: 838, endPoint x: 434, endPoint y: 836, distance: 19.1
click at [434, 836] on div "Steel Cut Laser plates here Copper plates: here" at bounding box center [436, 829] width 103 height 32
click at [445, 845] on div "Steel Processed Laser plates here Copper plates: at plating" at bounding box center [436, 829] width 103 height 32
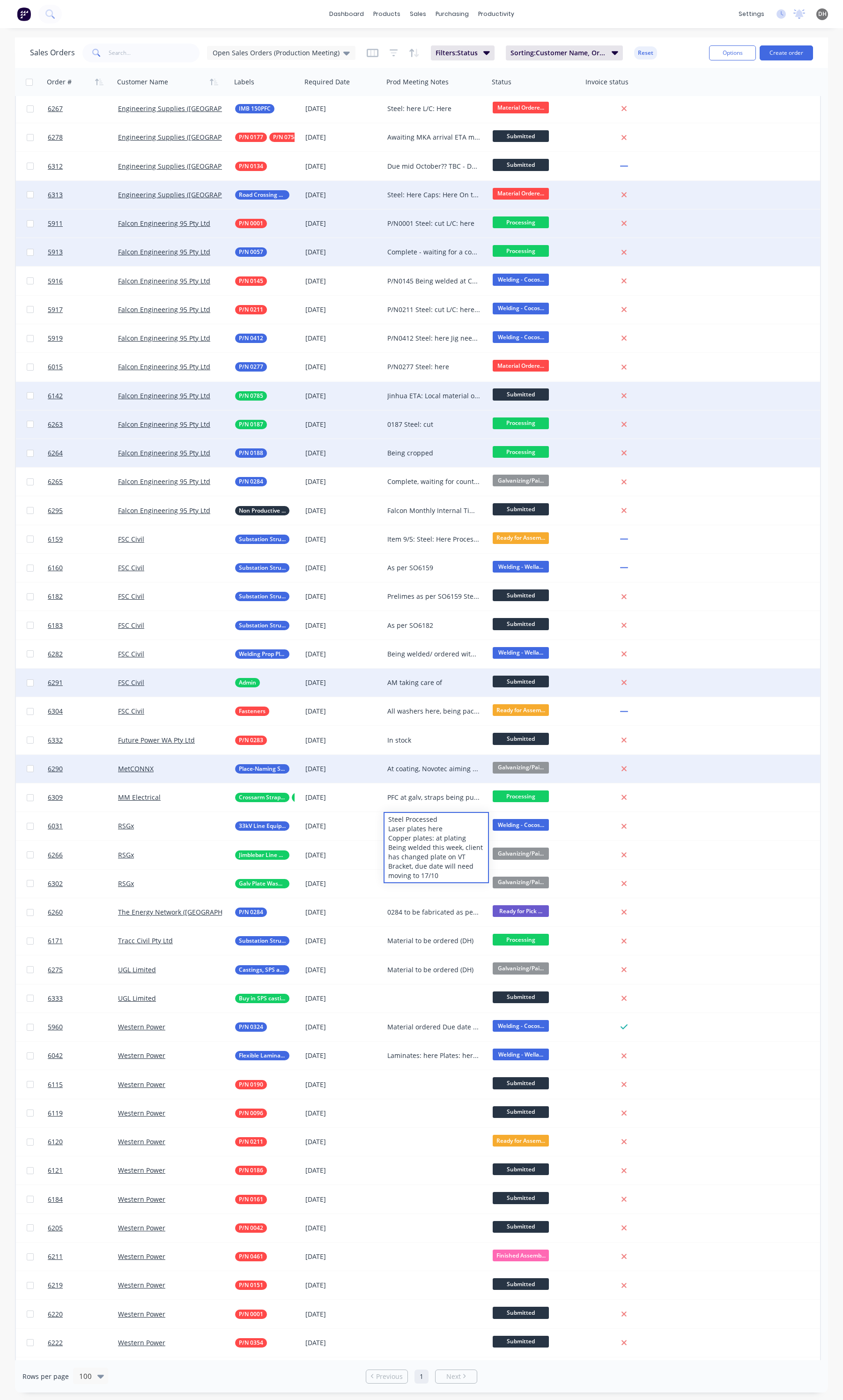
click at [577, 15] on div "dashboard products sales purchasing productivity dashboard products Product Cat…" at bounding box center [421, 14] width 843 height 28
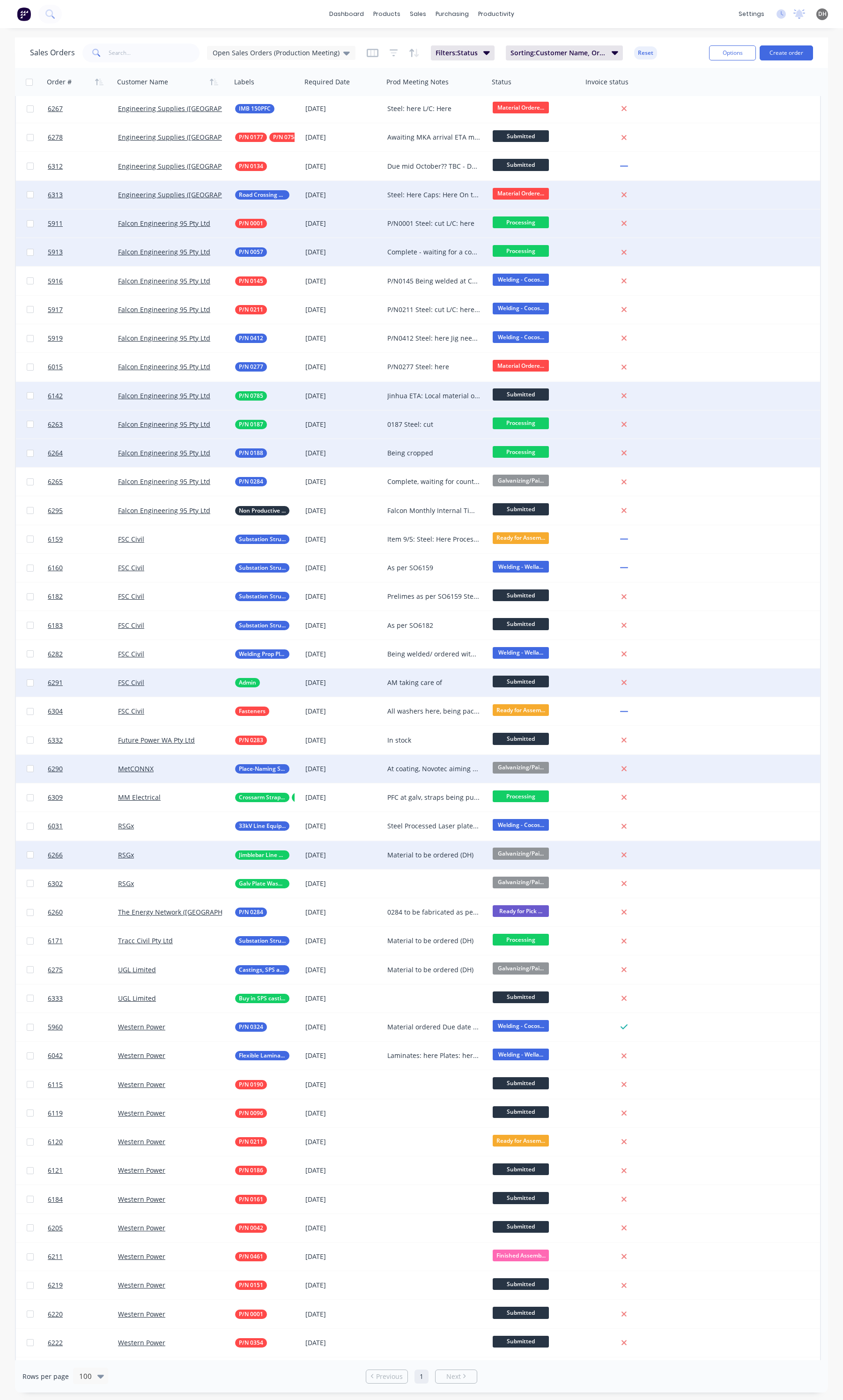
click at [453, 853] on div "Material to be ordered (DH)" at bounding box center [434, 855] width 93 height 9
drag, startPoint x: 475, startPoint y: 852, endPoint x: 380, endPoint y: 843, distance: 95.4
click at [380, 843] on div "6266 RSGx Jimblebar Line Equipment 30 Sep 2025 Material to be ordered (DH) Galv…" at bounding box center [418, 855] width 805 height 28
click at [524, 854] on span "Galvanizing/Pai..." at bounding box center [521, 853] width 56 height 12
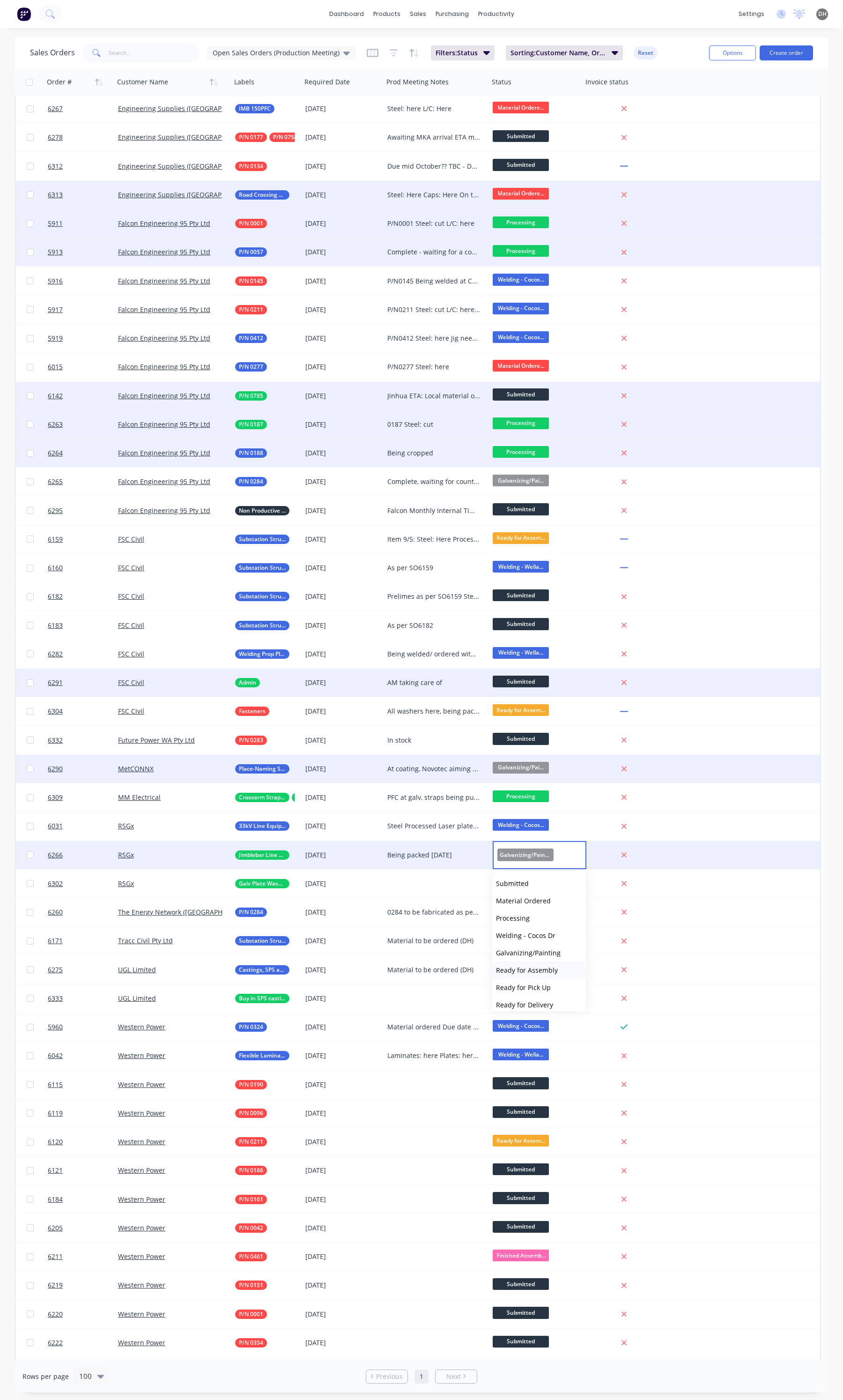
click at [523, 963] on button "Ready for Assembly" at bounding box center [539, 970] width 94 height 18
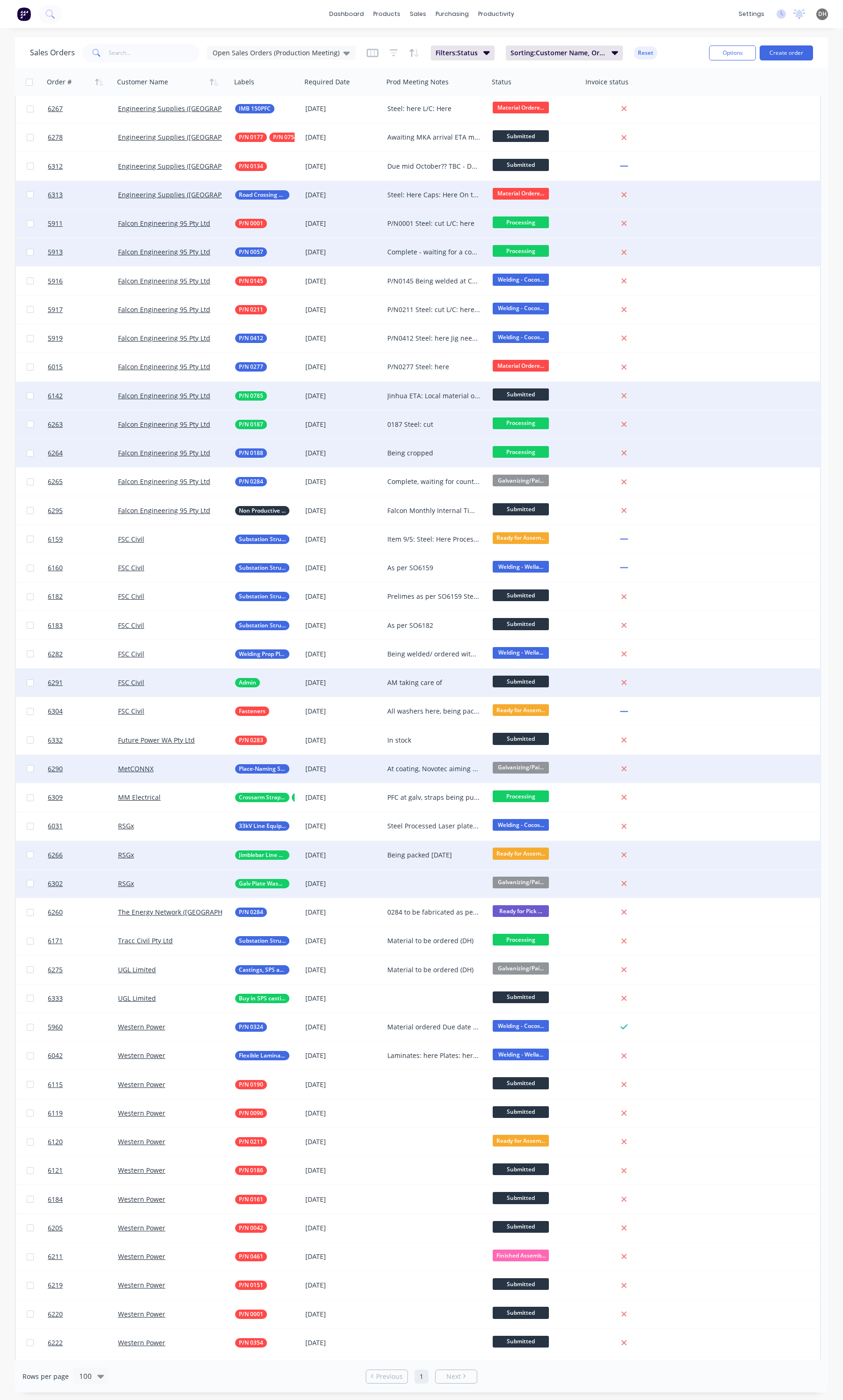
click at [413, 884] on div at bounding box center [436, 884] width 105 height 28
click at [533, 882] on span "Galvanizing/Pai..." at bounding box center [521, 882] width 56 height 12
click at [523, 884] on span "Galvanizing/Pai..." at bounding box center [521, 882] width 56 height 12
click at [516, 994] on span "Ready for Assembly" at bounding box center [527, 999] width 62 height 9
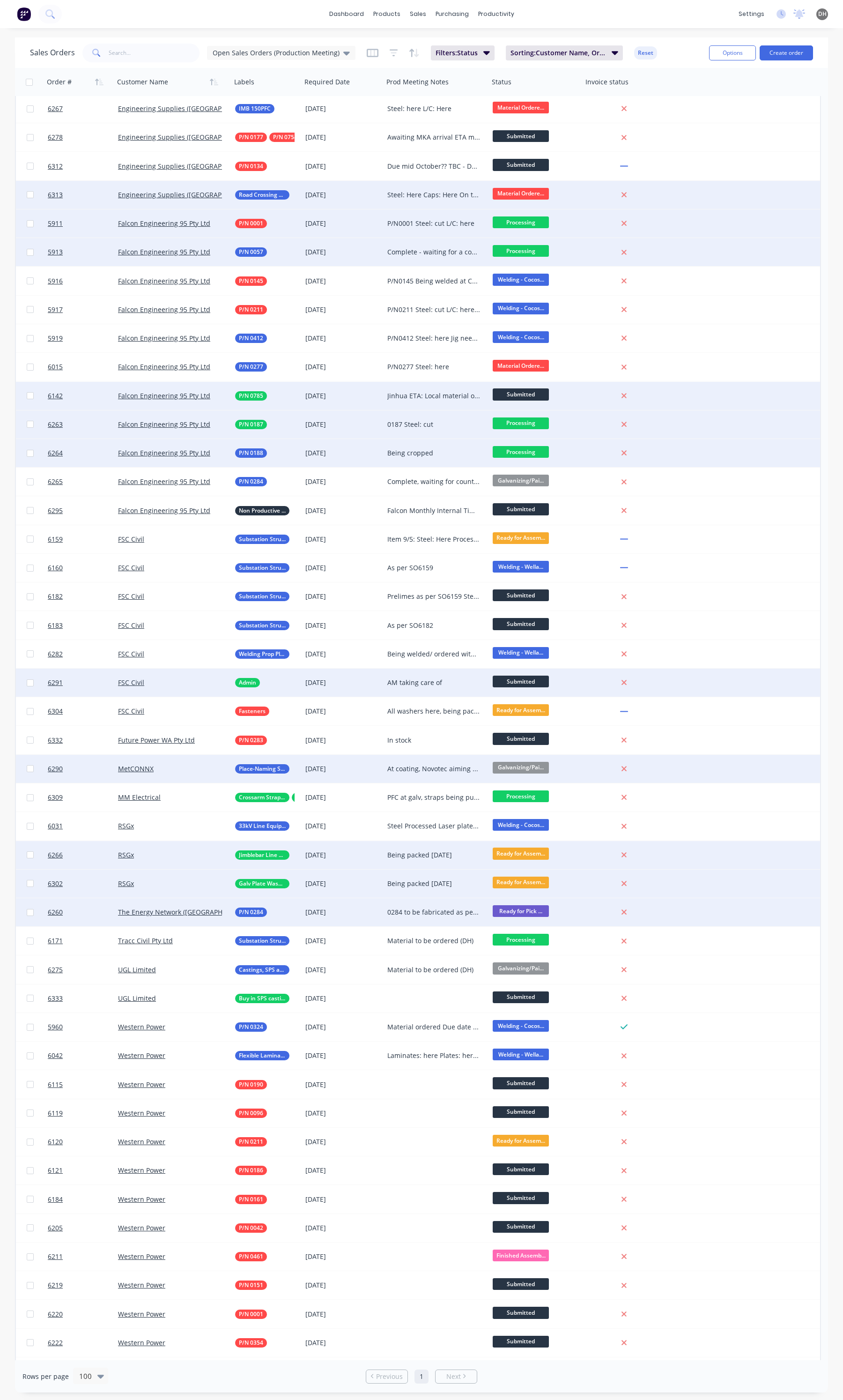
click at [444, 913] on div "0284 to be fabricated as per #6265" at bounding box center [434, 912] width 93 height 9
drag, startPoint x: 434, startPoint y: 919, endPoint x: 384, endPoint y: 900, distance: 53.5
click at [385, 900] on div "0284 to be fabricated as per #6265" at bounding box center [436, 911] width 103 height 23
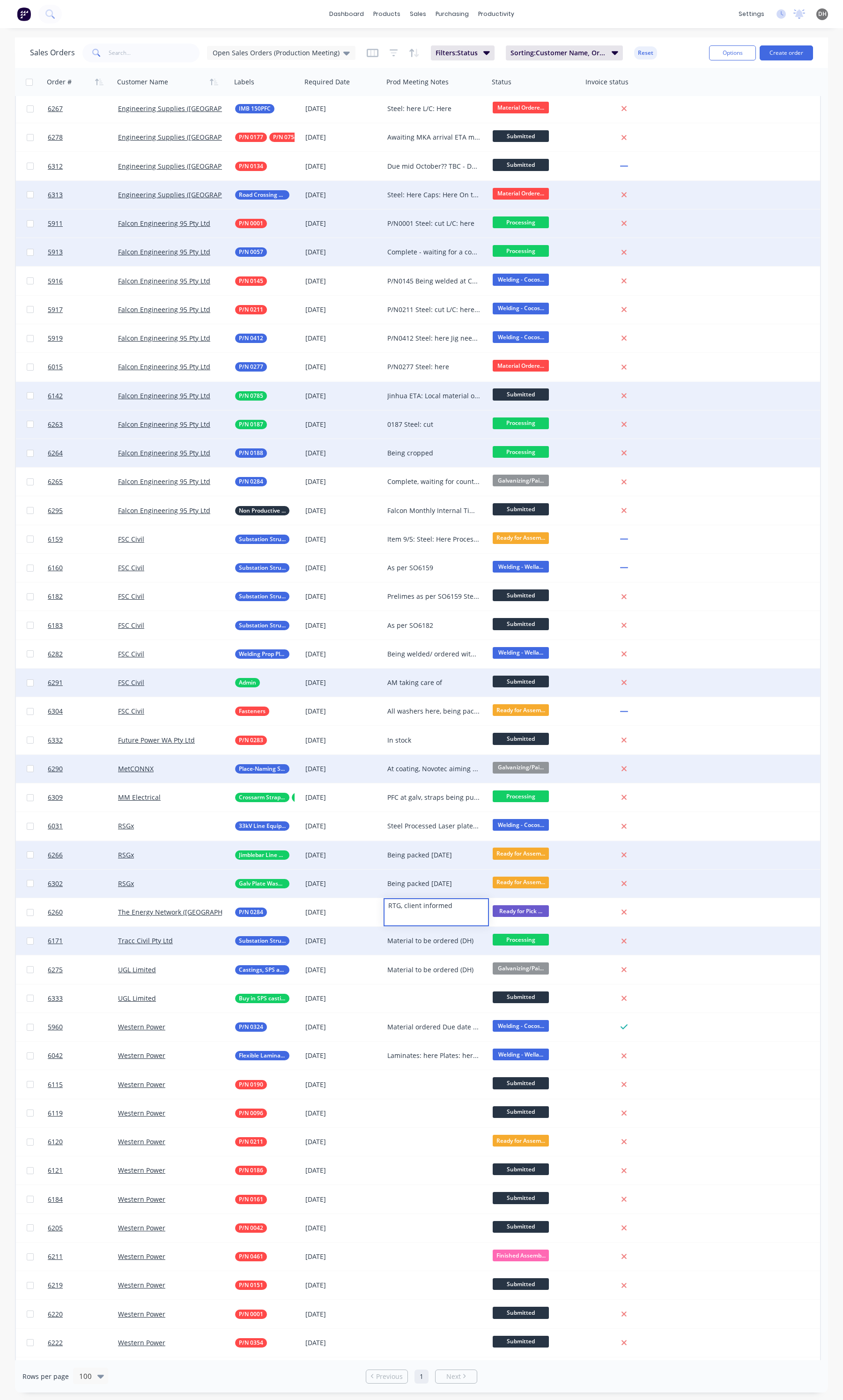
click at [399, 945] on div "Material to be ordered (DH)" at bounding box center [436, 941] width 105 height 28
click at [413, 944] on div "Material to be ordered (DH)" at bounding box center [434, 941] width 93 height 9
drag, startPoint x: 475, startPoint y: 937, endPoint x: 388, endPoint y: 936, distance: 87.0
click at [388, 936] on div "Material to be ordered (DH)" at bounding box center [436, 934] width 103 height 13
click at [720, 942] on div "6171 Tracc Civil Pty Ltd Substation Structural Steel 10 Oct 2025 Processing tod…" at bounding box center [418, 941] width 805 height 28
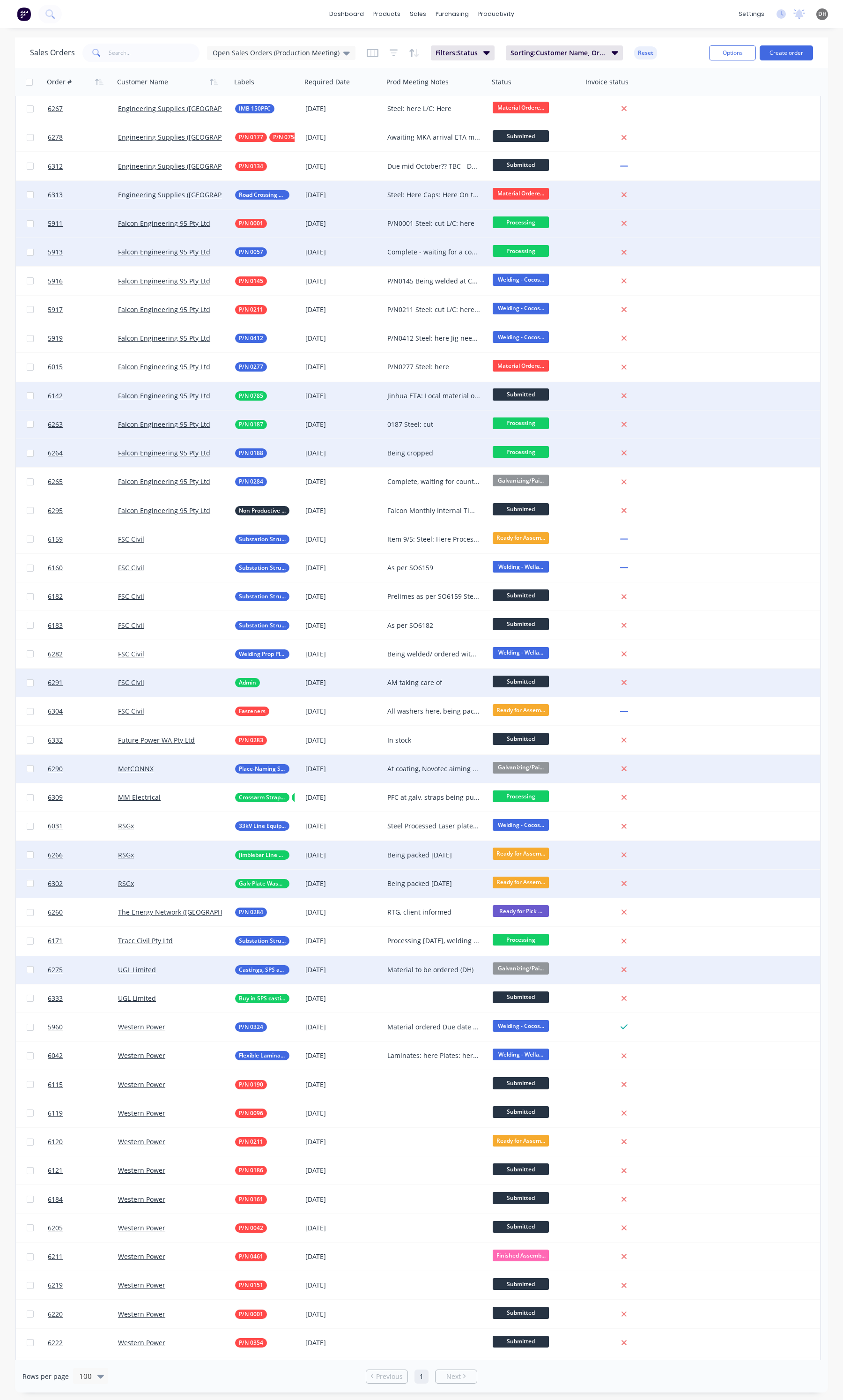
click at [433, 970] on div "Material to be ordered (DH)" at bounding box center [434, 970] width 93 height 9
drag, startPoint x: 472, startPoint y: 961, endPoint x: 366, endPoint y: 964, distance: 106.0
click at [366, 964] on div "6275 UGL Limited Castings, SPS and Buy In 02 Oct 2025 Material to be ordered (D…" at bounding box center [418, 970] width 805 height 28
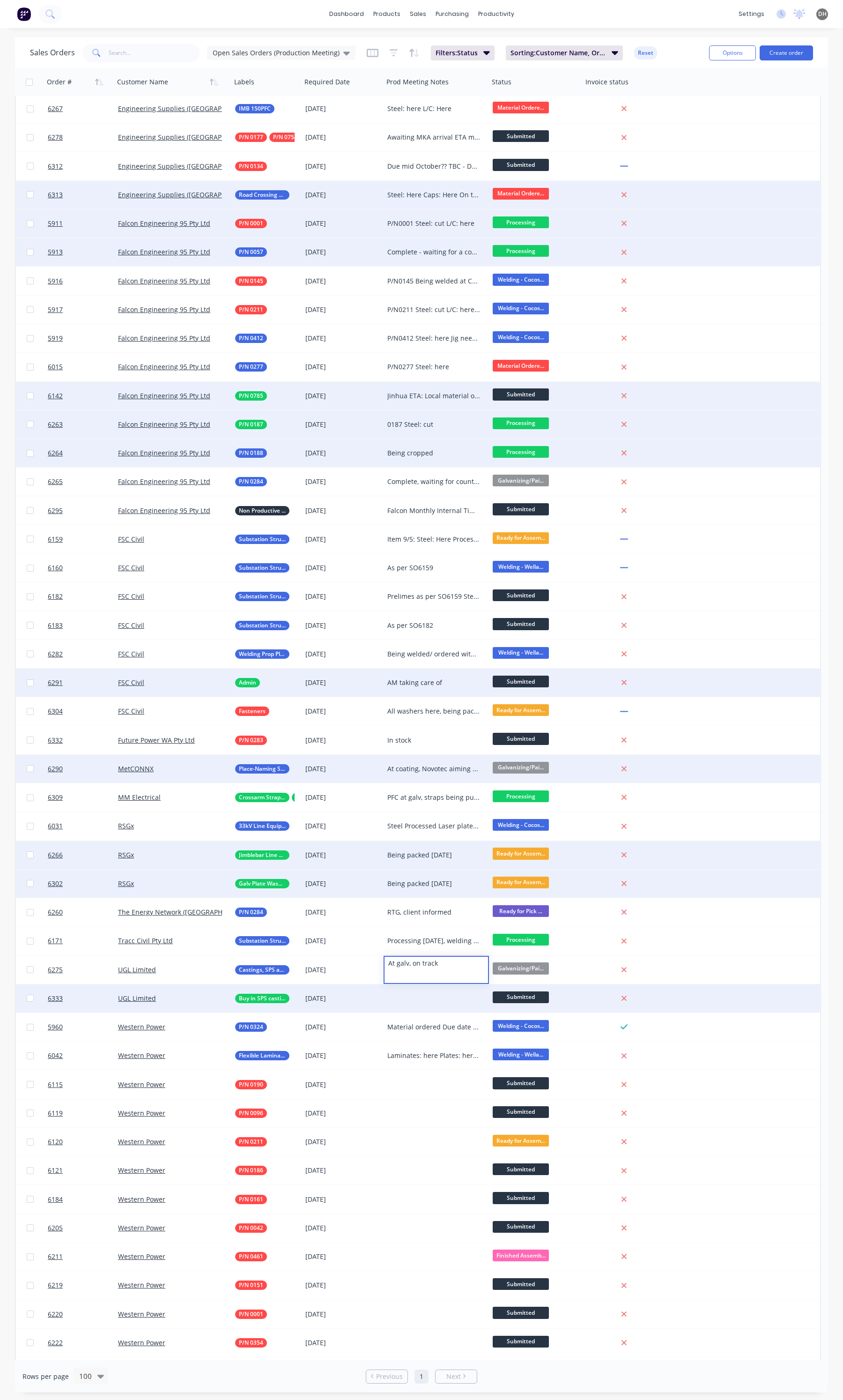
click at [678, 1006] on div "6333 UGL Limited Buy in SPS casting 06 Oct 2025 Submitted" at bounding box center [418, 998] width 805 height 28
click at [188, 996] on div "UGL Limited" at bounding box center [169, 998] width 104 height 9
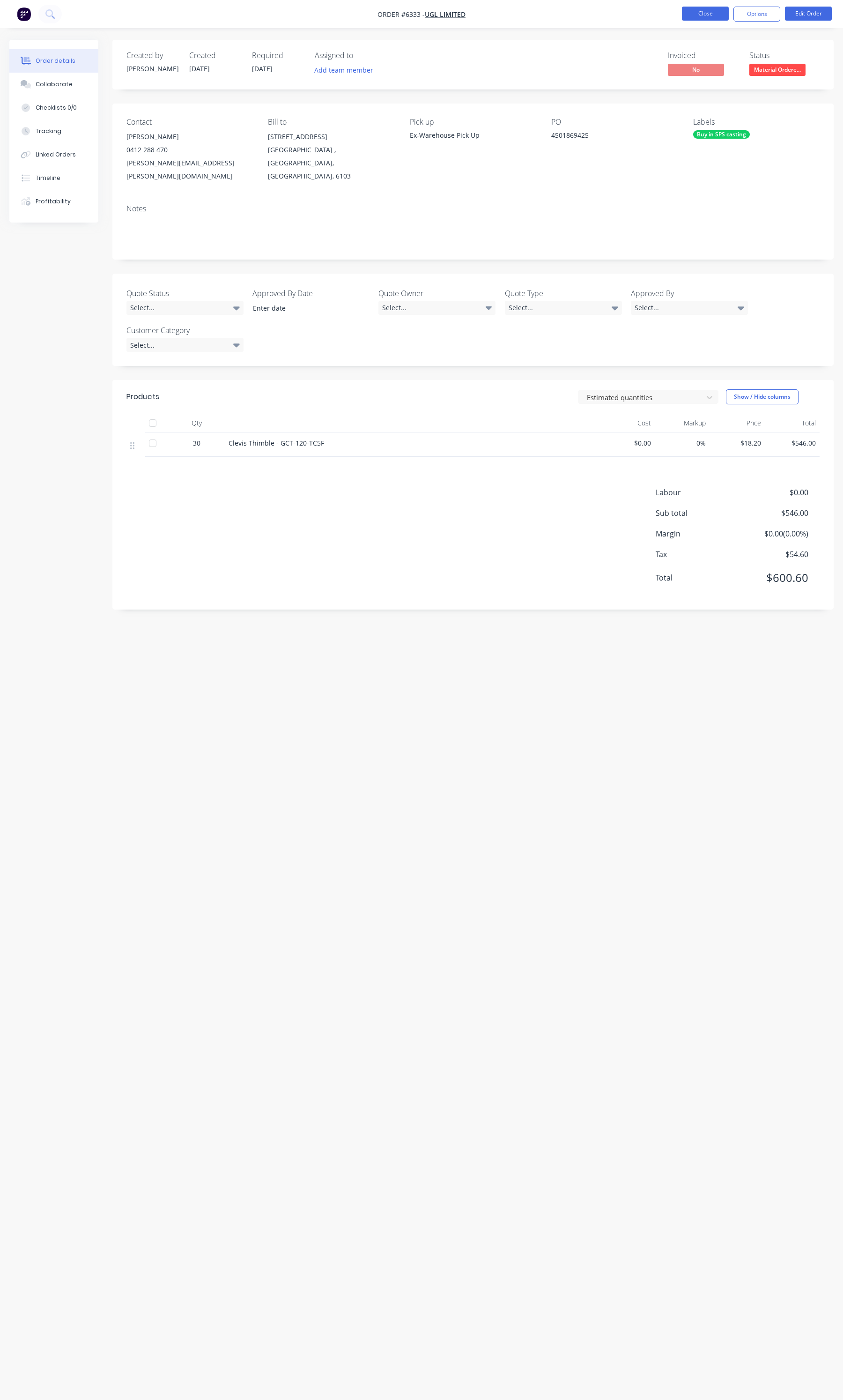
click at [702, 16] on button "Close" at bounding box center [705, 13] width 47 height 14
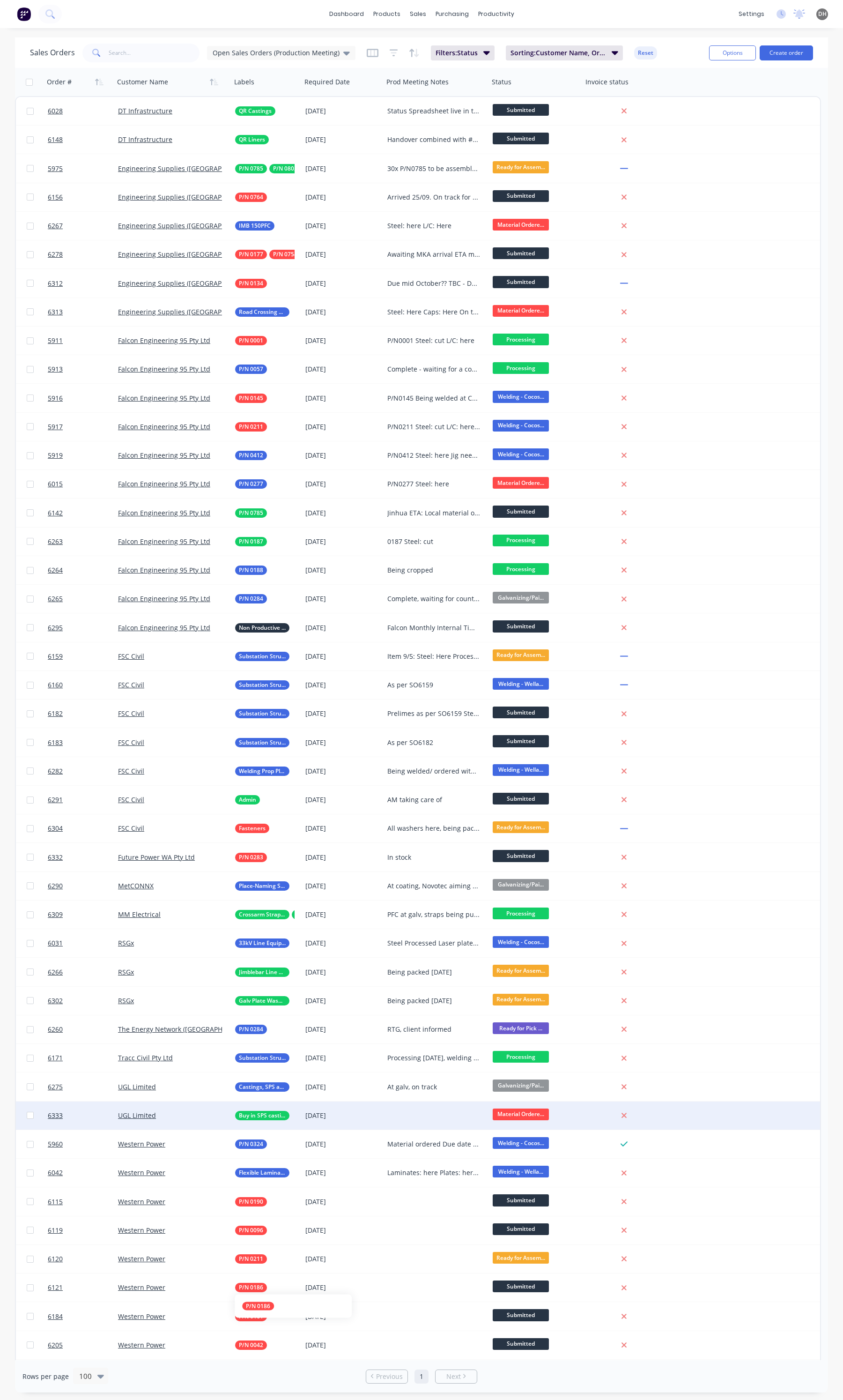
click at [431, 1114] on div at bounding box center [436, 1115] width 105 height 28
click at [775, 1118] on div "6333 UGL Limited Buy in SPS casting 06 Oct 2025 Need to modify Sales order and …" at bounding box center [418, 1115] width 805 height 28
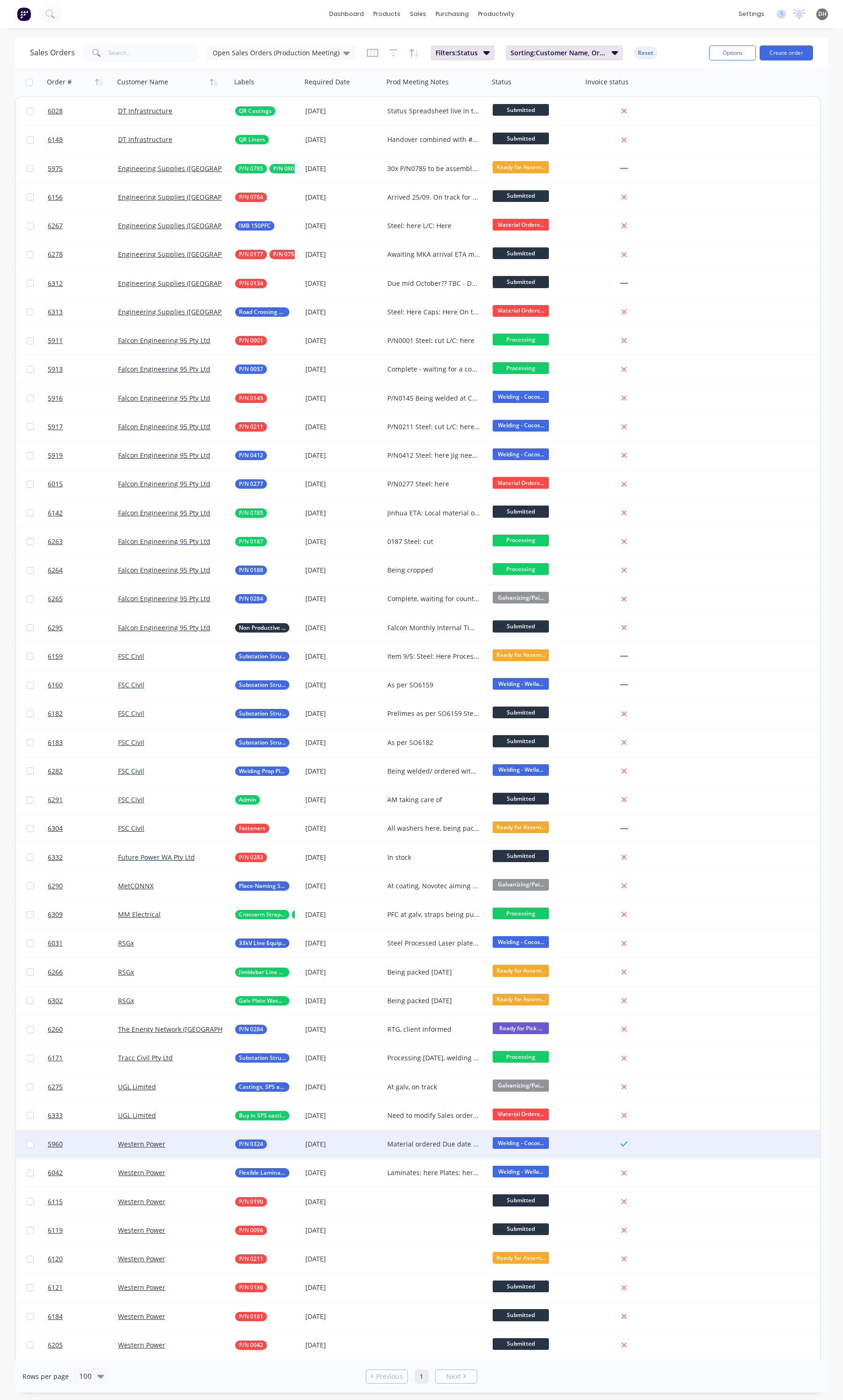
click at [436, 1141] on div "Material ordered Due date updated to 30/09 Steel: cut Plates: here Fasteners: h…" at bounding box center [434, 1144] width 93 height 9
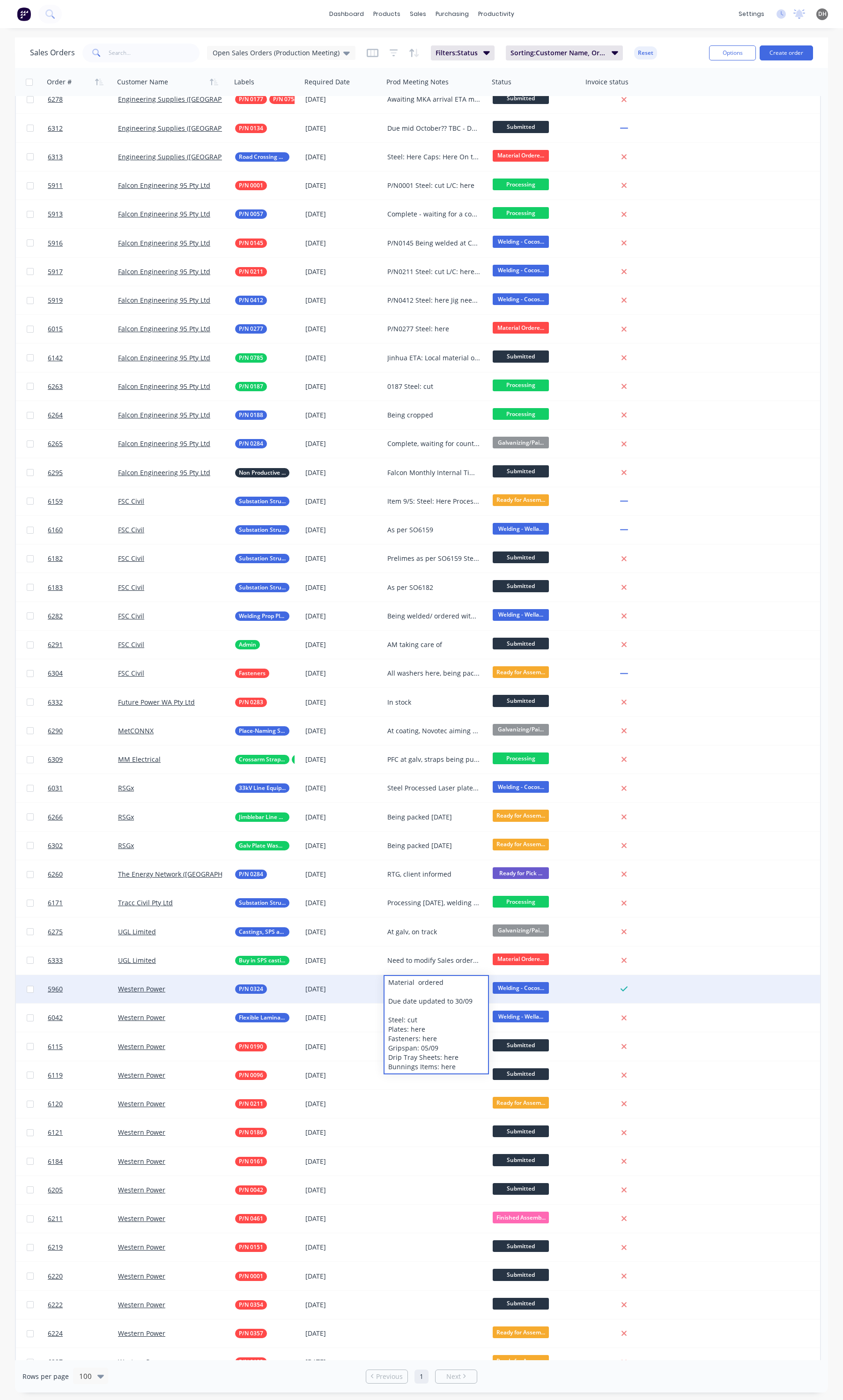
scroll to position [176, 0]
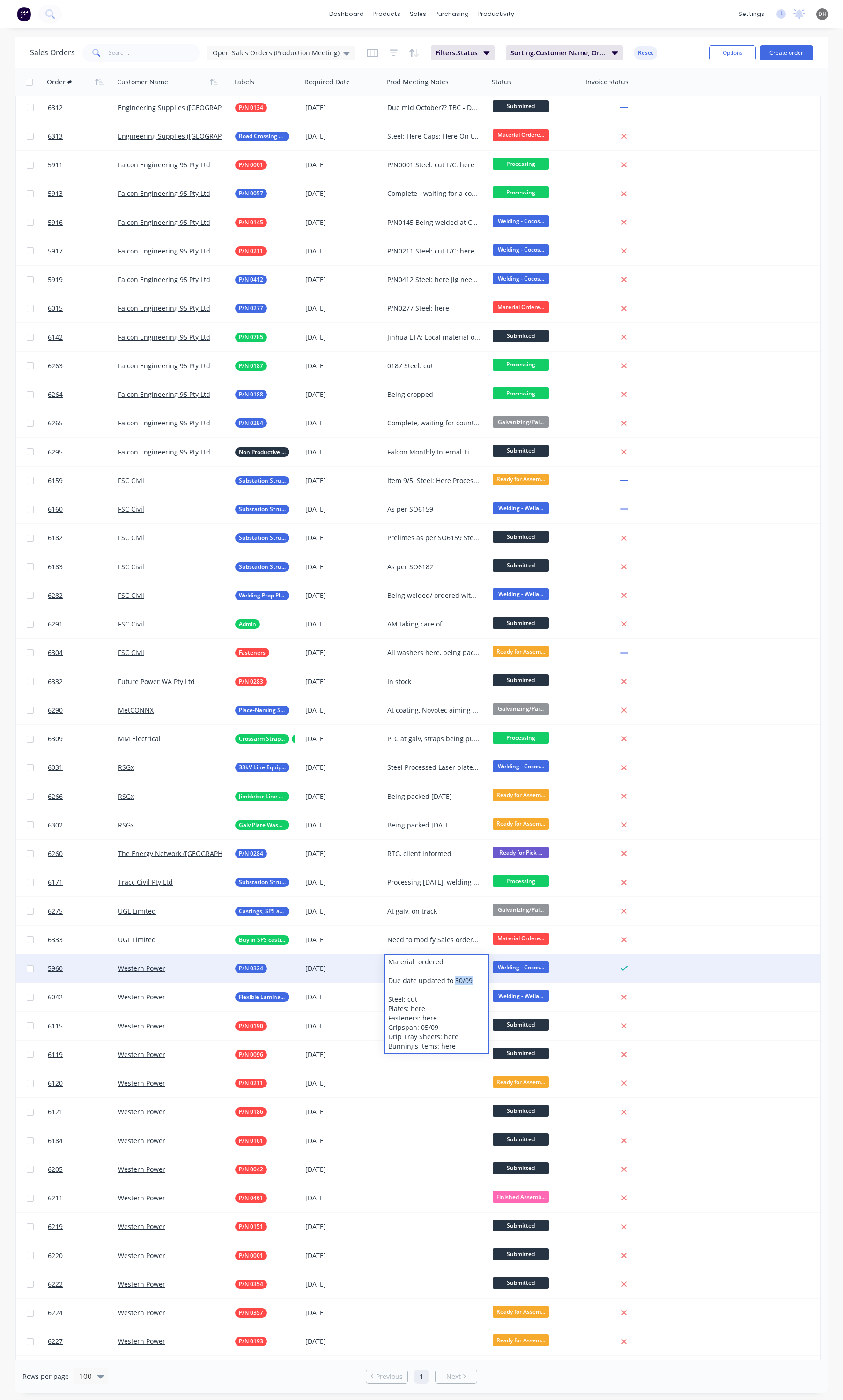
drag, startPoint x: 478, startPoint y: 978, endPoint x: 453, endPoint y: 980, distance: 25.1
click at [453, 980] on div "Material ordered Due date updated to 30/09 Steel: cut Plates: here Fasteners: h…" at bounding box center [436, 1004] width 103 height 98
click at [773, 960] on div "5960 Western Power P/N 0324 09 Oct 2025 Material ordered Due date updated to 09…" at bounding box center [418, 969] width 805 height 28
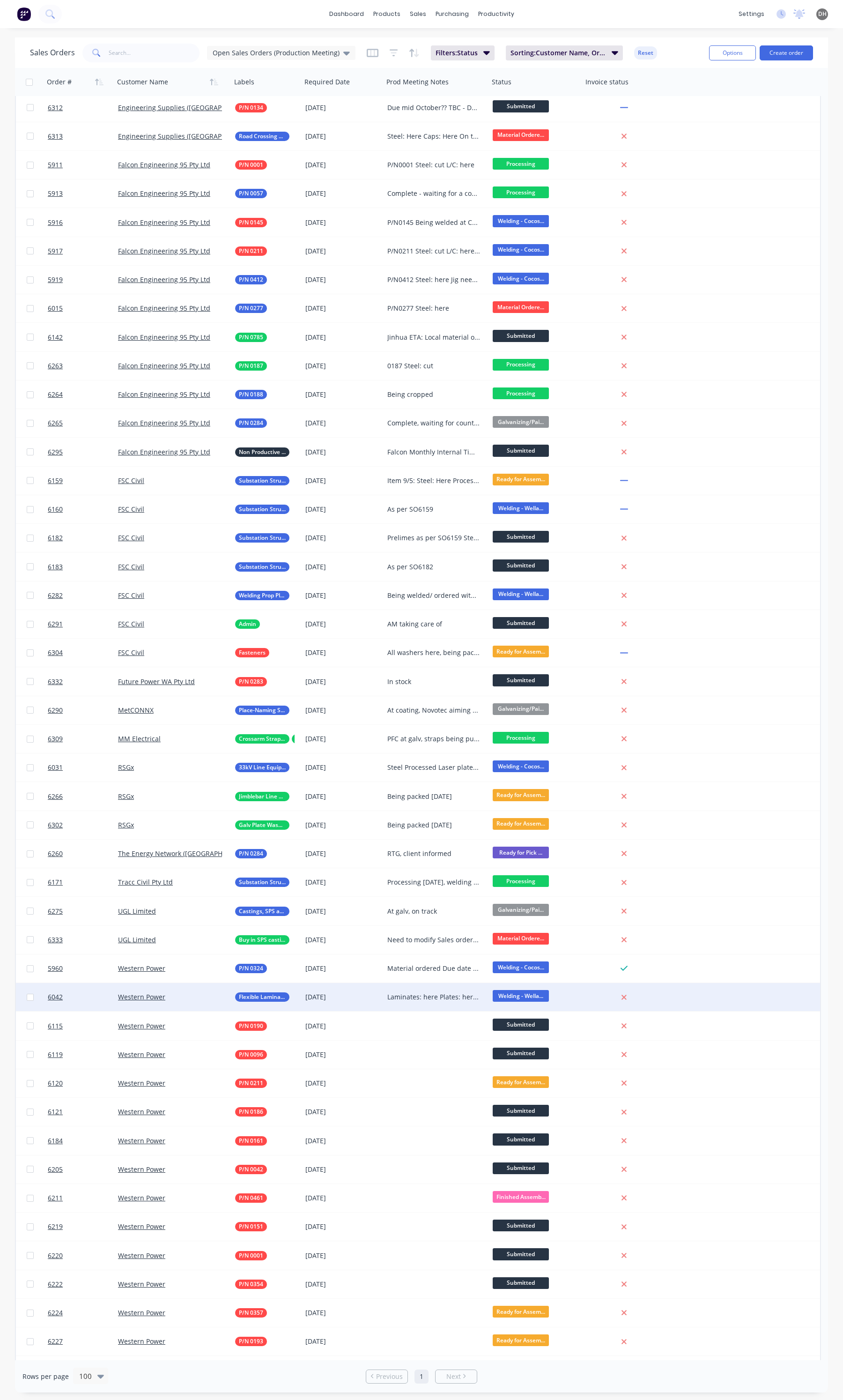
click at [417, 999] on div "Laminates: here Plates: here and formed" at bounding box center [434, 997] width 93 height 9
drag, startPoint x: 467, startPoint y: 996, endPoint x: 380, endPoint y: 986, distance: 87.6
click at [380, 986] on div "6042 Western Power Flexible Laminates 27 Nov 2025 Laminates: here Plates: here …" at bounding box center [418, 997] width 805 height 28
click at [429, 985] on div "RTG - deliverying Thursday" at bounding box center [436, 990] width 103 height 13
click at [417, 994] on div "RTG - deliverying Thursday" at bounding box center [434, 997] width 93 height 9
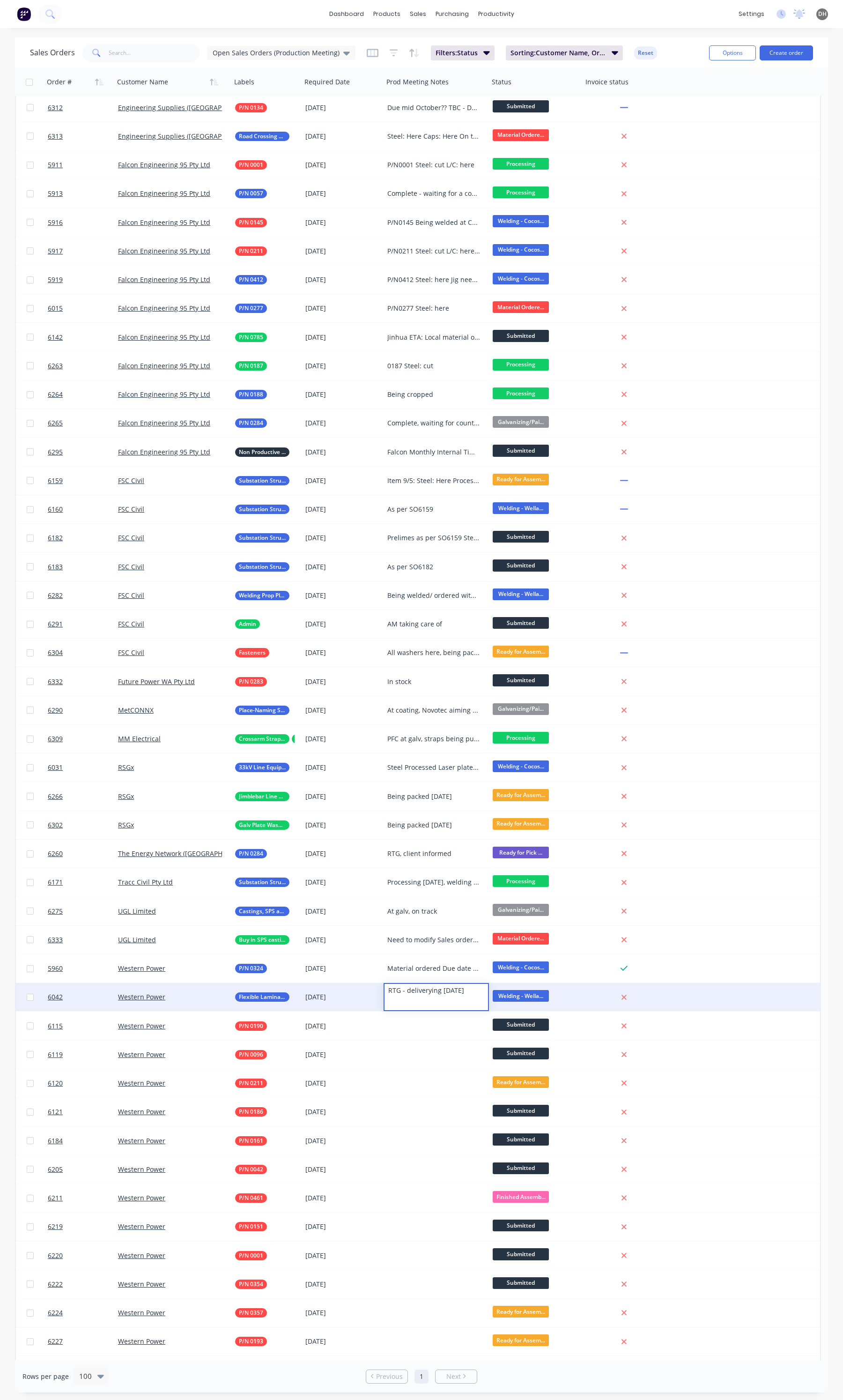
click at [432, 996] on div "RTG - deliverying Thursday" at bounding box center [436, 990] width 103 height 13
click at [439, 989] on div "RTG - deliverying Thursday" at bounding box center [436, 990] width 103 height 13
click at [532, 992] on span "Welding - Wella..." at bounding box center [521, 996] width 56 height 12
click at [528, 1110] on span "Ready for Assembly" at bounding box center [527, 1113] width 62 height 9
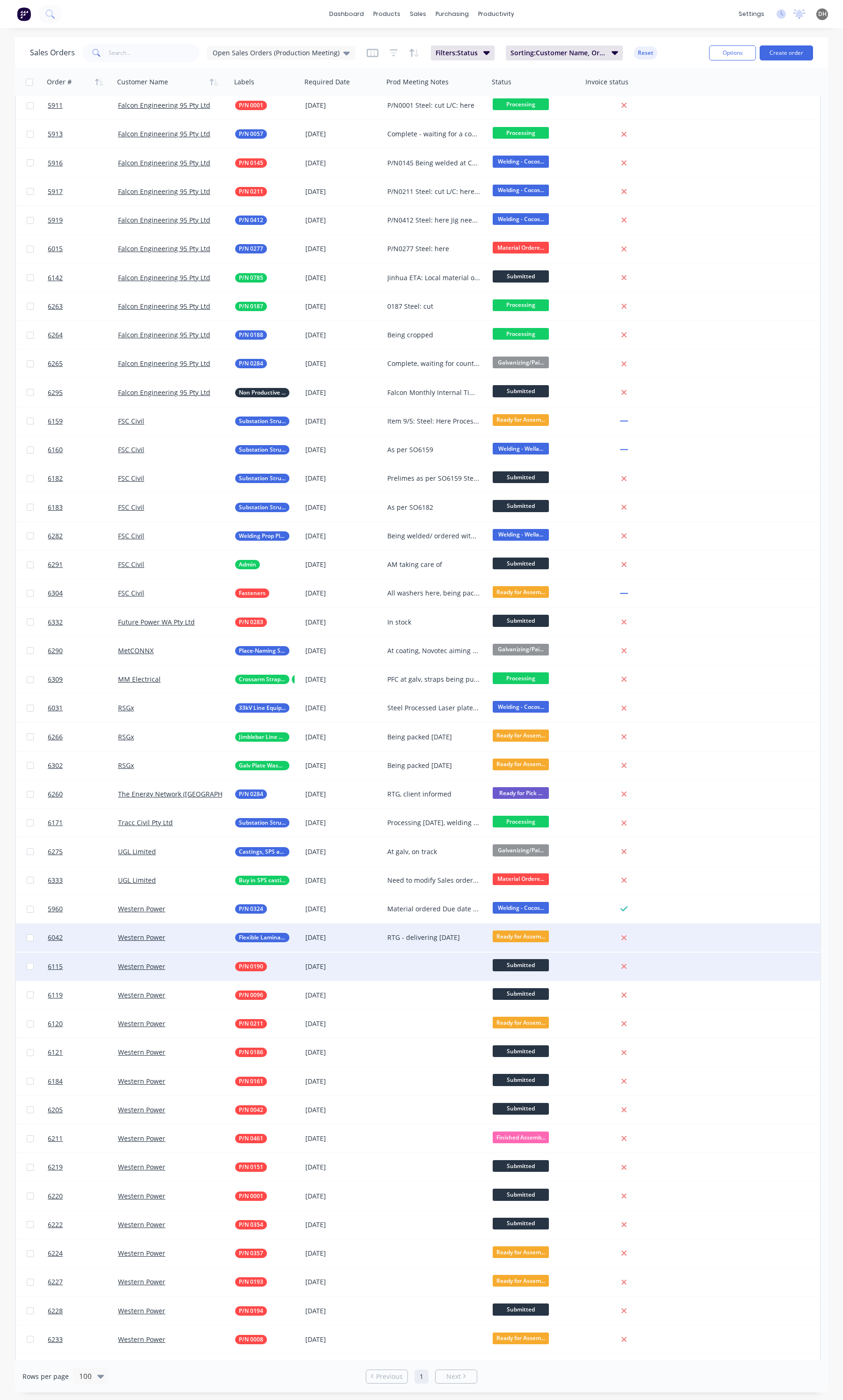
scroll to position [351, 0]
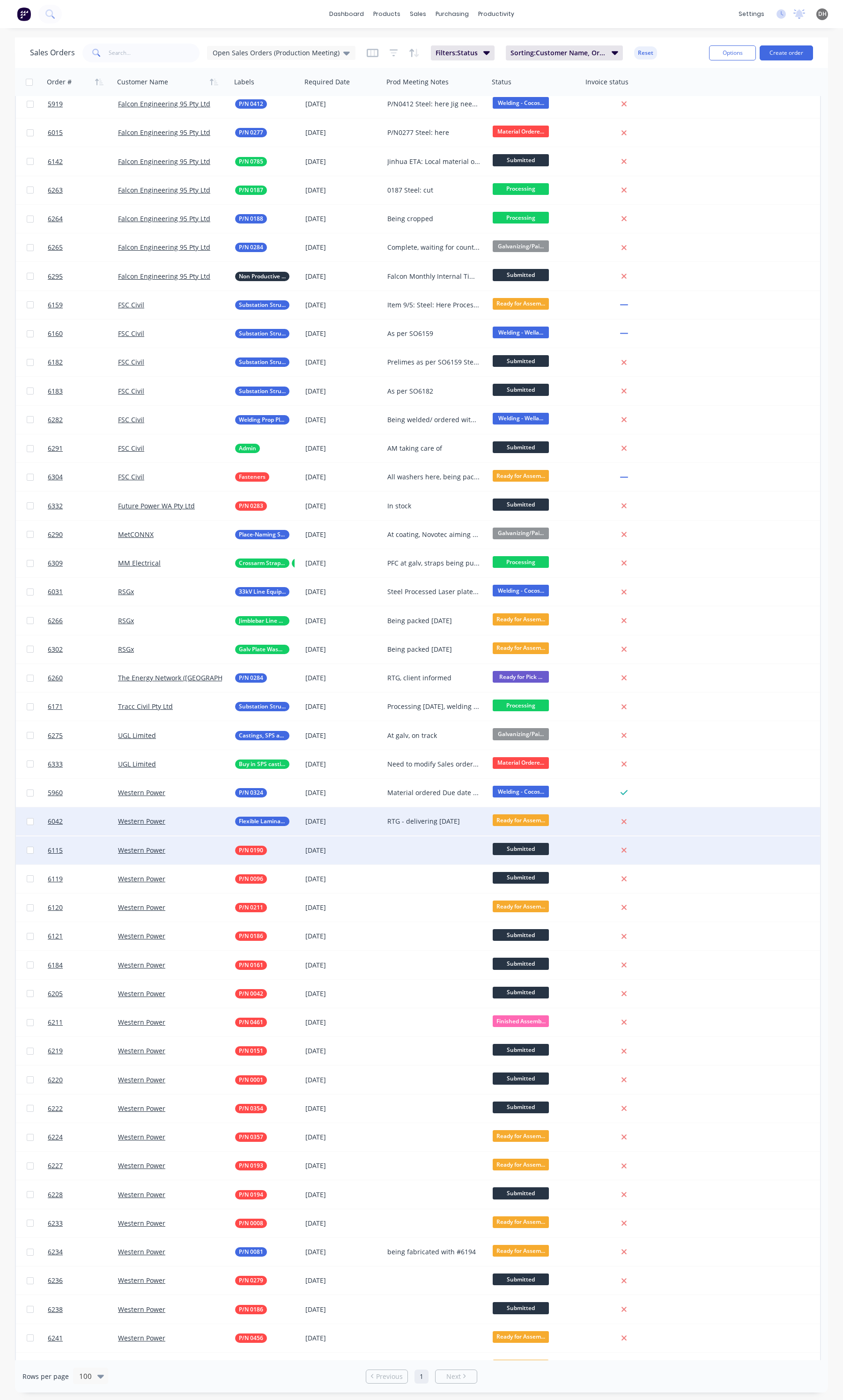
click at [423, 849] on div at bounding box center [436, 850] width 105 height 28
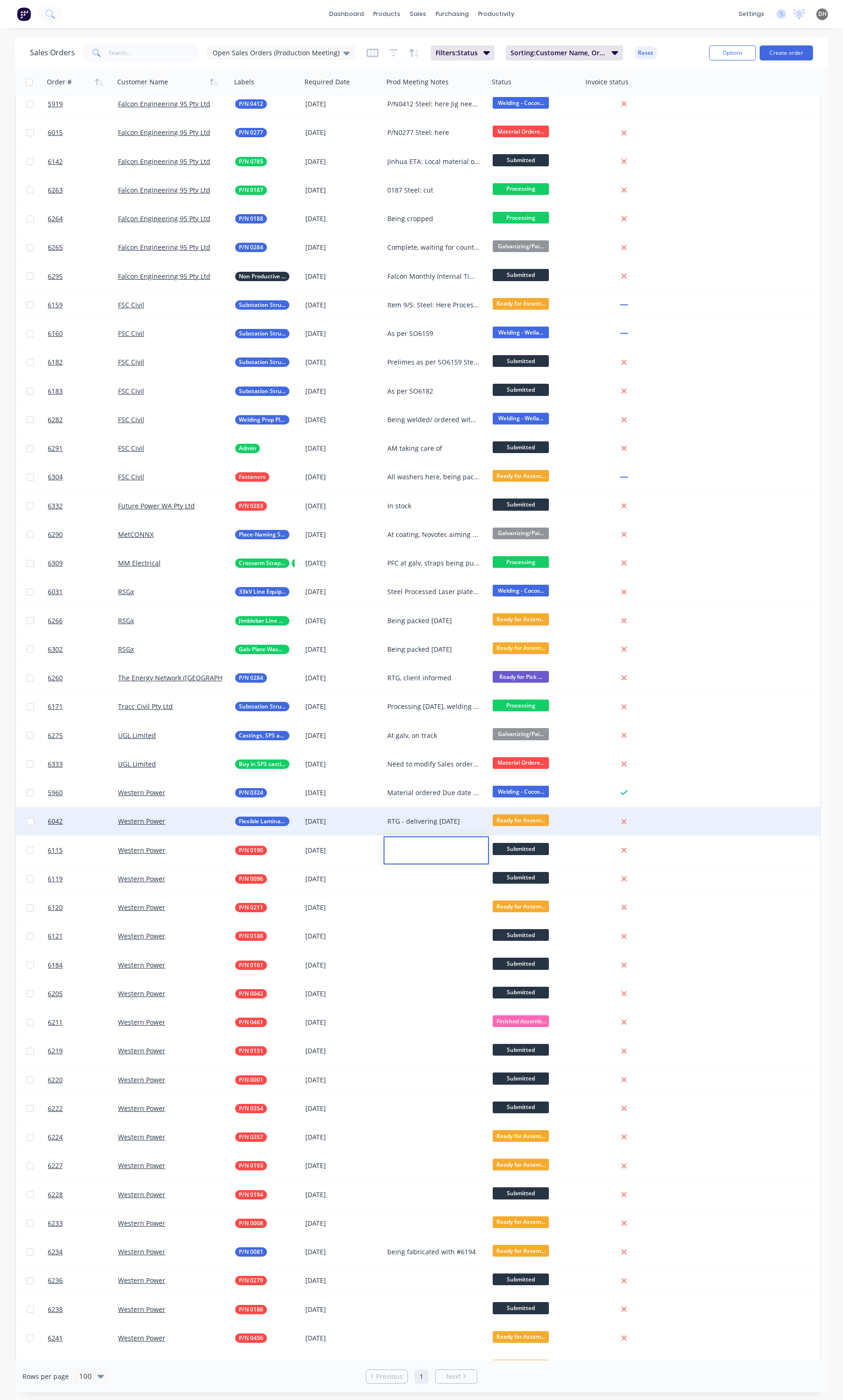
click at [541, 18] on div "dashboard products sales purchasing productivity dashboard products Product Cat…" at bounding box center [421, 14] width 843 height 28
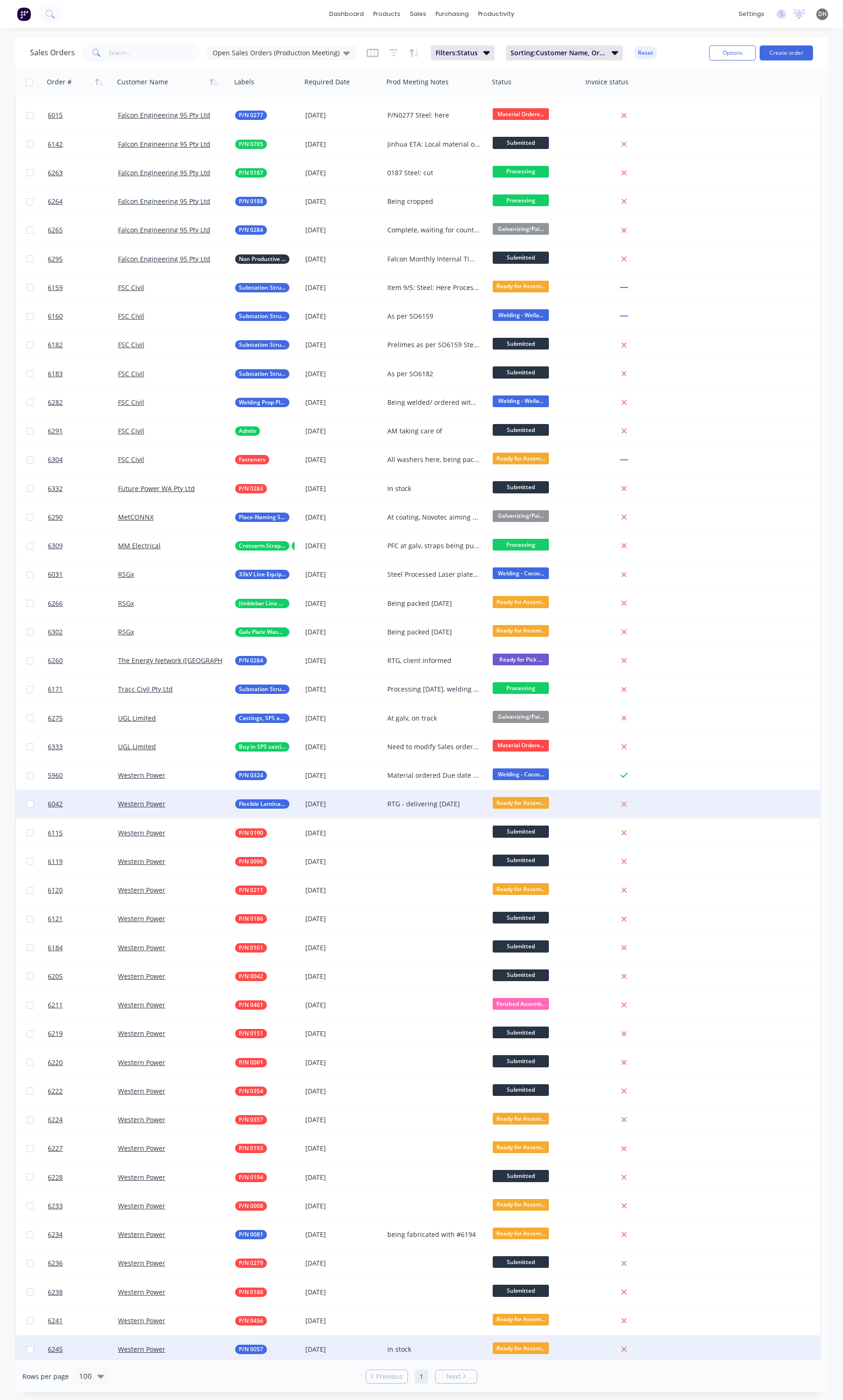
scroll to position [486, 0]
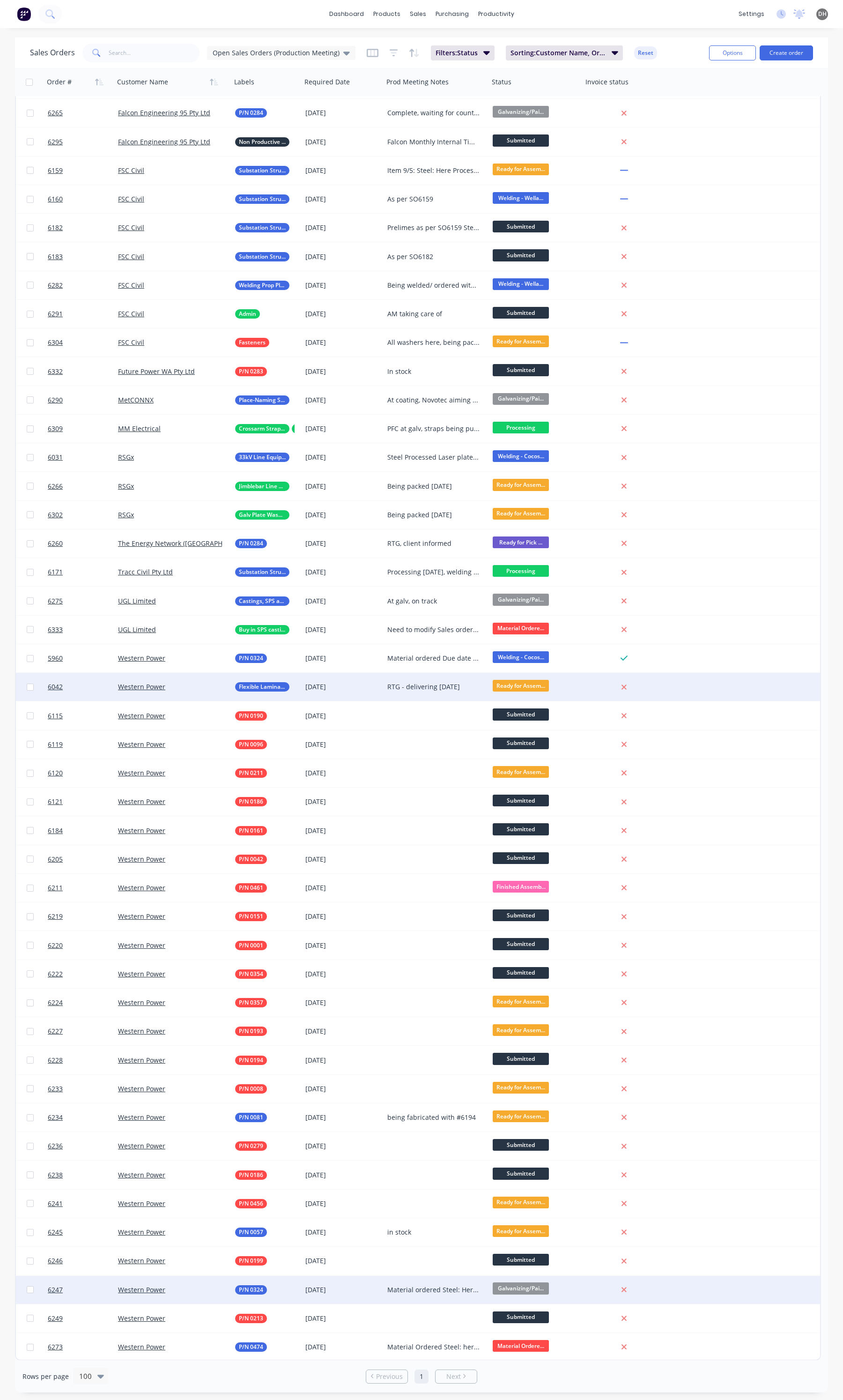
click at [436, 1297] on div "Material ordered Steel: Here 2 lengths round bar ETA 03/09 Plates: Here Fastene…" at bounding box center [436, 1290] width 105 height 28
drag, startPoint x: 448, startPoint y: 1283, endPoint x: 380, endPoint y: 1284, distance: 68.0
click at [380, 1284] on div "6247 Western Power P/N 0324 02 Oct 2025 Material ordered Steel: Here 2 lengths …" at bounding box center [418, 1290] width 805 height 28
click at [524, 1283] on span "Galvanizing/Pai..." at bounding box center [521, 1288] width 56 height 12
click at [515, 1287] on span "Galvanizing/Pai..." at bounding box center [521, 1288] width 56 height 12
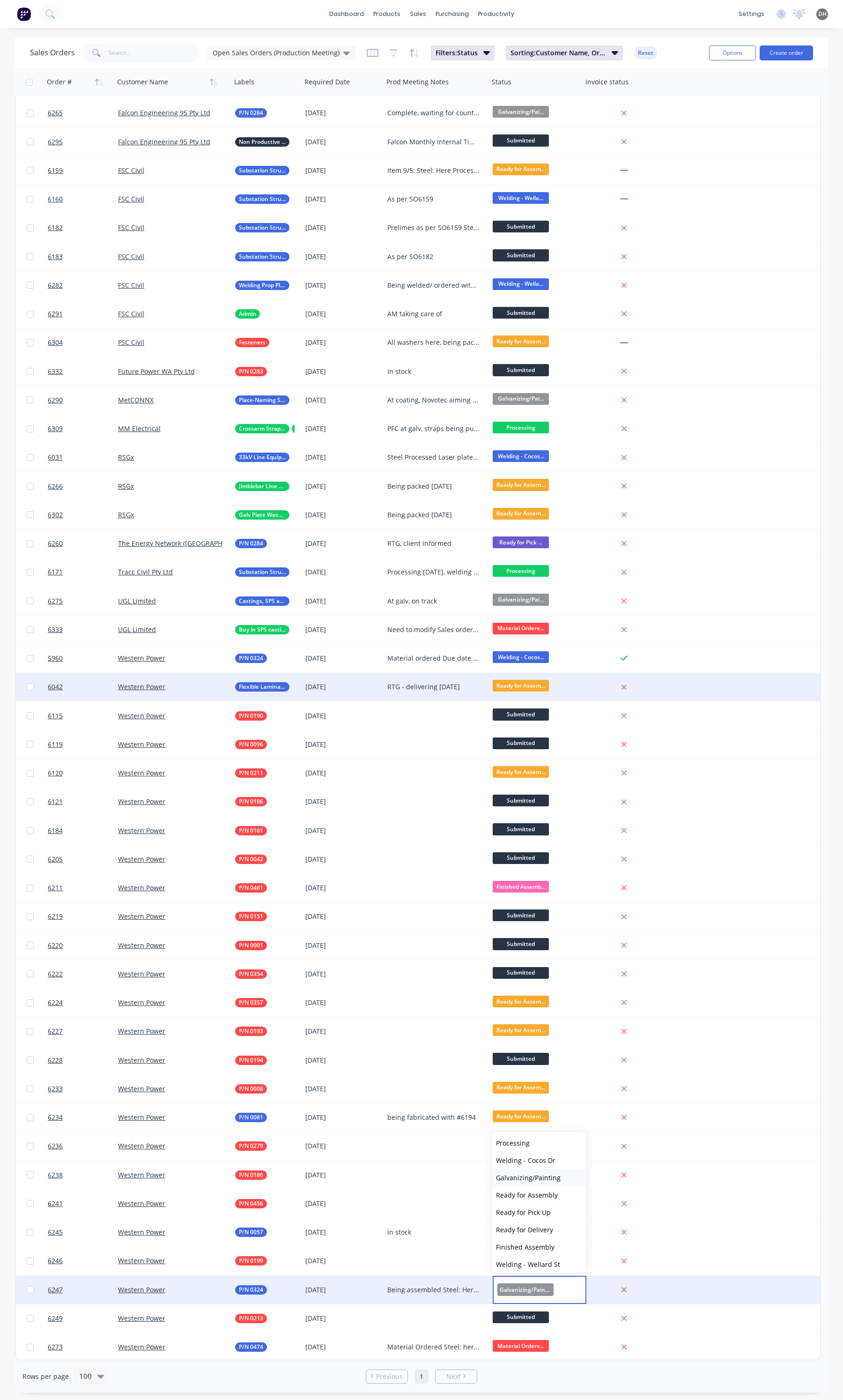
scroll to position [75, 0]
click at [533, 1159] on span "Ready for Assembly" at bounding box center [527, 1156] width 62 height 9
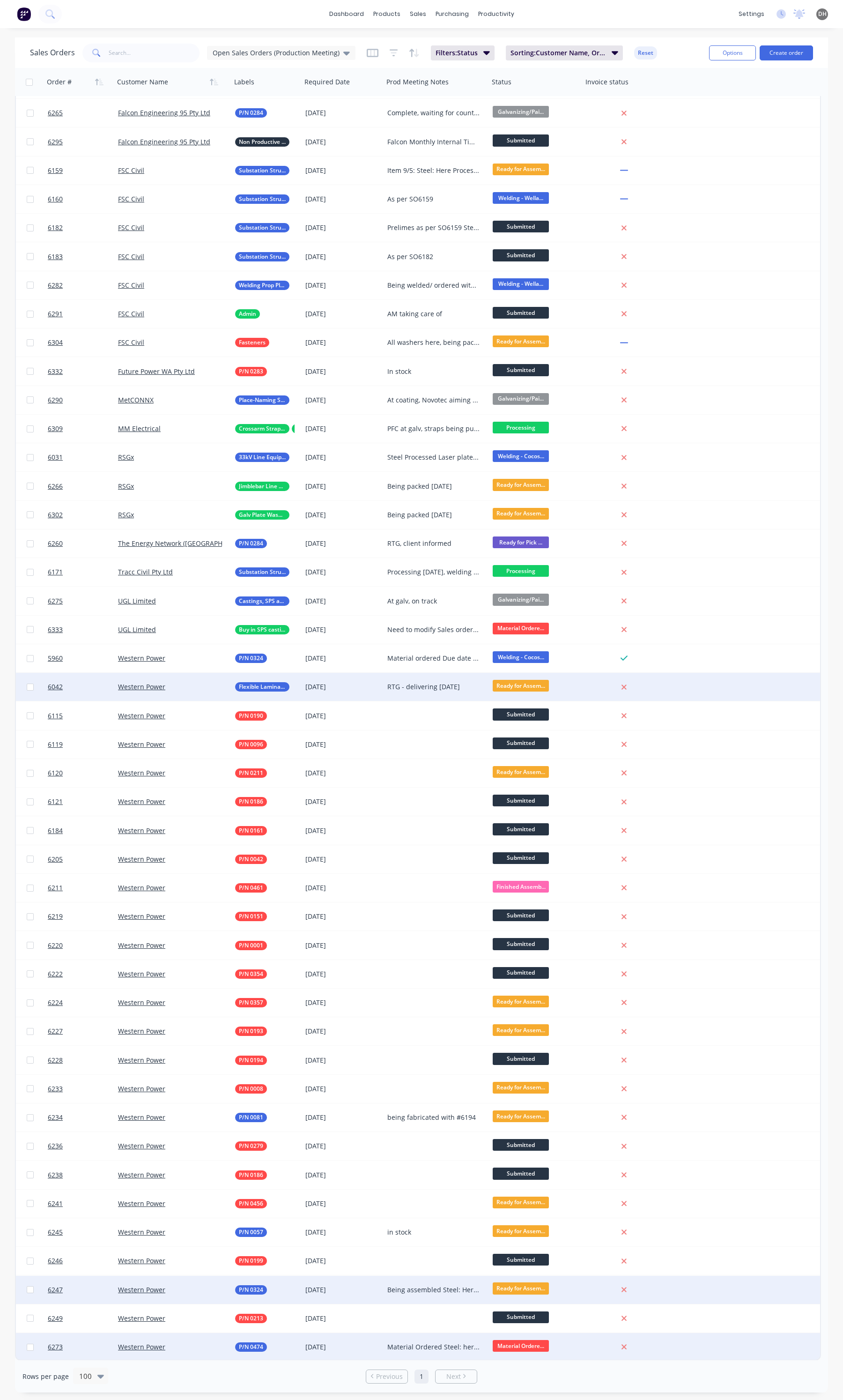
click at [526, 1338] on div "Material Ordere..." at bounding box center [536, 1347] width 94 height 28
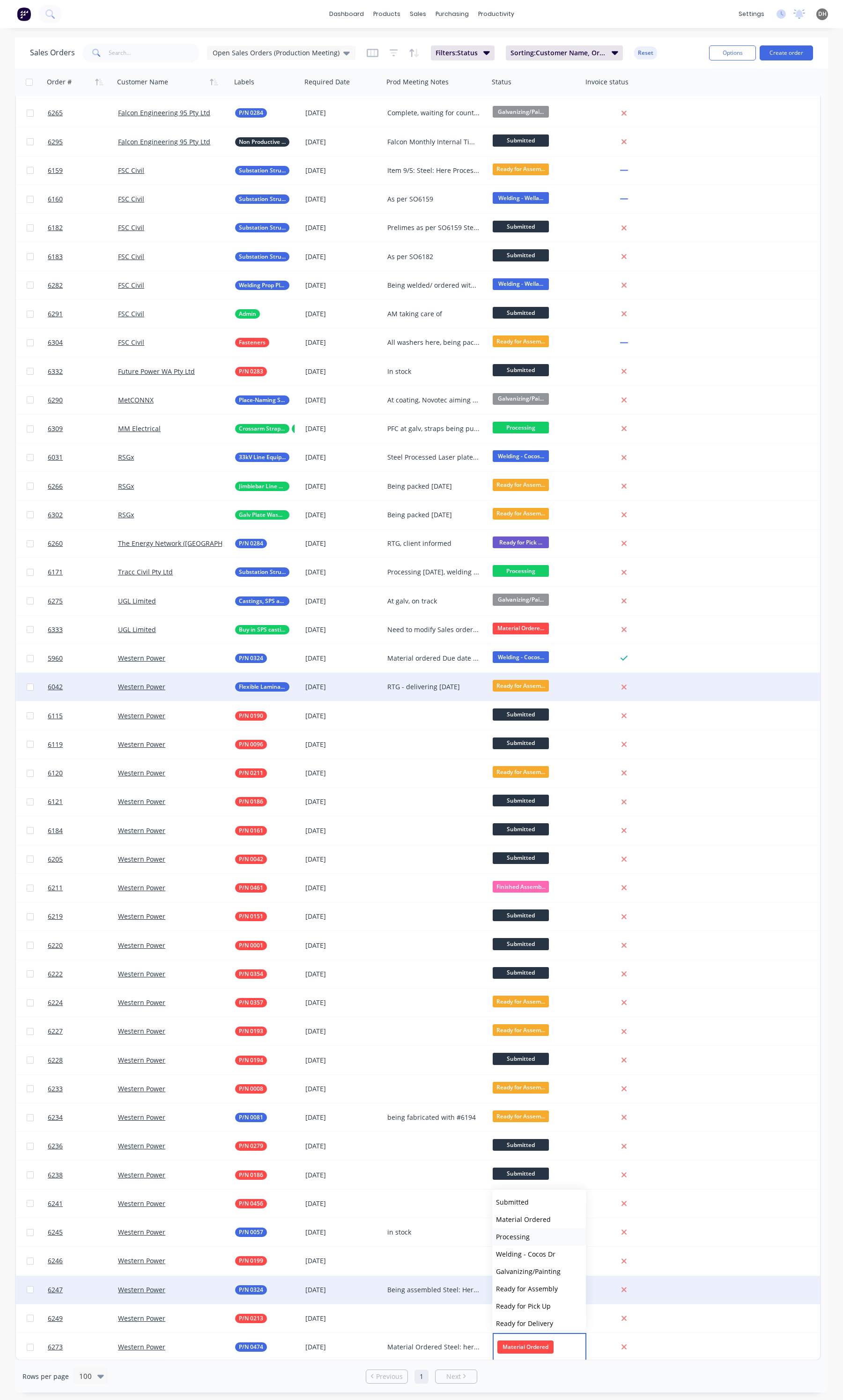
click at [533, 1232] on button "Processing" at bounding box center [539, 1237] width 94 height 18
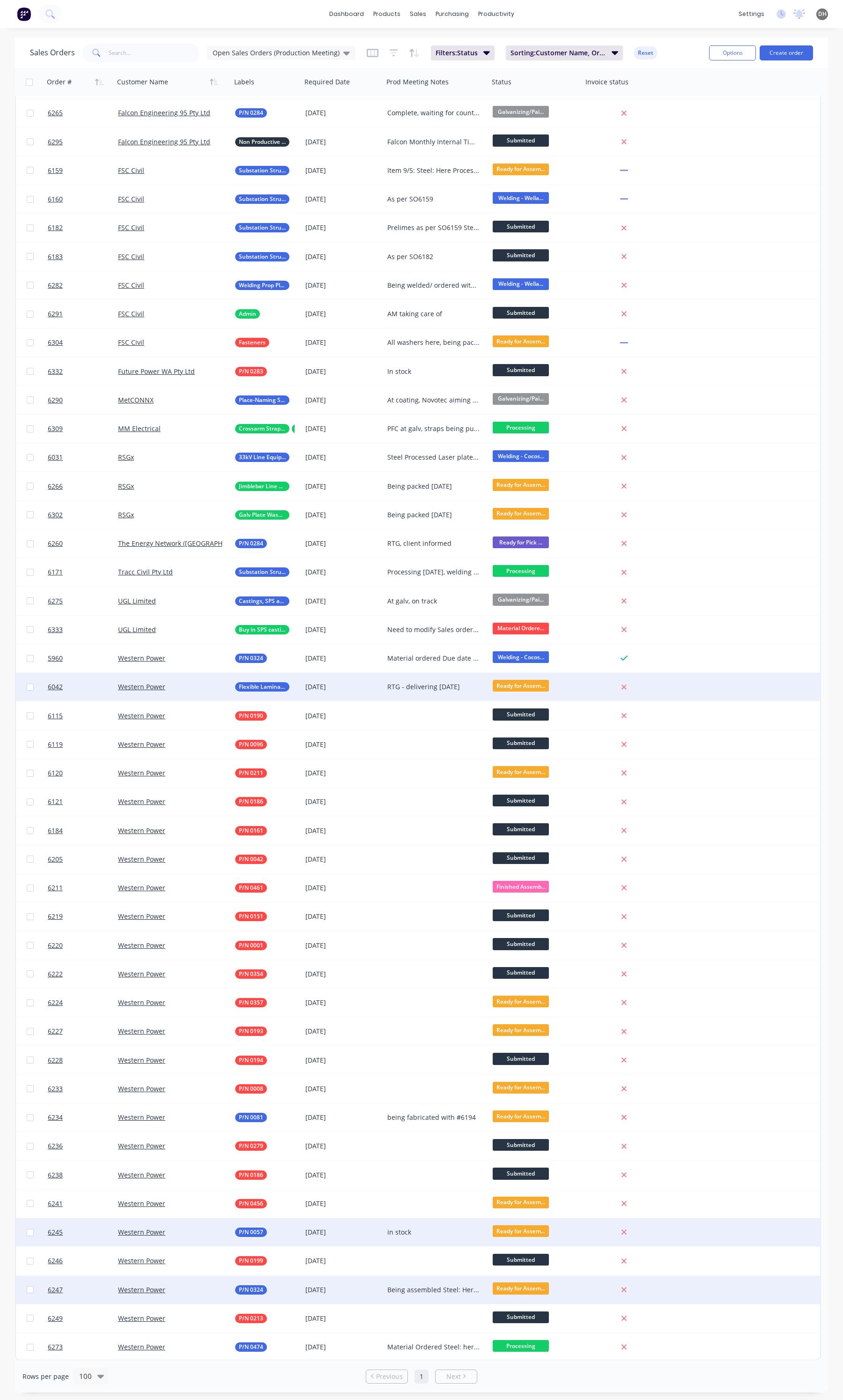
scroll to position [486, 0]
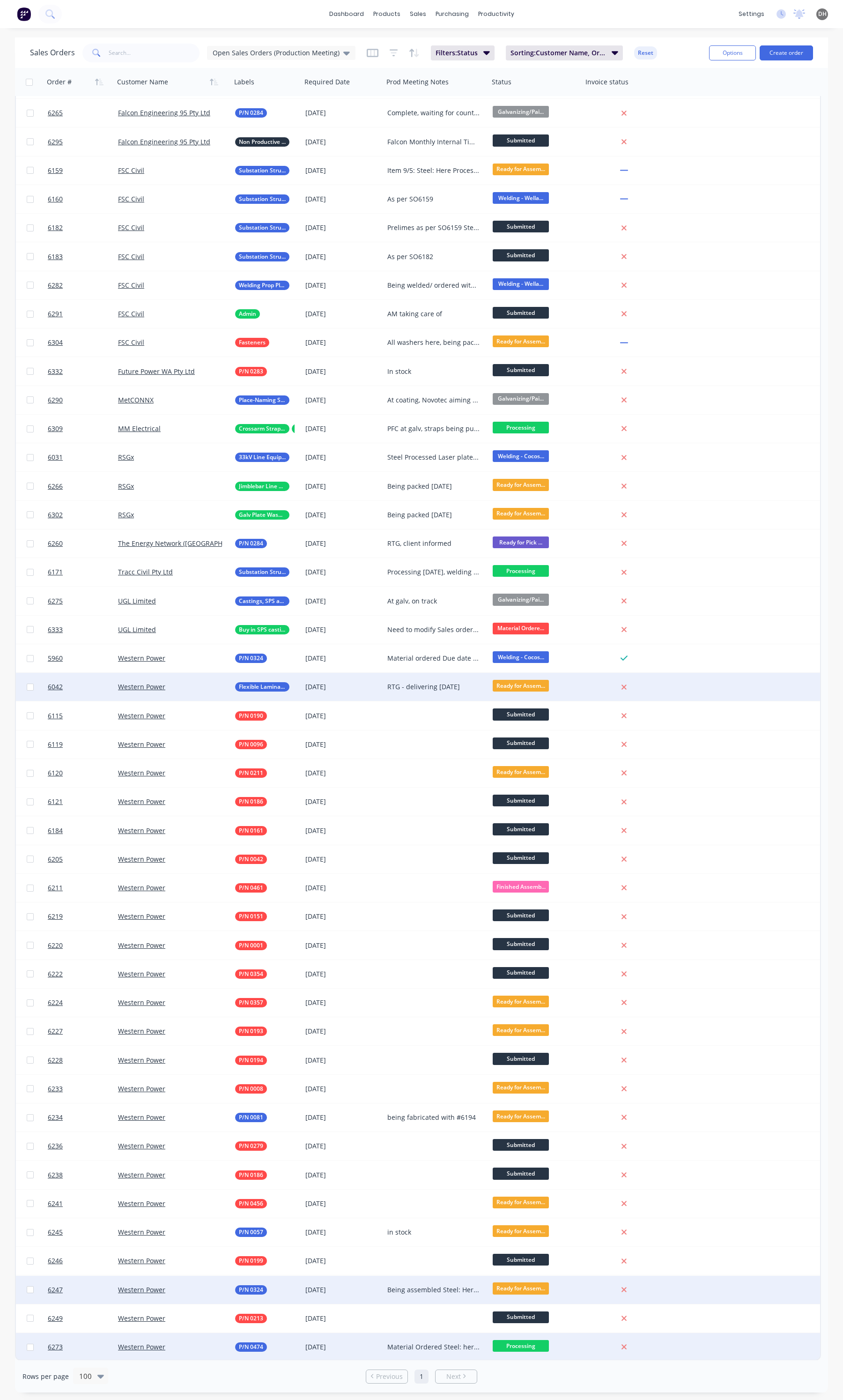
click at [456, 1339] on div "Material Ordered Steel: here L/C: 19/09" at bounding box center [436, 1347] width 105 height 28
click at [422, 1350] on div "Material Ordered Steel: here L/C: 19/09" at bounding box center [436, 1350] width 103 height 32
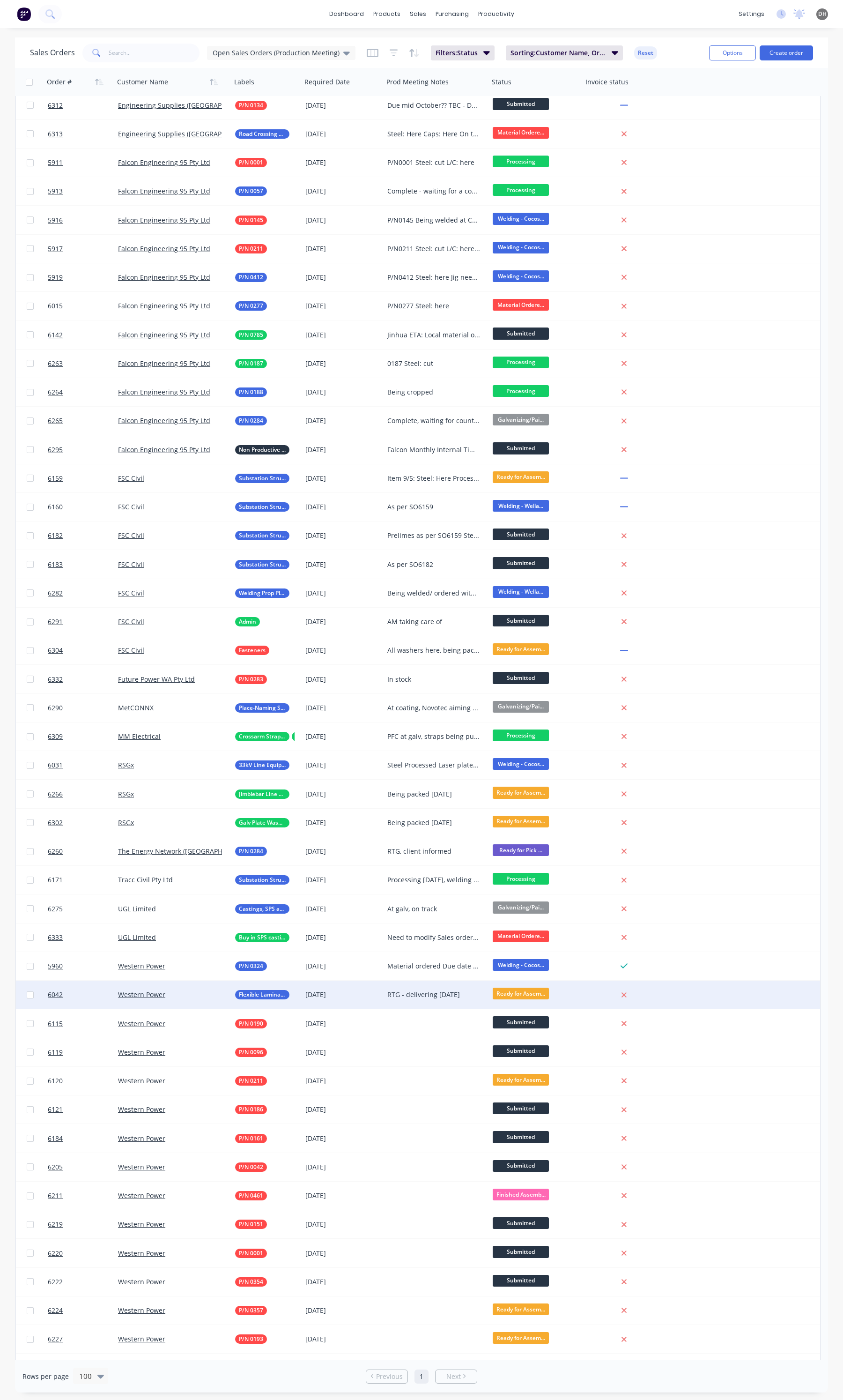
scroll to position [0, 0]
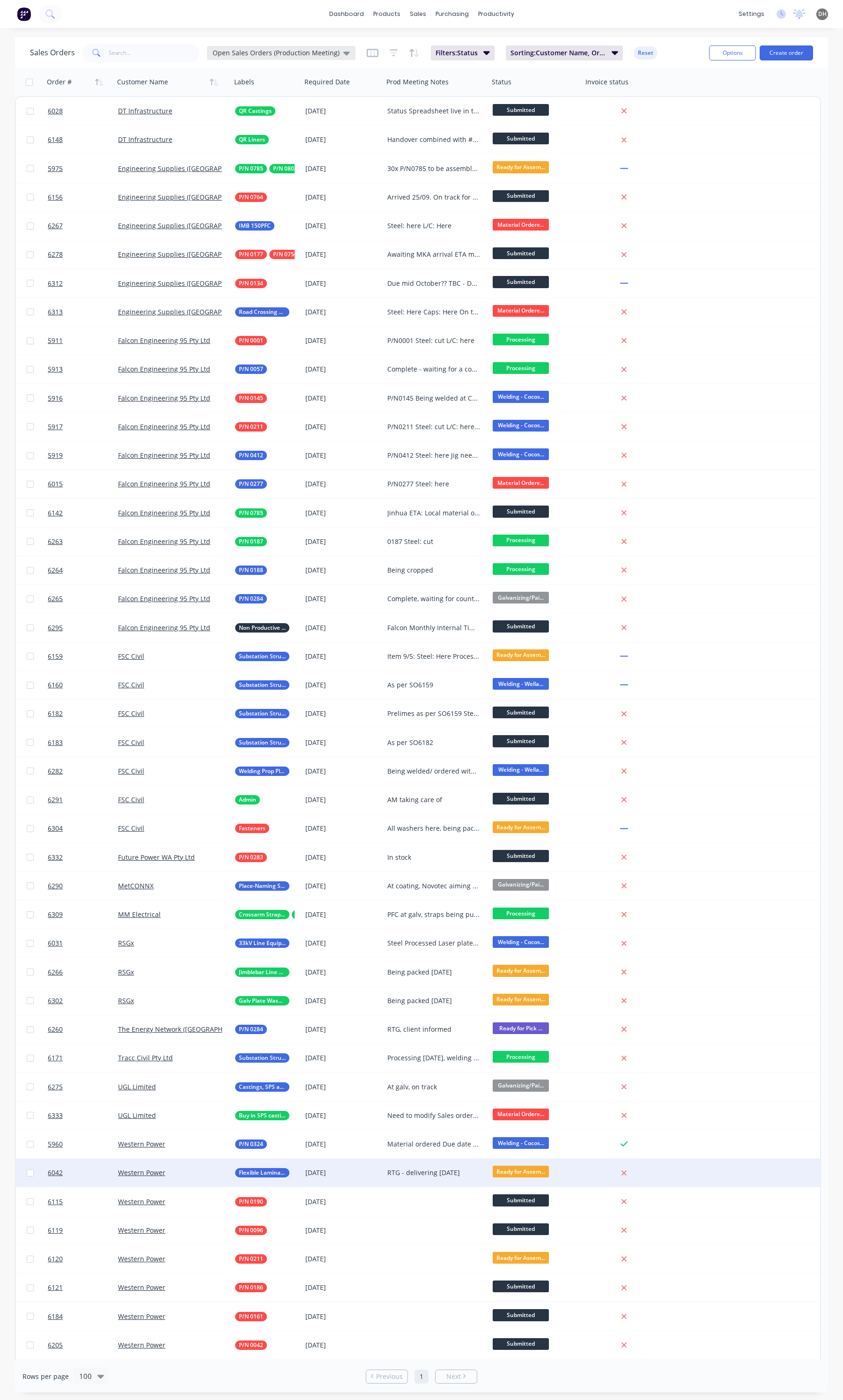
click at [268, 55] on span "Open Sales Orders (Production Meeting)" at bounding box center [276, 53] width 127 height 10
click at [235, 168] on button "Open Sales Orders" at bounding box center [264, 169] width 107 height 11
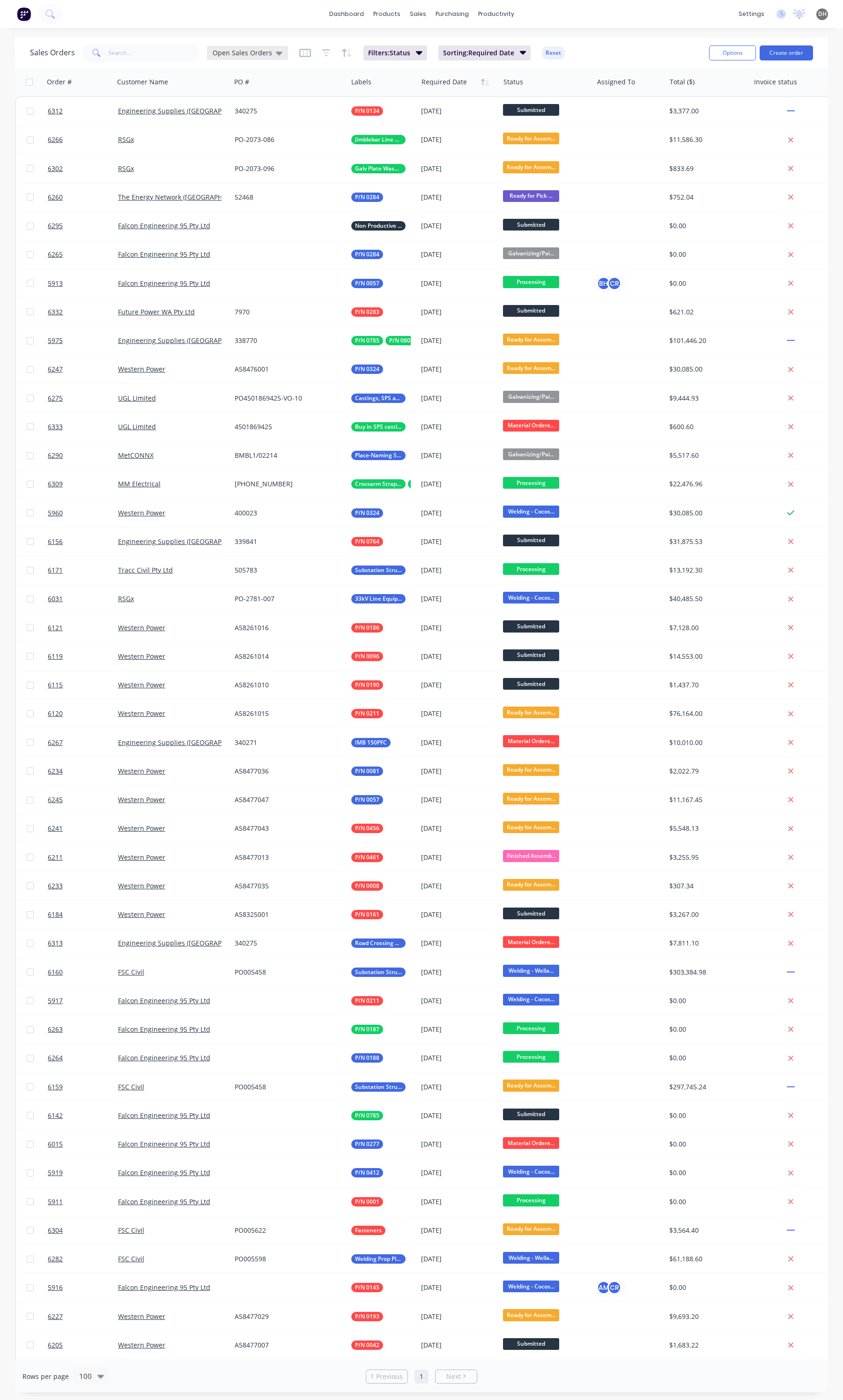
click at [247, 52] on span "Open Sales Orders" at bounding box center [242, 53] width 59 height 10
click at [233, 125] on div "None edit" at bounding box center [273, 133] width 125 height 19
click at [218, 132] on button "None" at bounding box center [264, 132] width 107 height 11
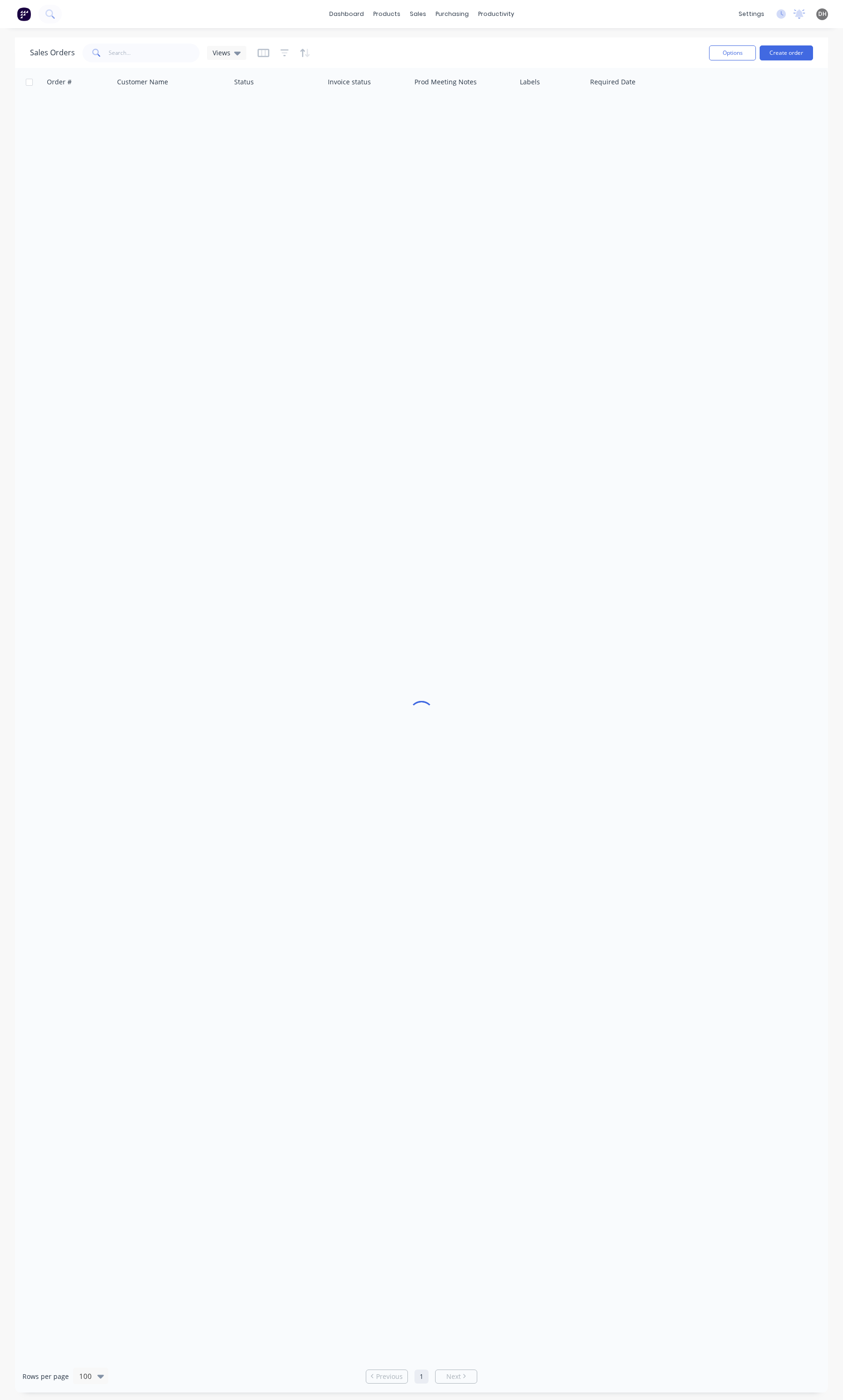
click at [142, 62] on div "Sales Orders Views" at bounding box center [366, 52] width 672 height 23
click at [143, 50] on input "text" at bounding box center [154, 53] width 91 height 19
type input "6172"
click at [180, 113] on div "UGL Limited" at bounding box center [169, 111] width 104 height 9
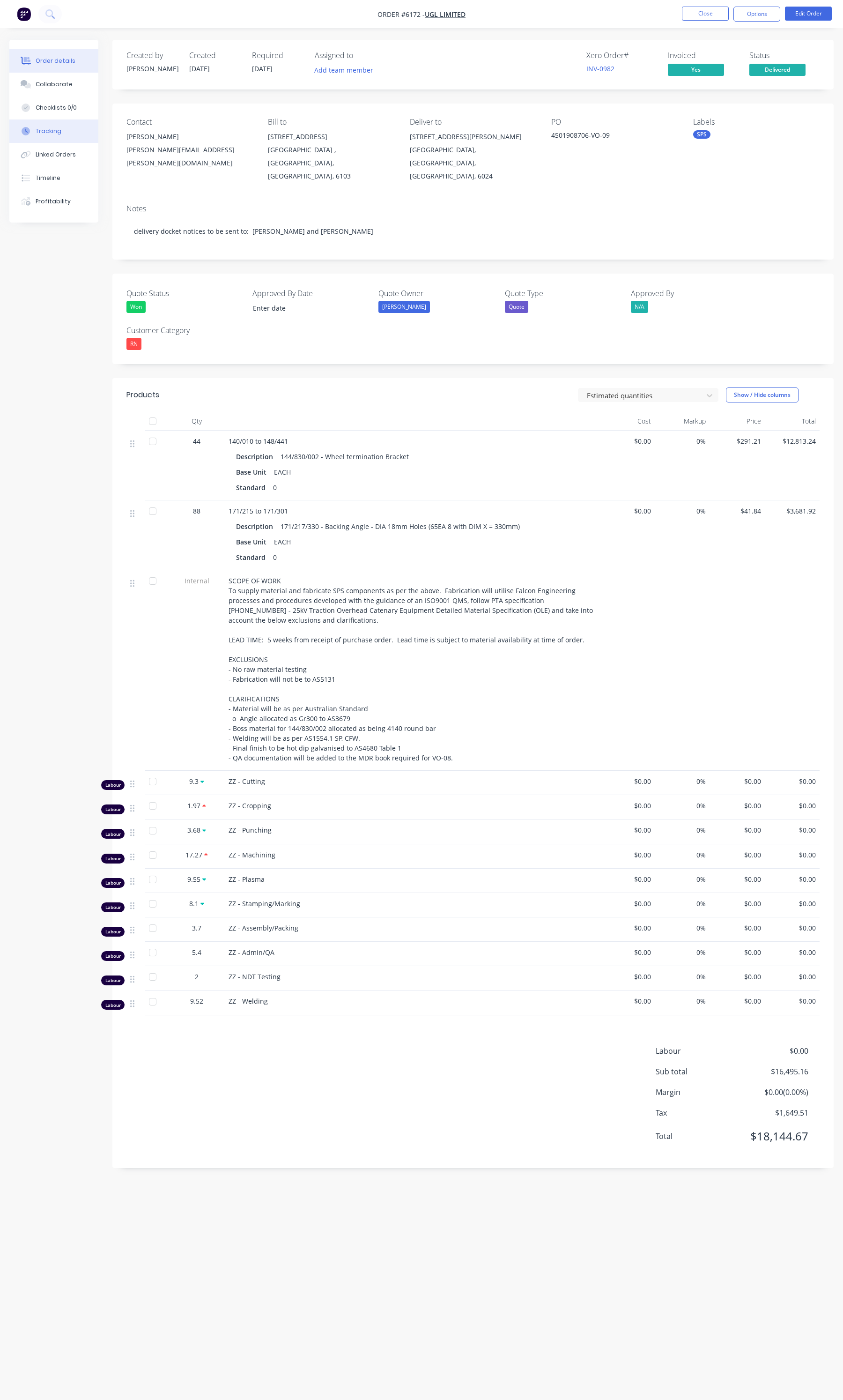
click at [56, 128] on div "Tracking" at bounding box center [48, 131] width 26 height 8
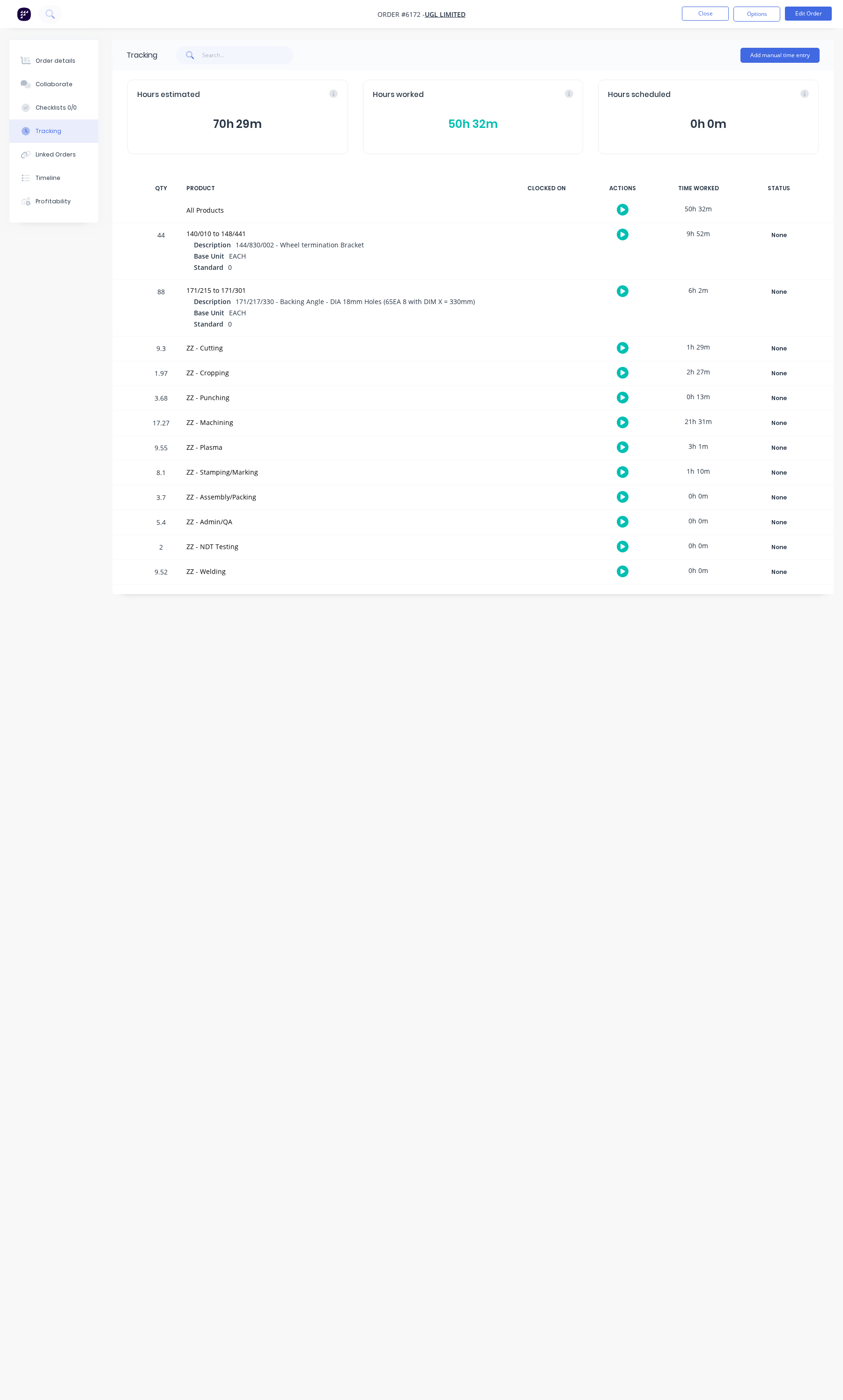
click at [474, 110] on div "Hours worked 50h 32m" at bounding box center [473, 117] width 220 height 74
click at [472, 120] on button "50h 32m" at bounding box center [473, 124] width 201 height 18
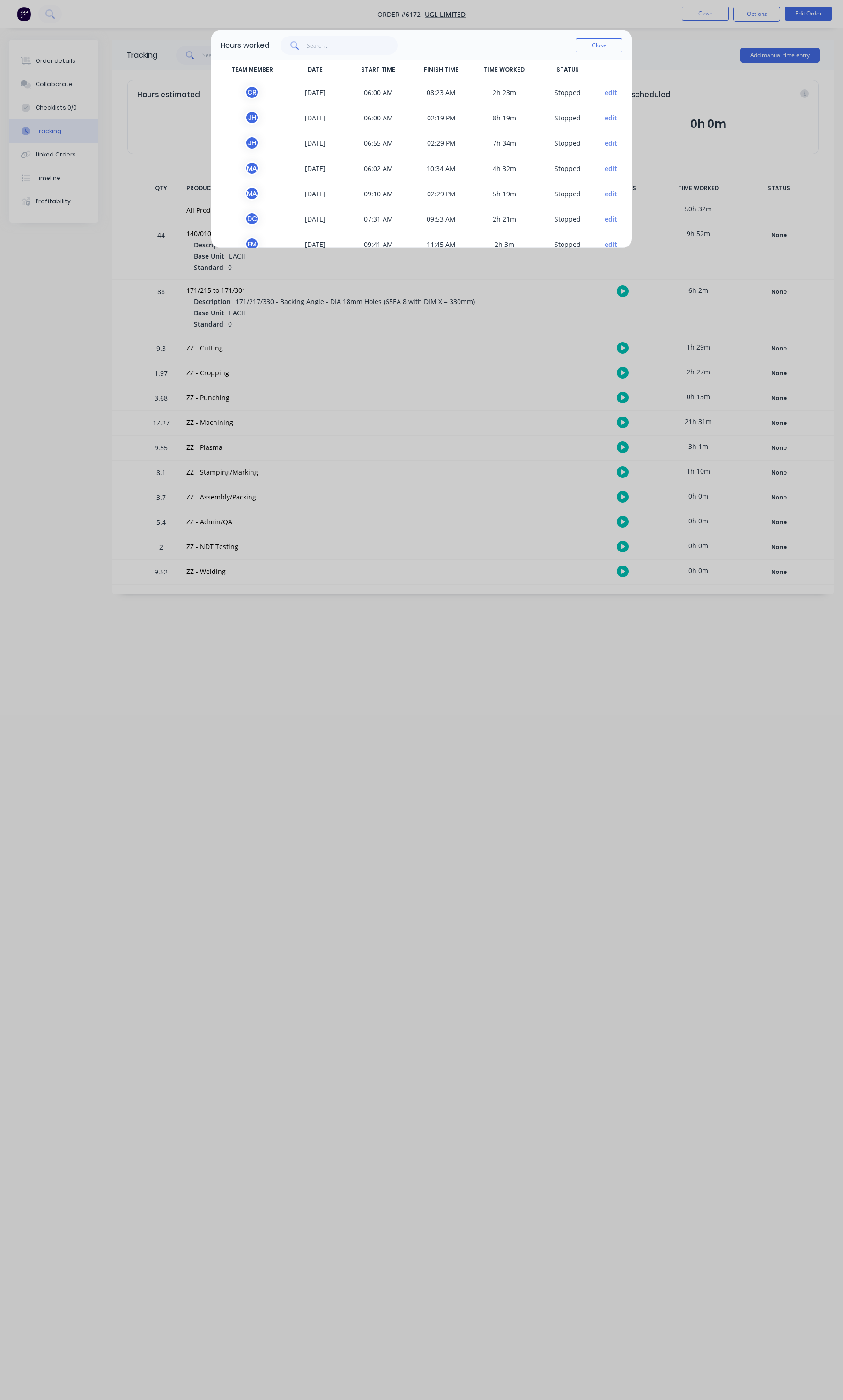
scroll to position [4, 0]
click at [614, 46] on button "Close" at bounding box center [599, 45] width 47 height 14
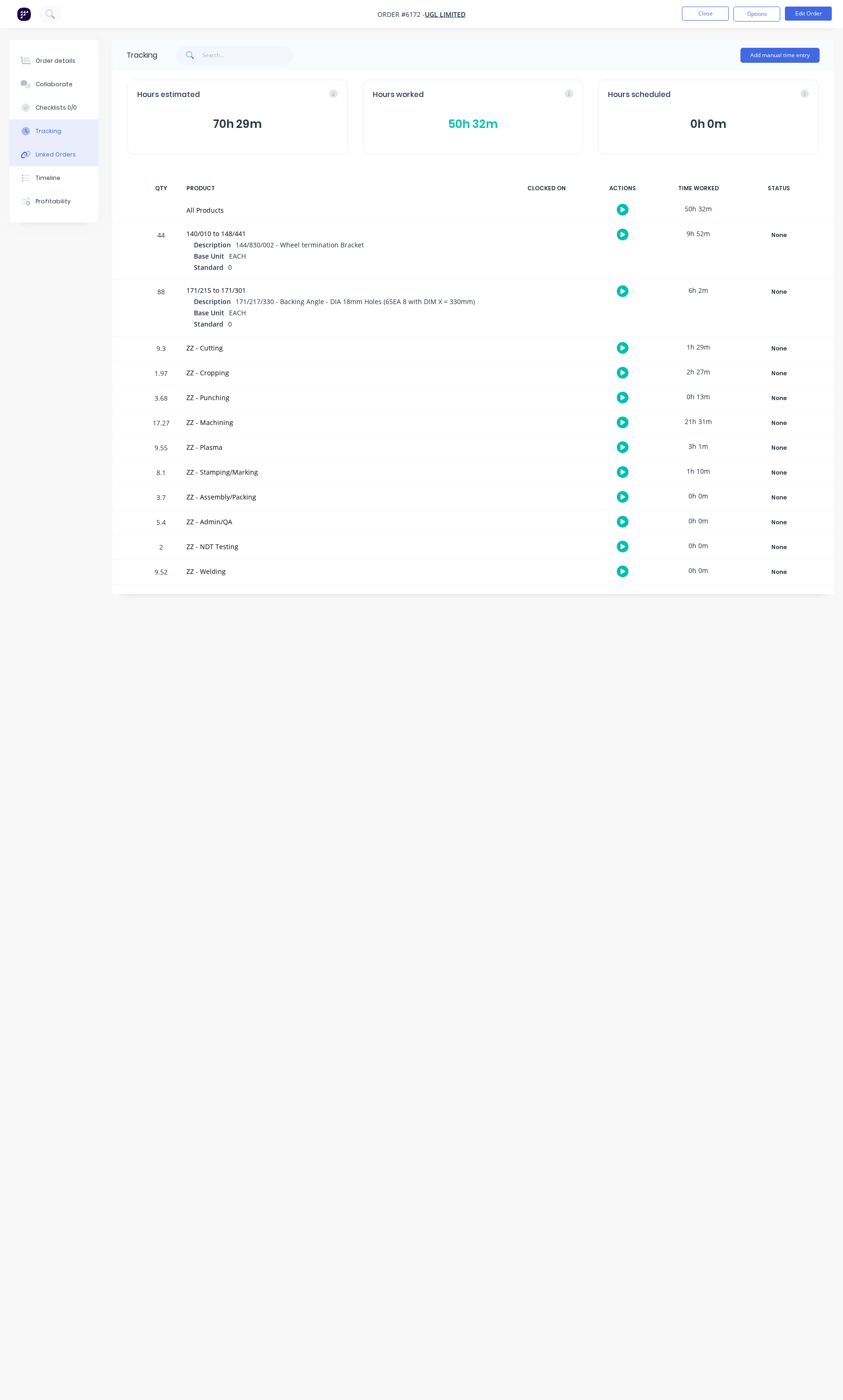
click at [74, 159] on button "Linked Orders" at bounding box center [54, 154] width 89 height 23
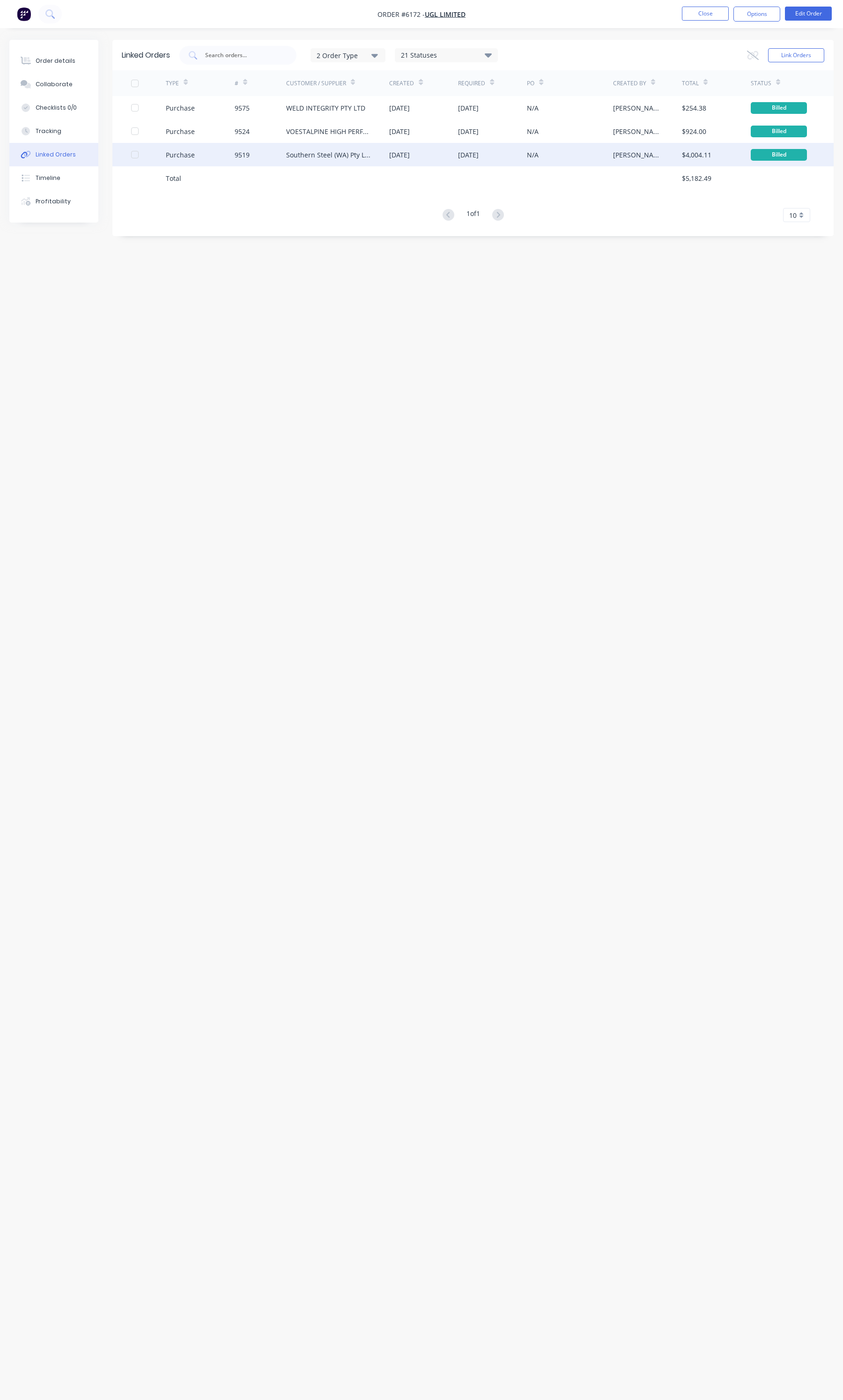
click at [396, 158] on div "12 Aug 2025" at bounding box center [399, 155] width 21 height 10
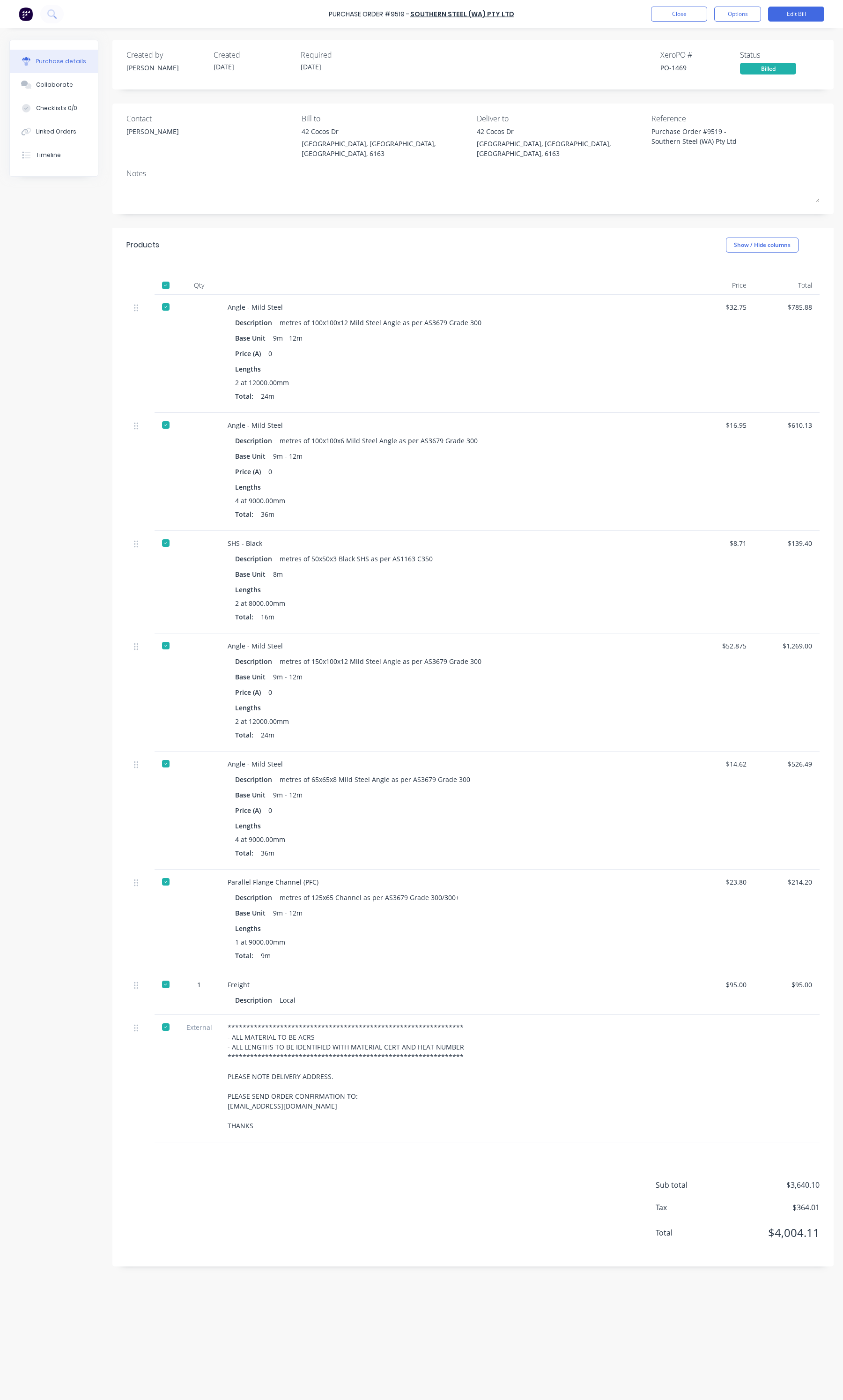
type textarea "x"
click at [61, 127] on div "Linked Orders" at bounding box center [56, 131] width 40 height 8
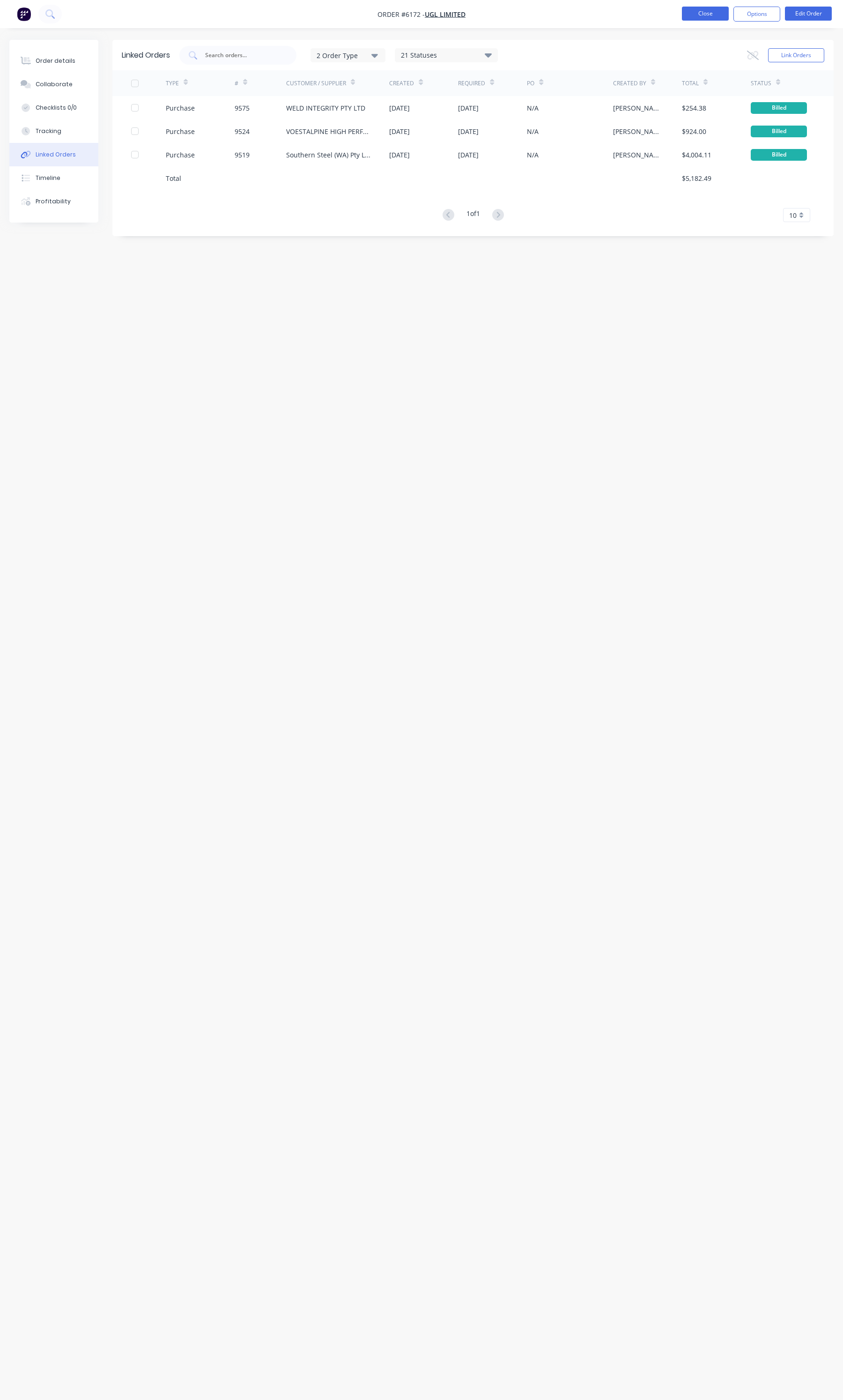
click at [694, 14] on button "Close" at bounding box center [705, 13] width 47 height 14
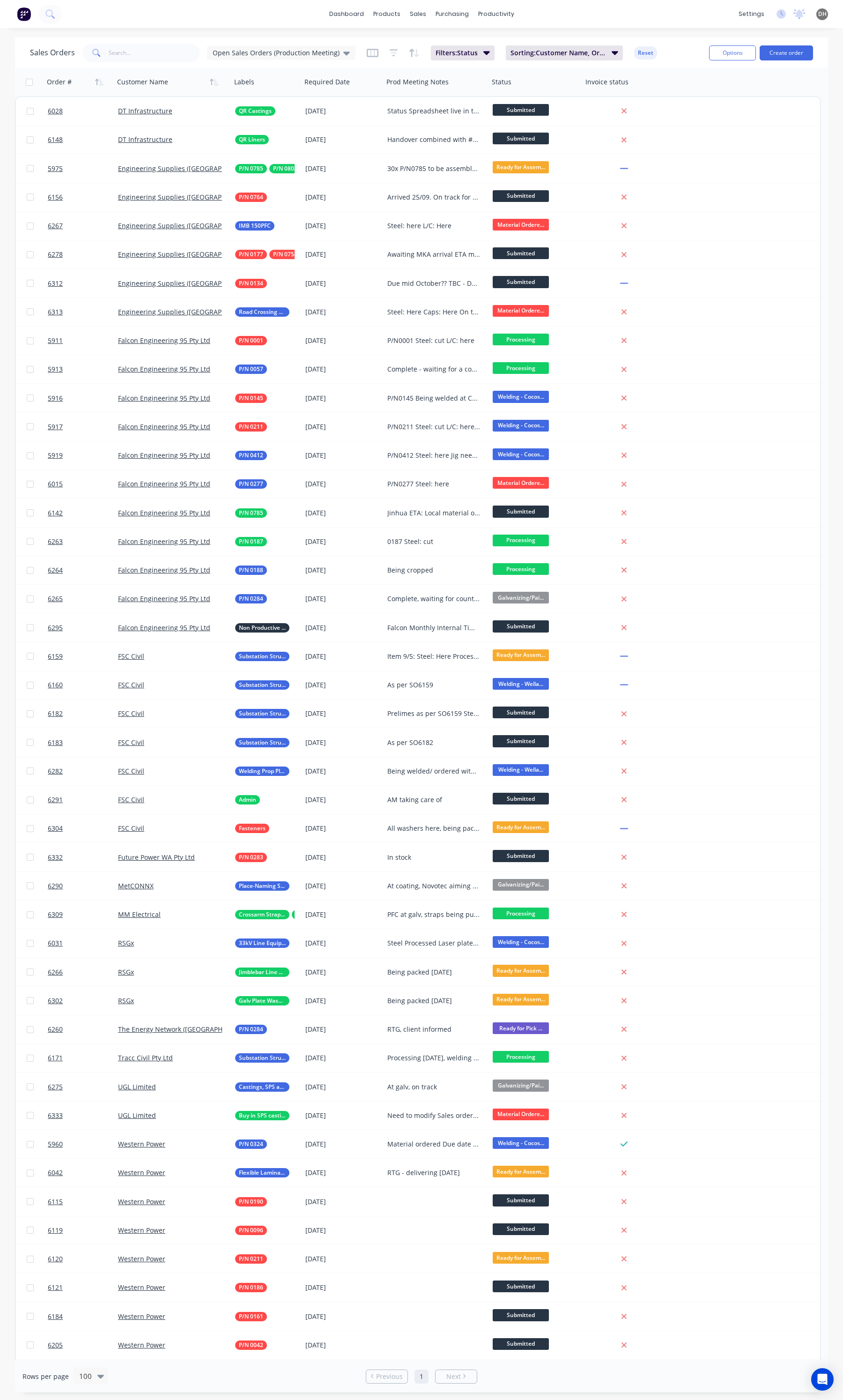
click at [300, 43] on div "Sales Orders Open Sales Orders (Production Meeting)" at bounding box center [193, 53] width 325 height 19
click at [292, 47] on div "Open Sales Orders (Production Meeting)" at bounding box center [281, 53] width 149 height 14
click at [220, 133] on button "None" at bounding box center [264, 132] width 107 height 11
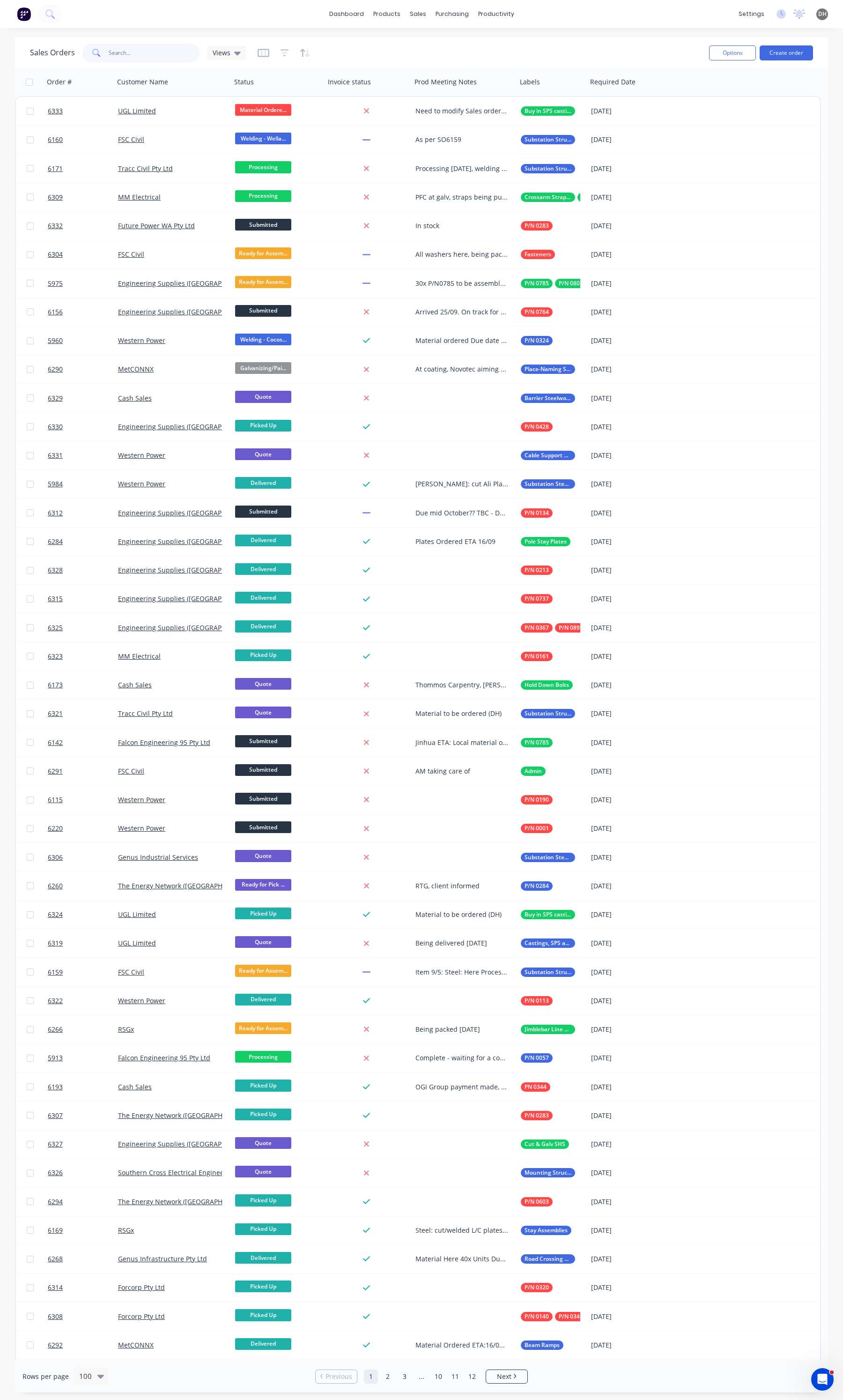
click at [134, 55] on input "text" at bounding box center [154, 53] width 91 height 19
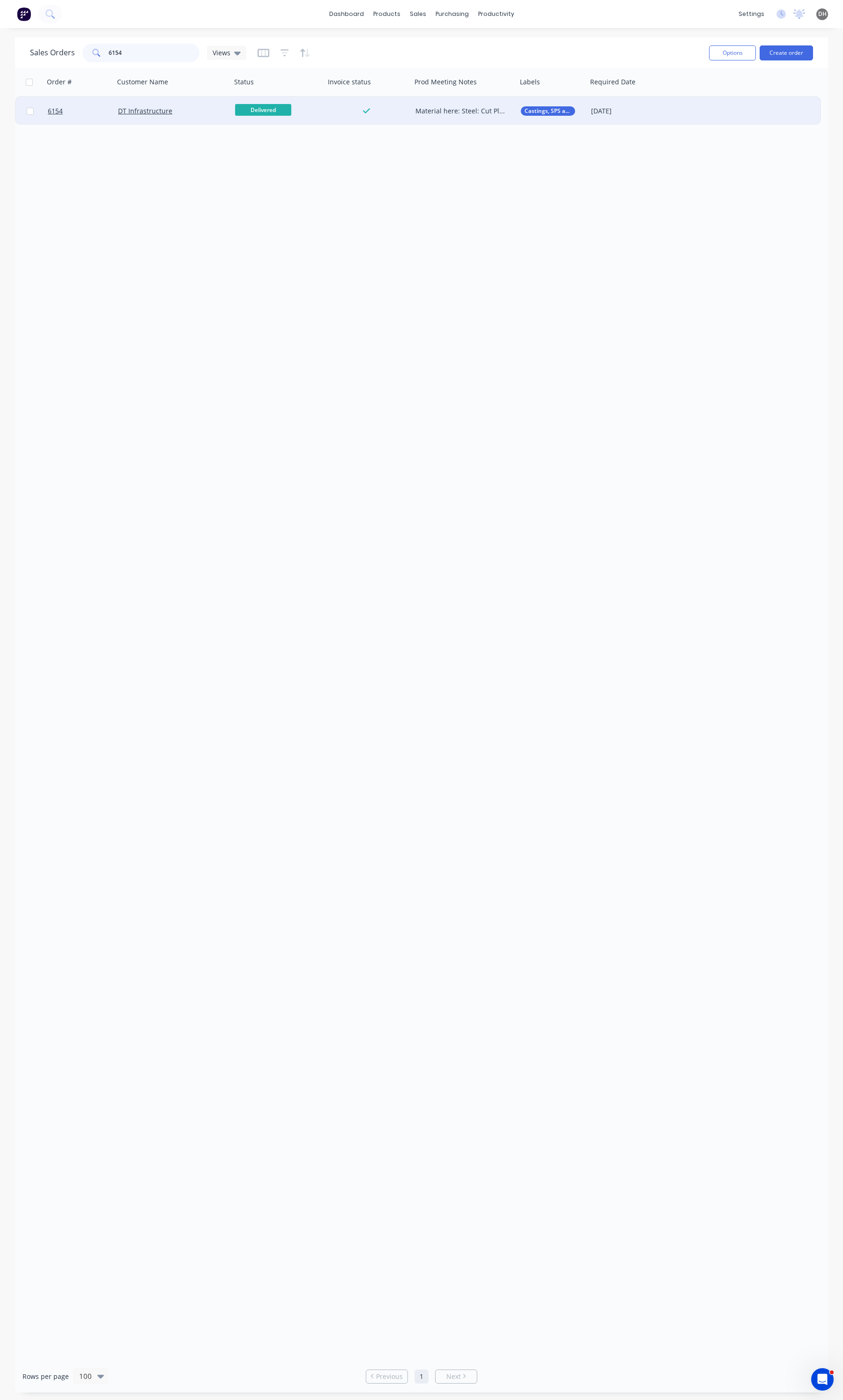
type input "6154"
click at [208, 122] on div "DT Infrastructure" at bounding box center [173, 111] width 117 height 28
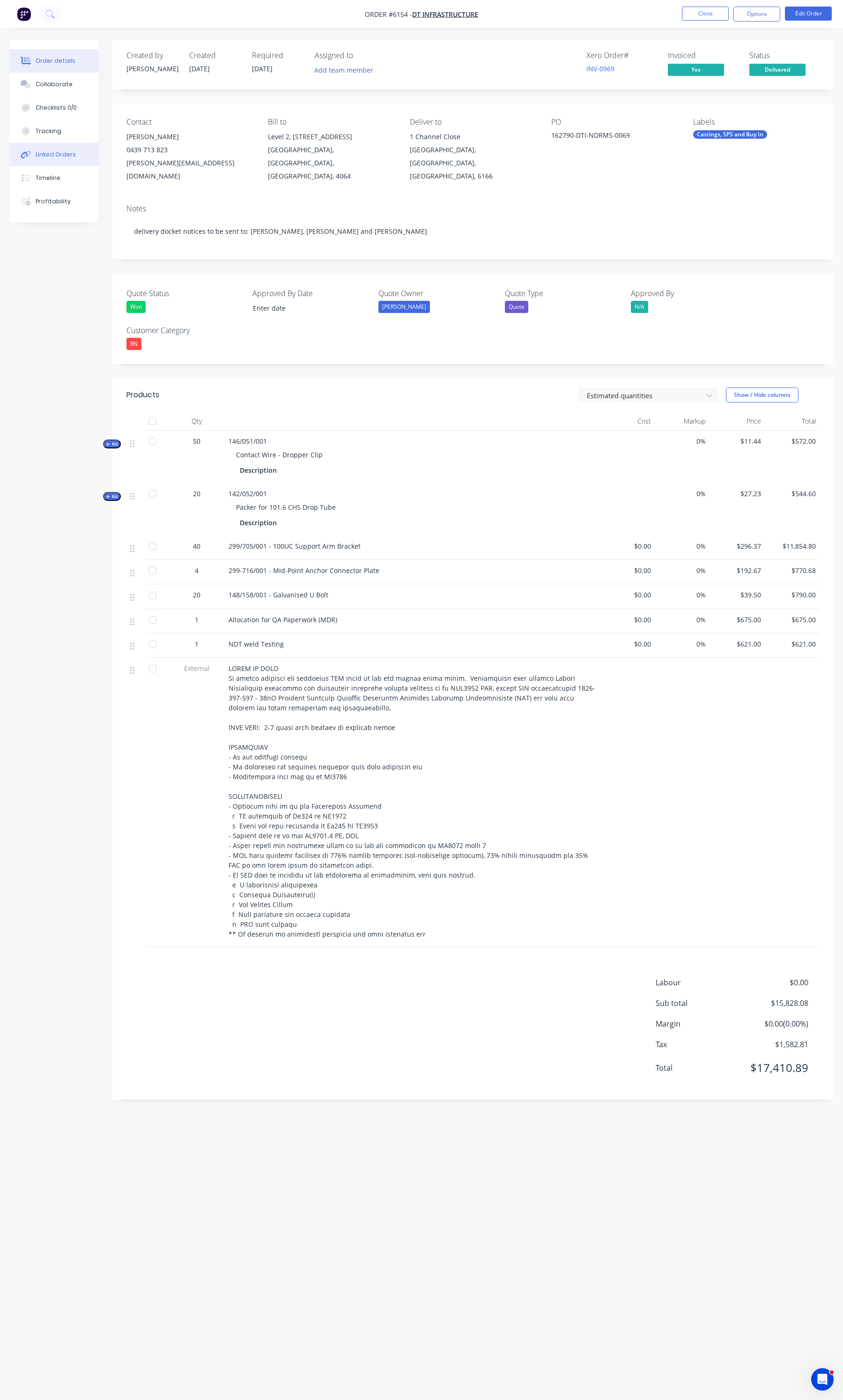
click at [48, 144] on button "Linked Orders" at bounding box center [54, 154] width 89 height 23
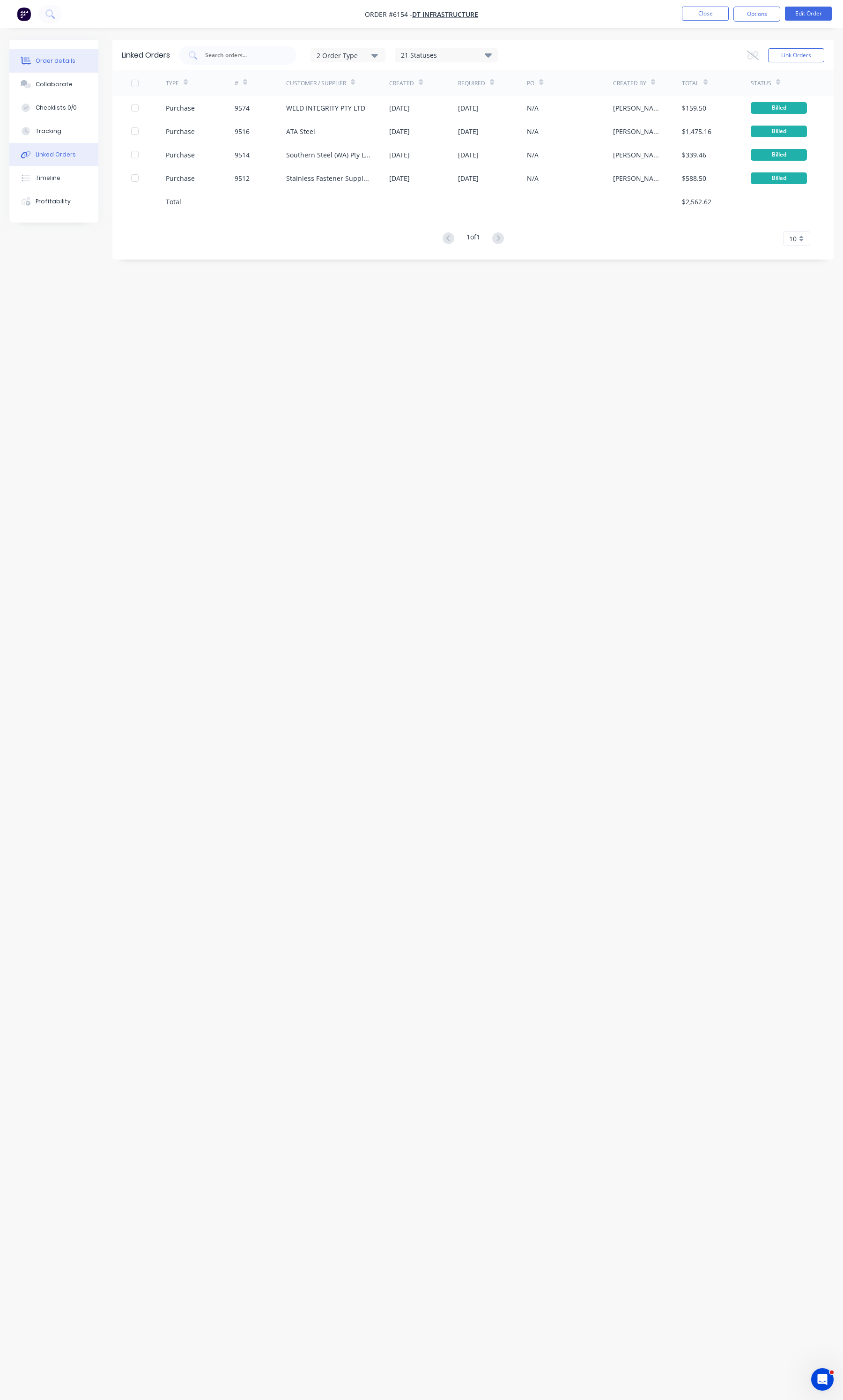
click at [57, 71] on button "Order details" at bounding box center [54, 60] width 89 height 23
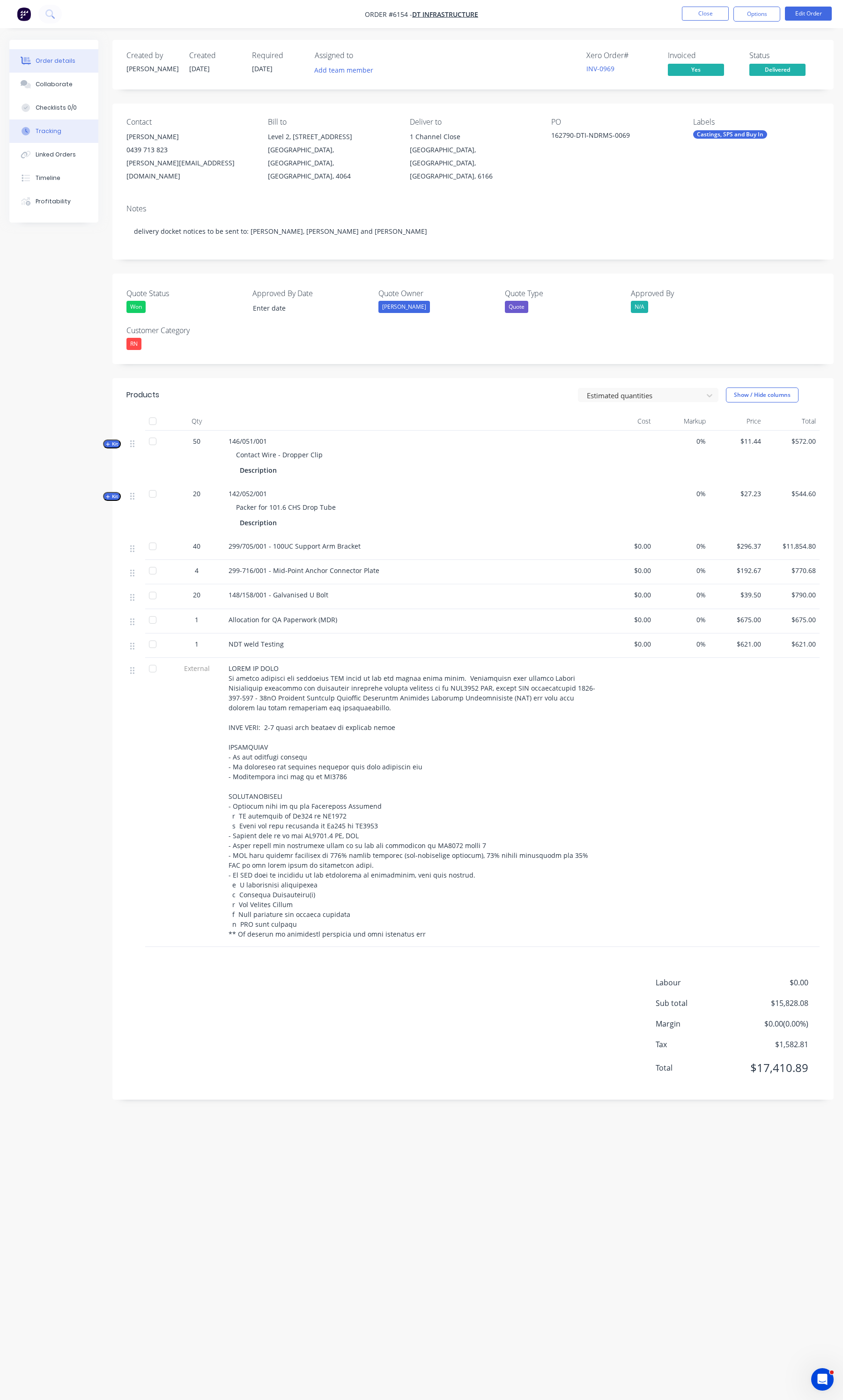
click at [38, 127] on div "Tracking" at bounding box center [48, 131] width 26 height 8
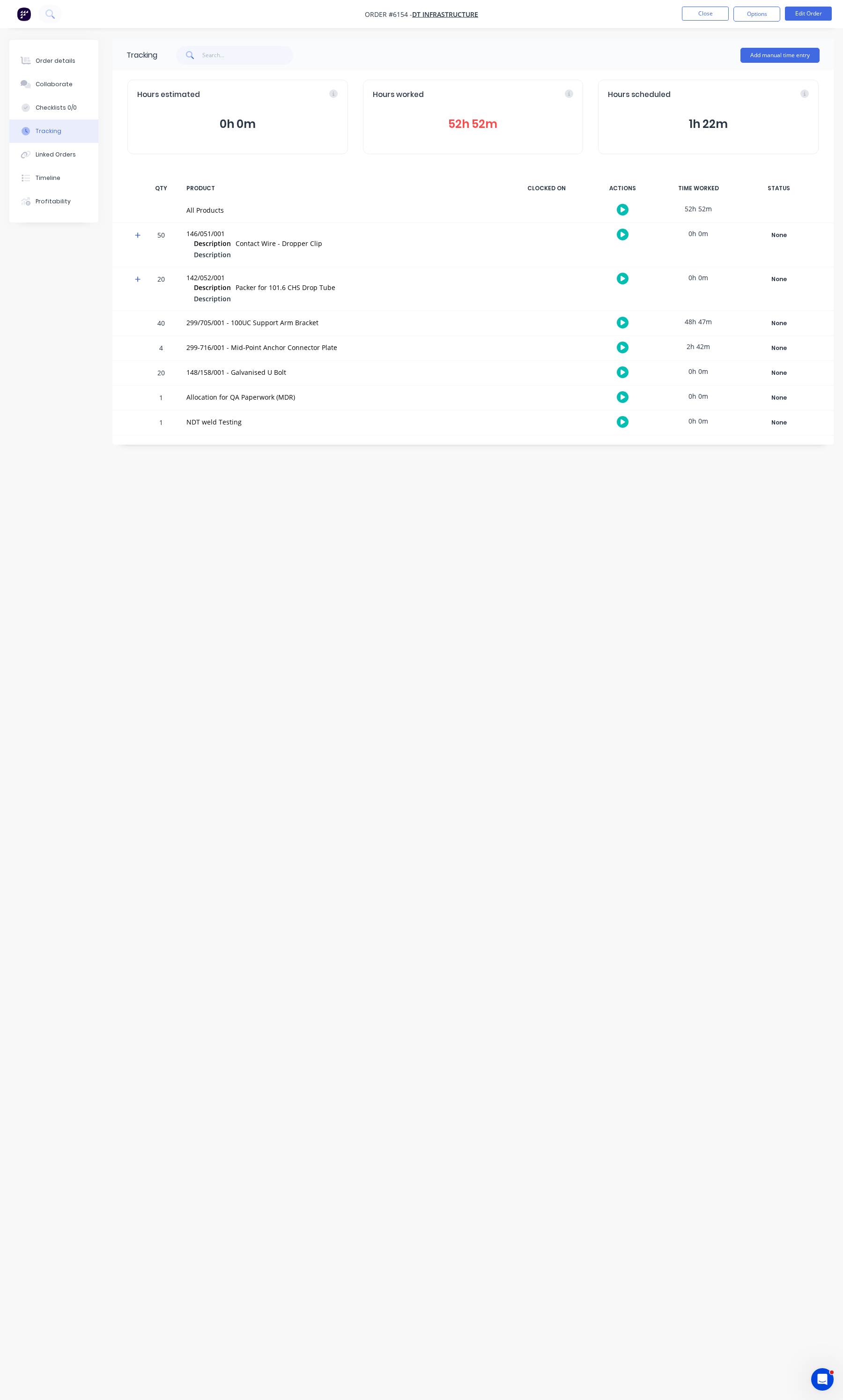
click at [479, 130] on button "52h 52m" at bounding box center [473, 124] width 201 height 18
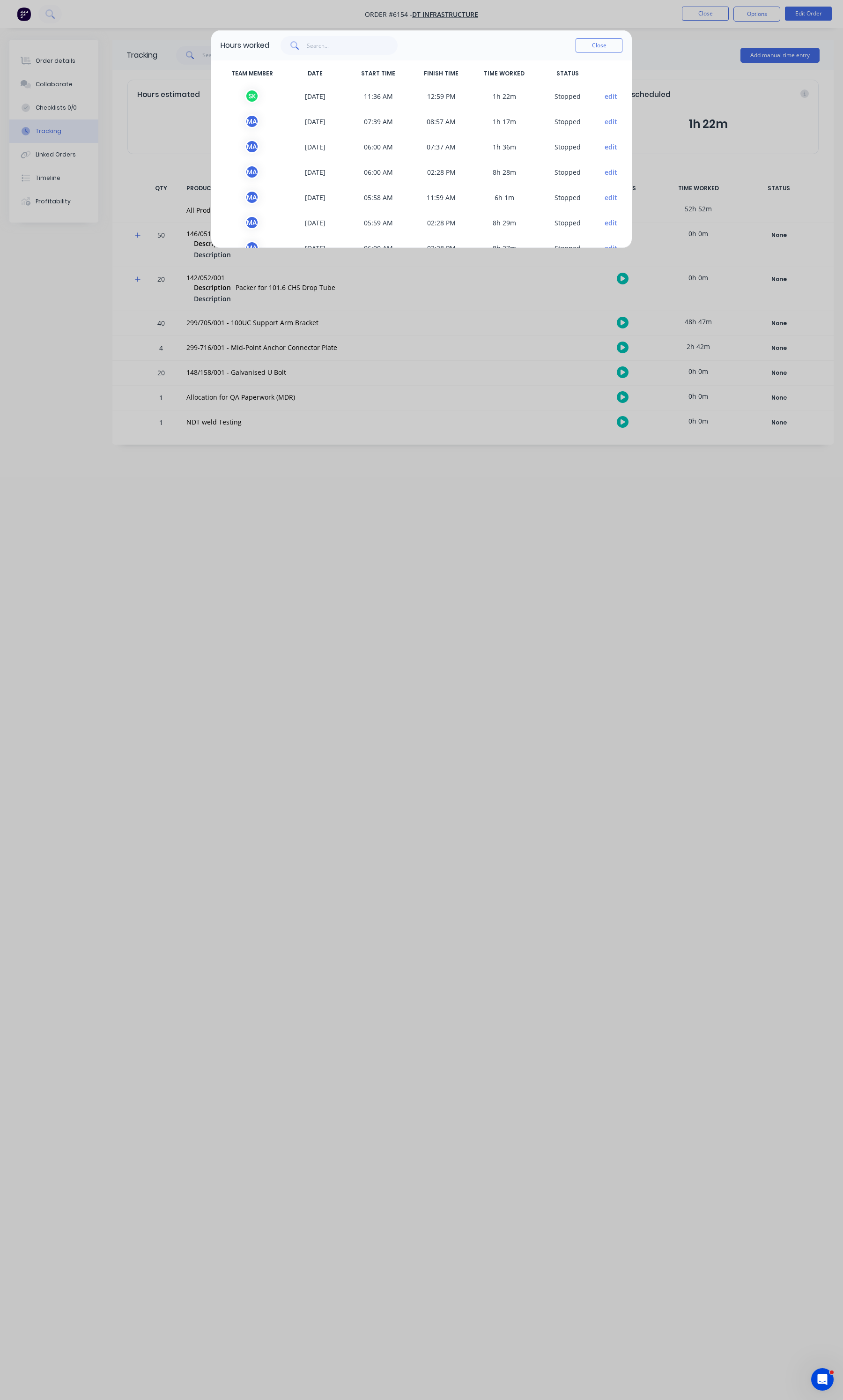
scroll to position [3, 0]
click at [592, 46] on button "Close" at bounding box center [599, 45] width 47 height 14
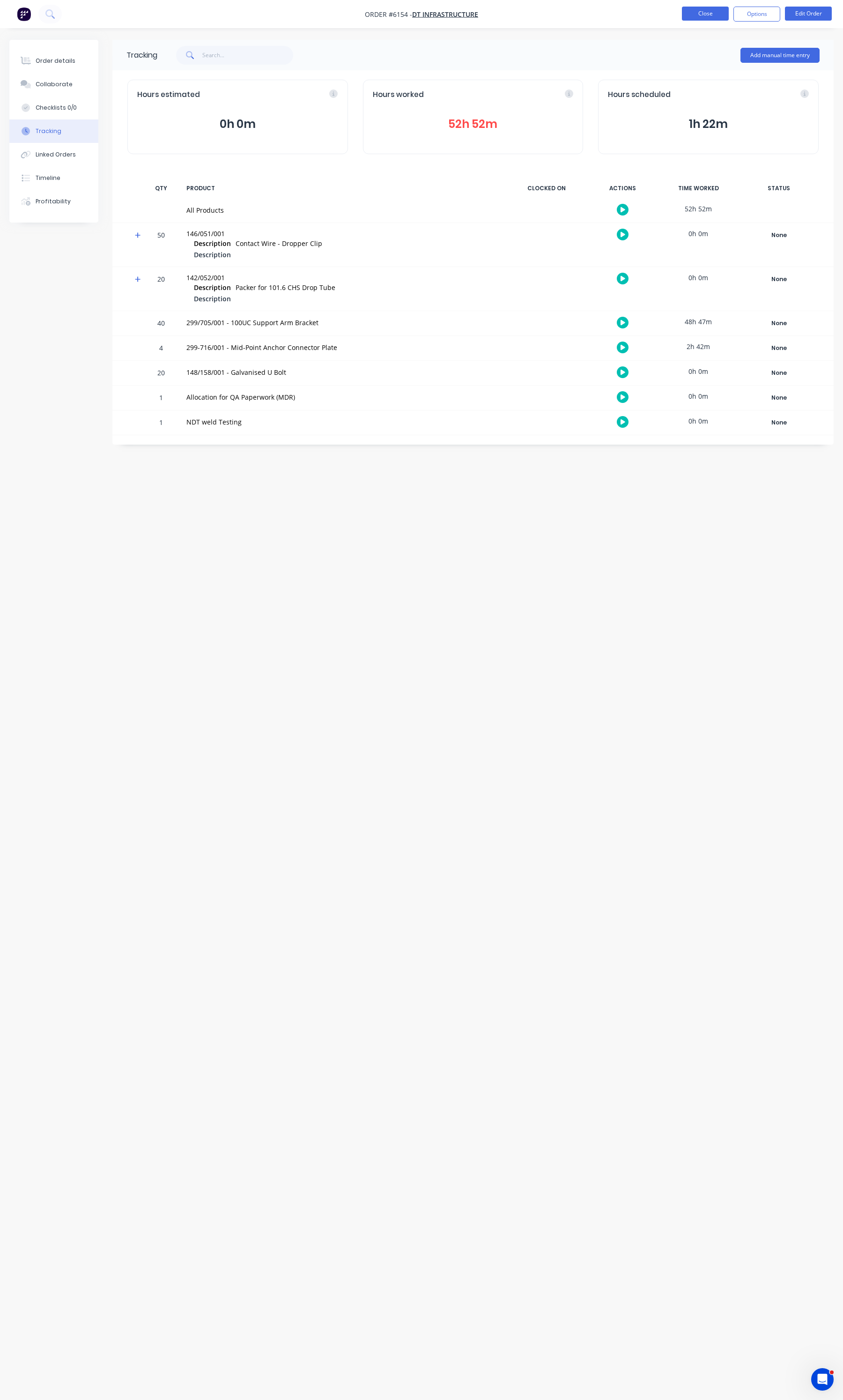
click at [706, 14] on button "Close" at bounding box center [705, 13] width 47 height 14
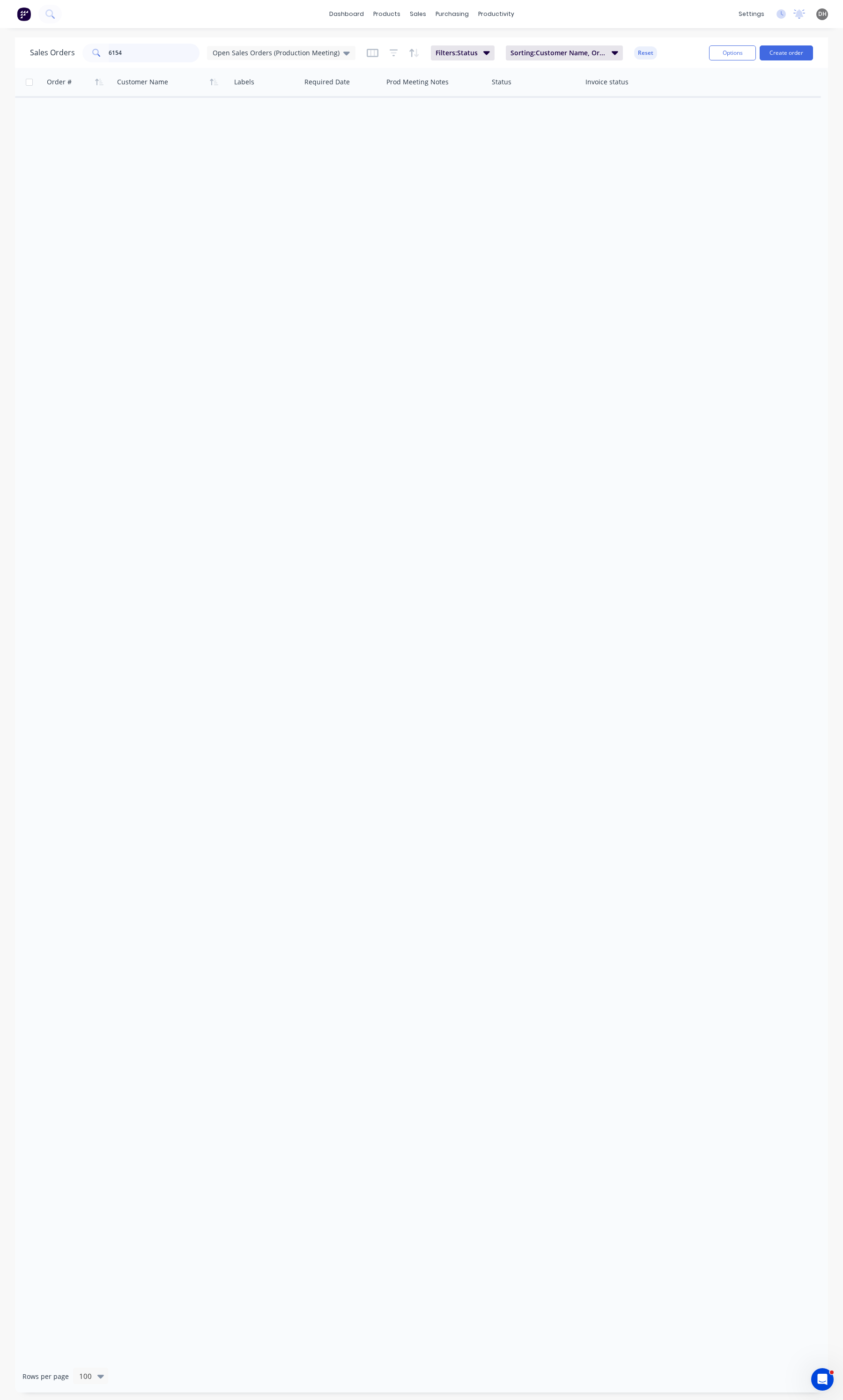
click at [139, 52] on input "6154" at bounding box center [154, 53] width 91 height 19
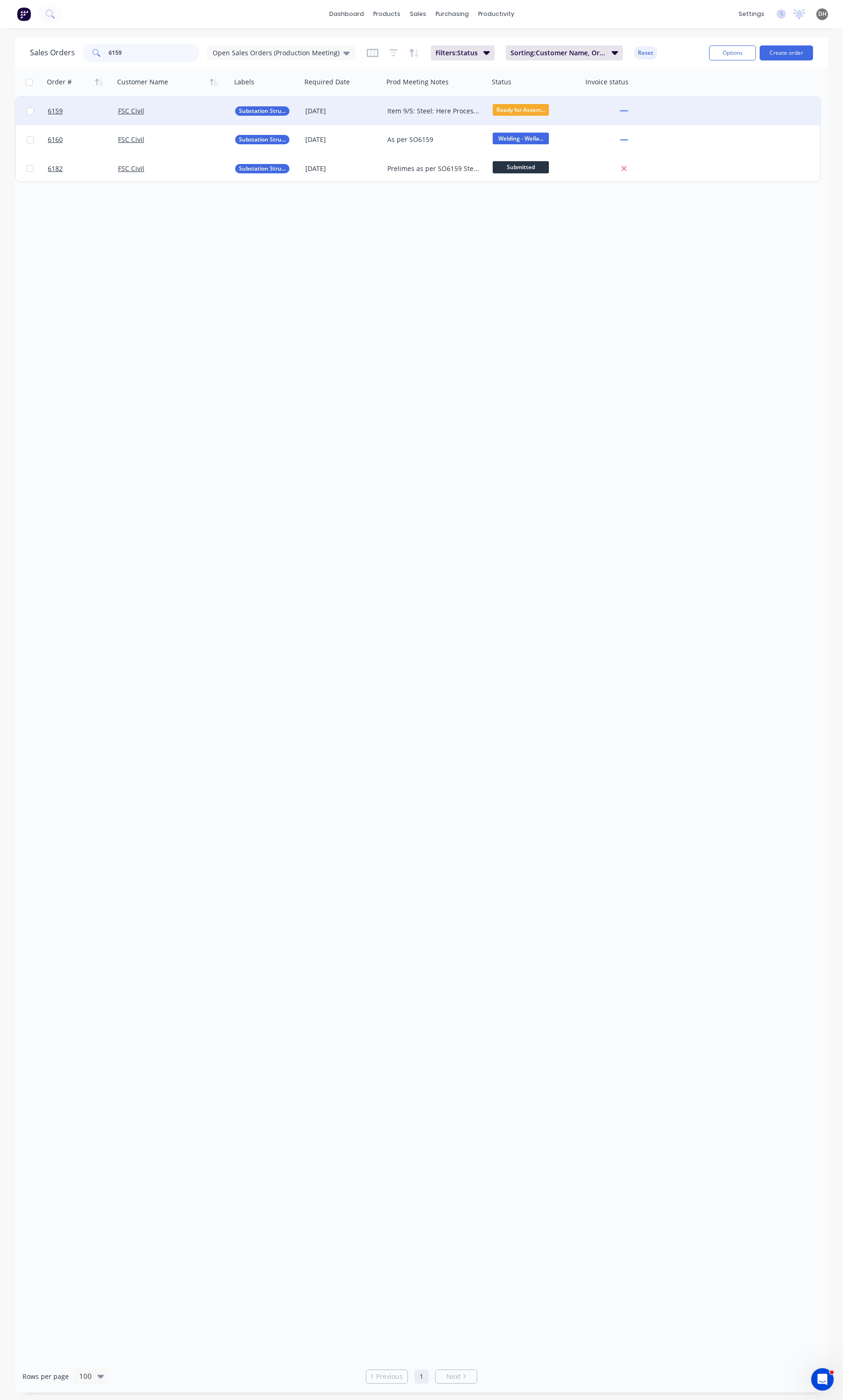
type input "6159"
click at [164, 115] on div "FSC Civil" at bounding box center [169, 111] width 104 height 9
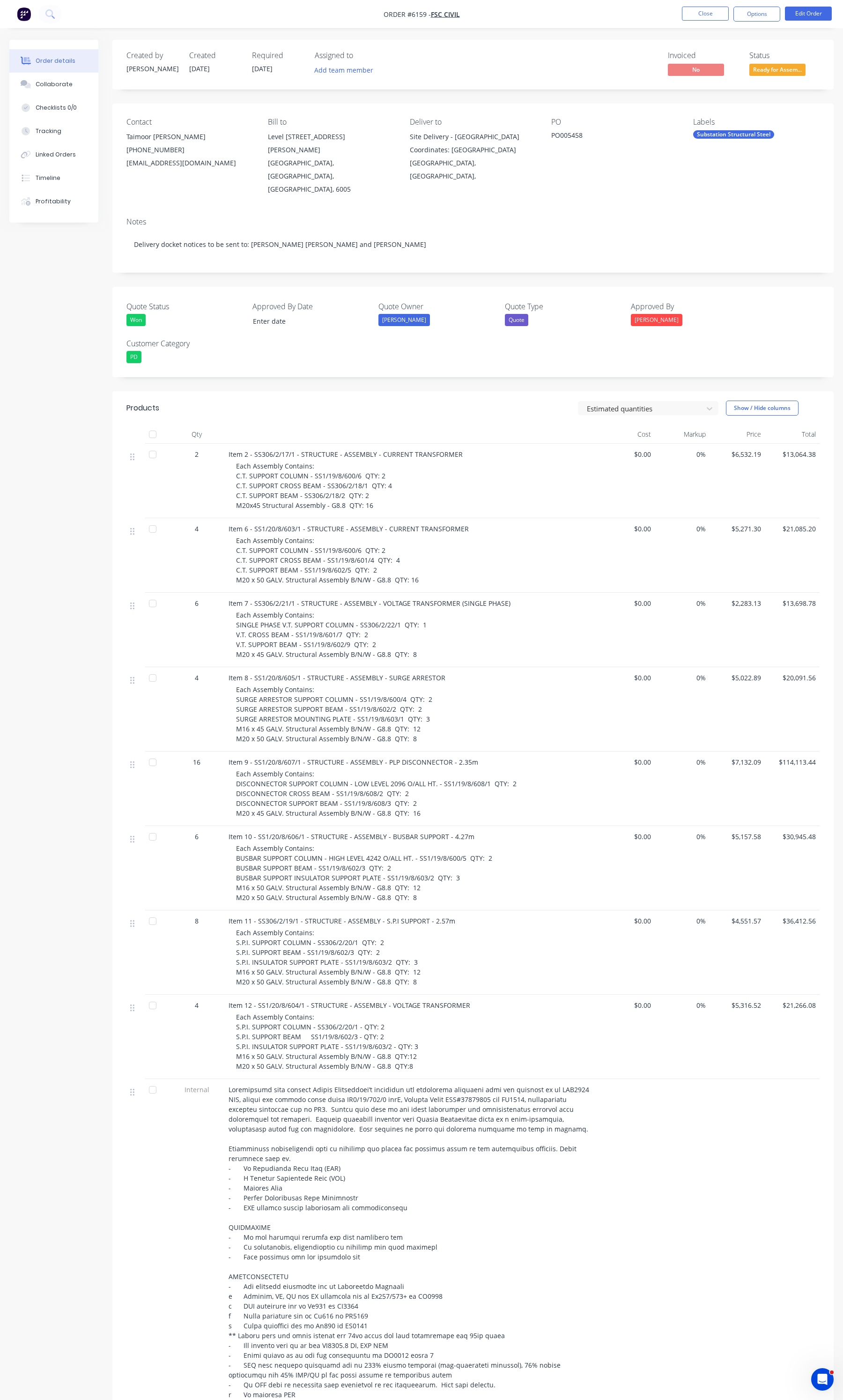
type input "[DATE]"
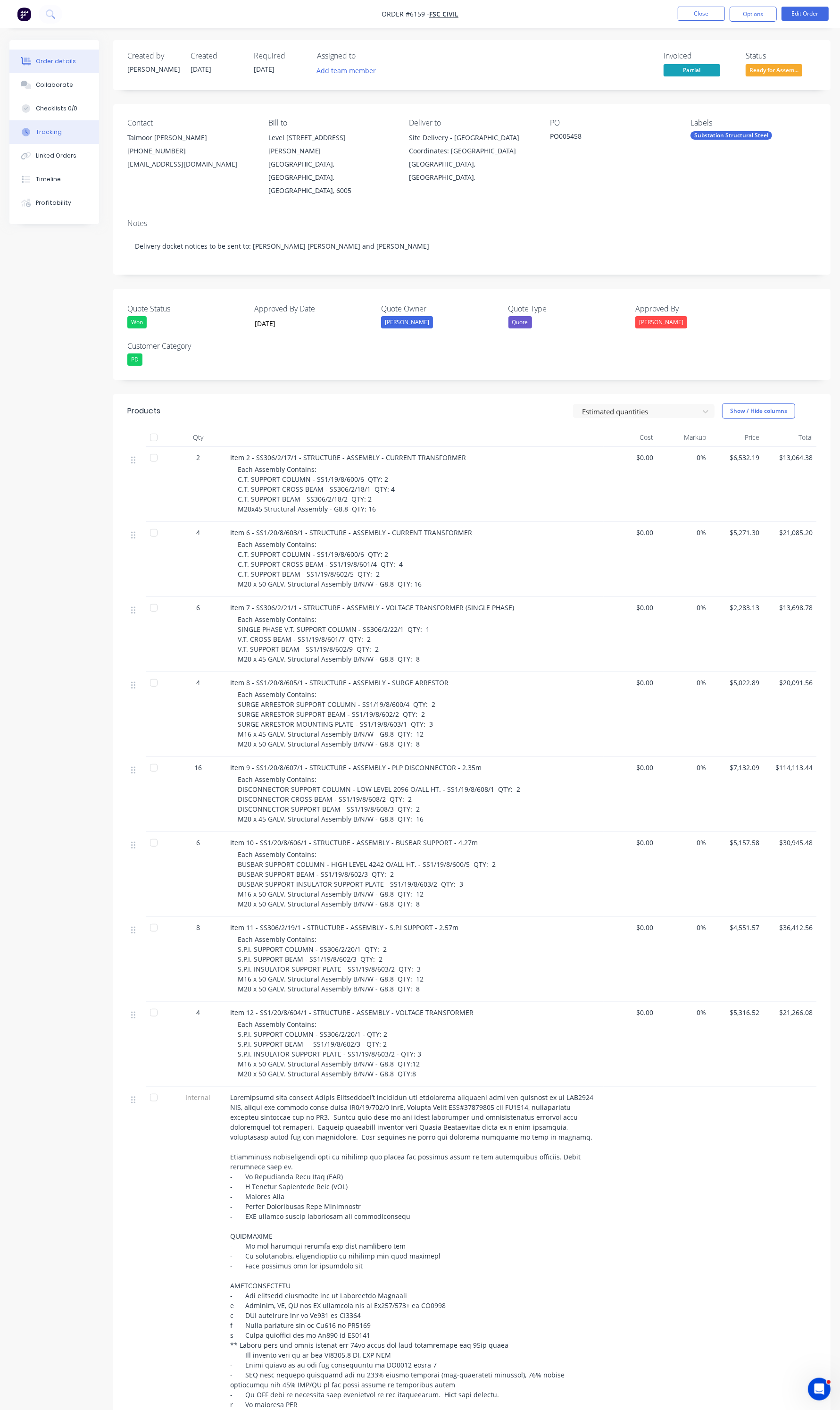
click at [46, 123] on button "Tracking" at bounding box center [54, 132] width 89 height 23
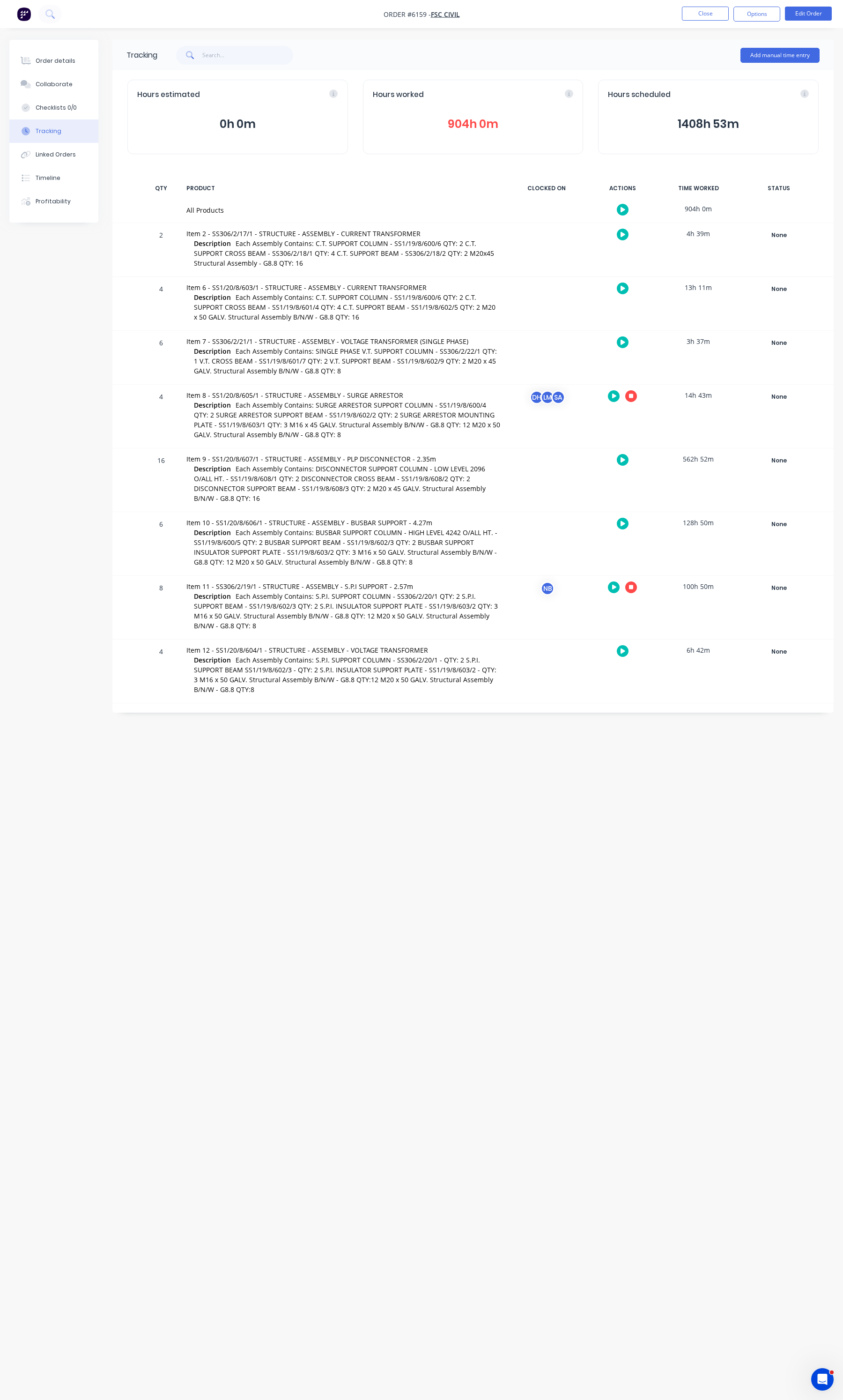
click at [455, 125] on button "904h 0m" at bounding box center [473, 124] width 201 height 18
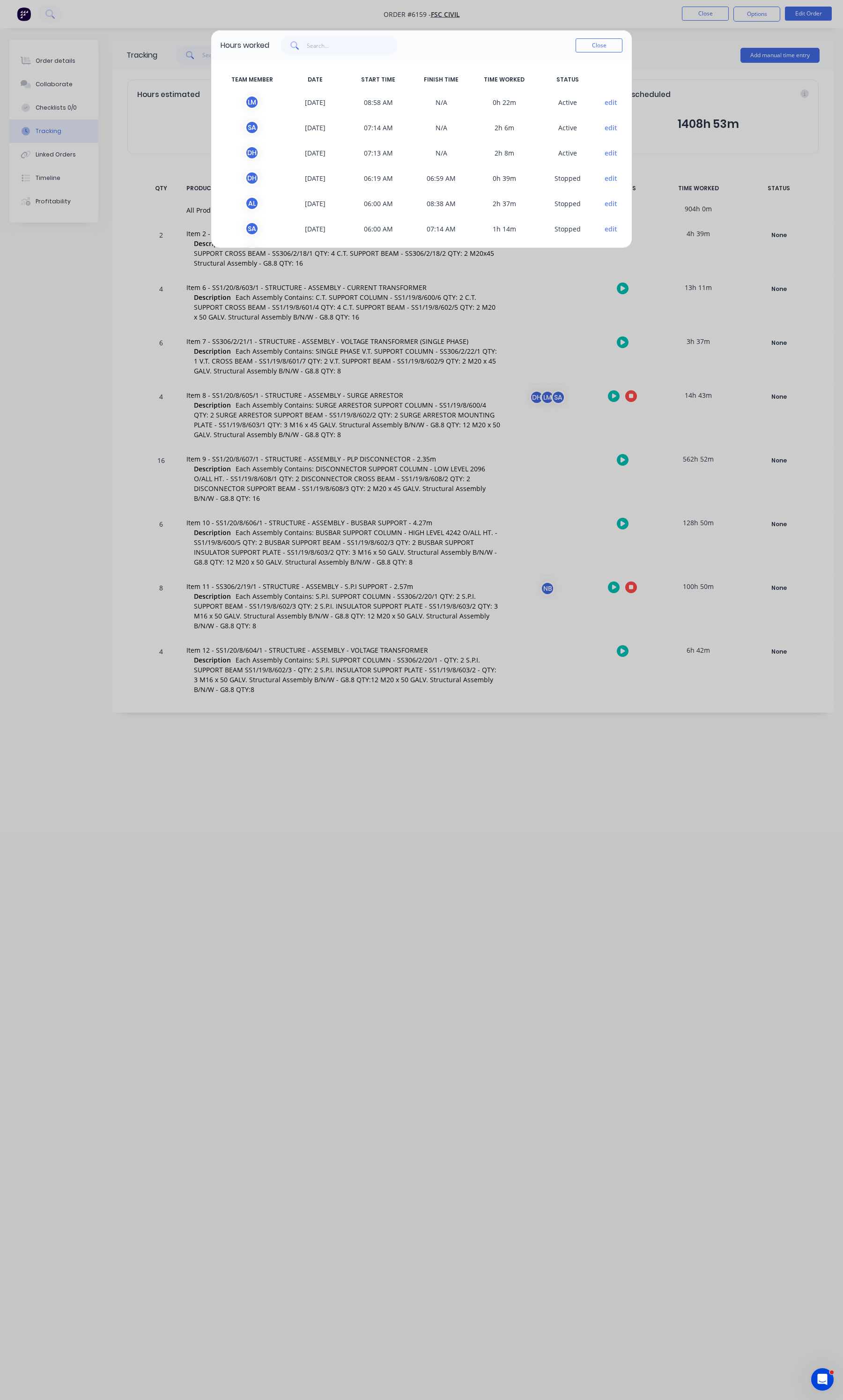
drag, startPoint x: 340, startPoint y: 246, endPoint x: 340, endPoint y: 291, distance: 45.0
click at [340, 291] on div "Hours worked Close TEAM MEMBER DATE START TIME FINISH TIME TIME WORKED STATUS […" at bounding box center [421, 700] width 843 height 1400
click at [597, 48] on button "Close" at bounding box center [599, 45] width 47 height 14
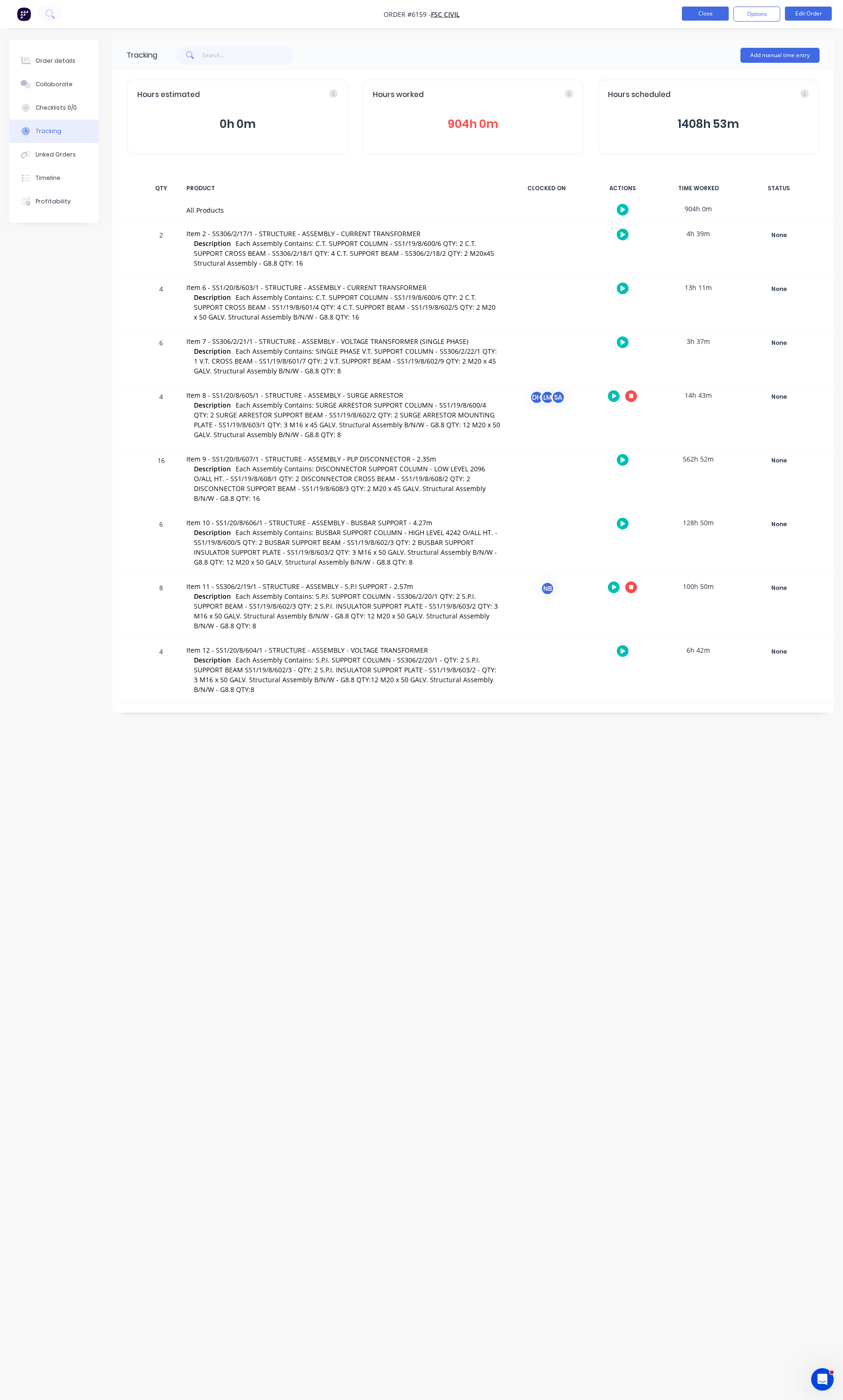
click at [689, 14] on button "Close" at bounding box center [705, 13] width 47 height 14
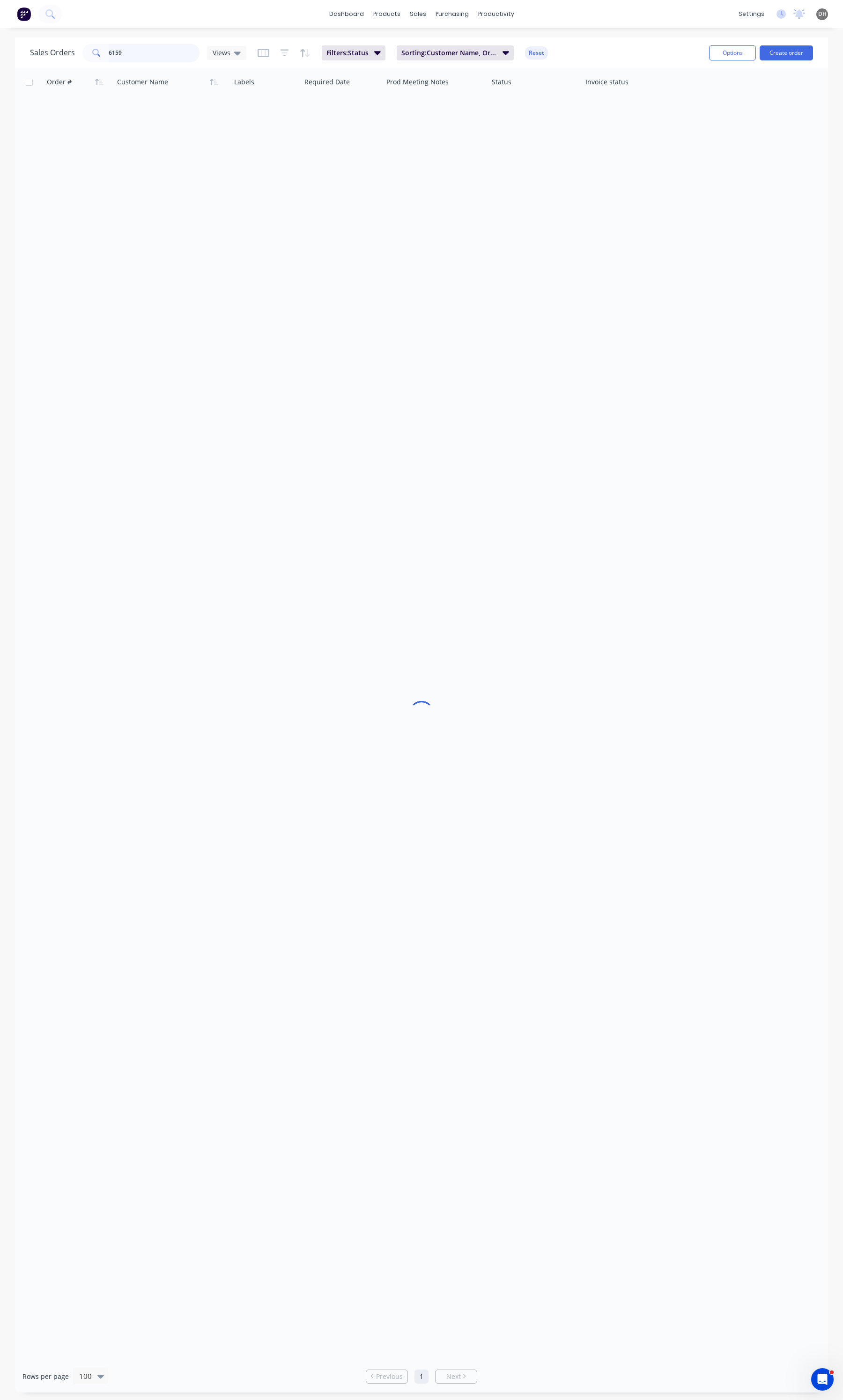
click at [158, 50] on input "6159" at bounding box center [154, 53] width 91 height 19
type input "0134"
